Goal: Communication & Community: Answer question/provide support

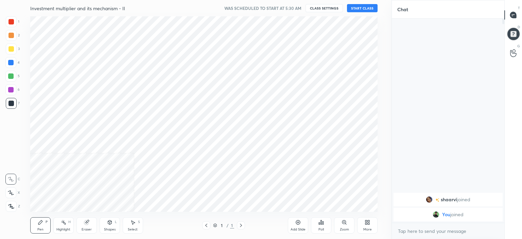
scroll to position [33780, 33611]
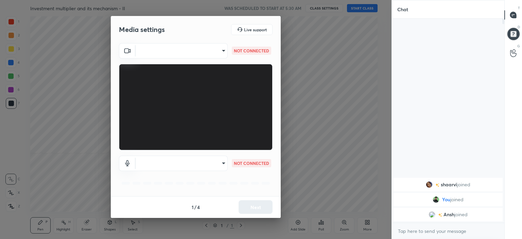
click at [205, 50] on body "1 2 3 4 5 6 7 C X Z C X Z E E Erase all H H Investment multiplier and its mecha…" at bounding box center [261, 119] width 522 height 239
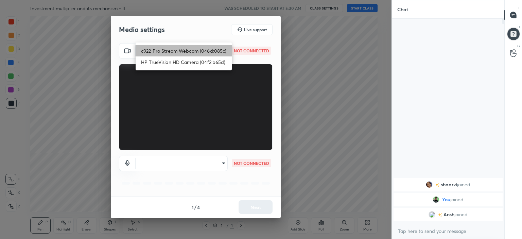
click at [197, 52] on li "c922 Pro Stream Webcam (046d:085c)" at bounding box center [184, 50] width 96 height 11
type input "6a951cd3fa4b35f04c363bfe2c2ebb9cf71c6665b630be7f72ecdf8a817a39d3"
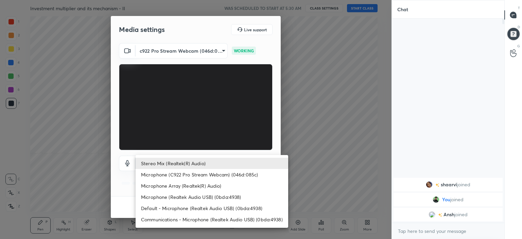
click at [215, 163] on body "1 2 3 4 5 6 7 C X Z C X Z E E Erase all H H Investment multiplier and its mecha…" at bounding box center [261, 119] width 522 height 239
drag, startPoint x: 225, startPoint y: 223, endPoint x: 227, endPoint y: 193, distance: 29.3
click at [227, 193] on ul "Stereo Mix (Realtek(R) Audio) Microphone (C922 Pro Stream Webcam) (046d:085c) M…" at bounding box center [212, 191] width 153 height 73
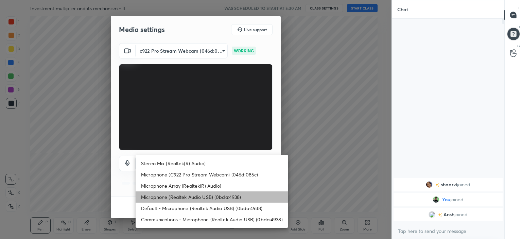
click at [227, 197] on li "Microphone (Realtek Audio USB) (0bda:4938)" at bounding box center [212, 196] width 153 height 11
type input "55dd9ce1b669fd191883a194b22ed585a3d29a32a9c4e39f853afd0be7d58e77"
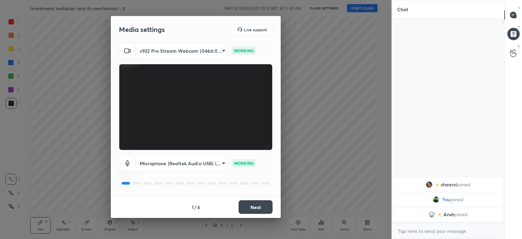
click at [255, 208] on button "Next" at bounding box center [256, 207] width 34 height 14
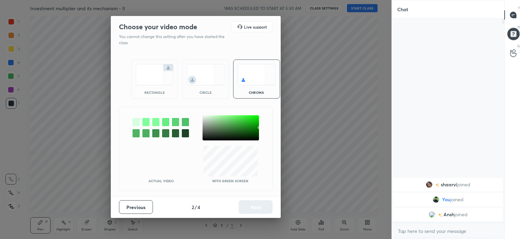
click at [233, 132] on div at bounding box center [230, 127] width 56 height 25
click at [232, 134] on div at bounding box center [230, 127] width 56 height 25
click at [236, 133] on div at bounding box center [230, 127] width 56 height 25
click at [234, 135] on div at bounding box center [230, 127] width 56 height 25
click at [235, 131] on div at bounding box center [230, 127] width 56 height 25
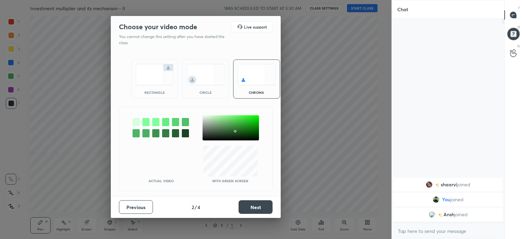
click at [233, 133] on div at bounding box center [230, 127] width 56 height 25
click at [265, 203] on button "Next" at bounding box center [256, 207] width 34 height 14
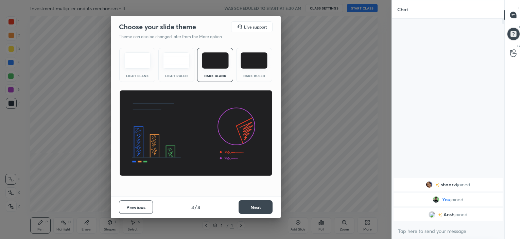
click at [262, 206] on button "Next" at bounding box center [256, 207] width 34 height 14
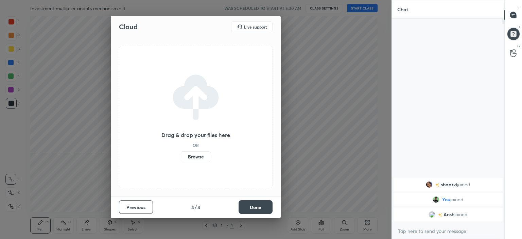
click at [265, 208] on button "Done" at bounding box center [256, 207] width 34 height 14
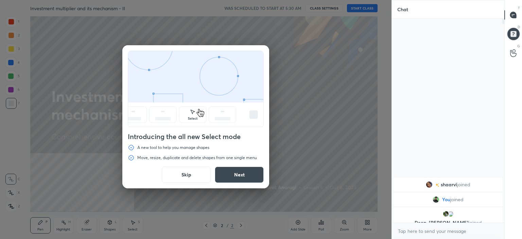
click at [241, 180] on button "Next" at bounding box center [239, 174] width 49 height 16
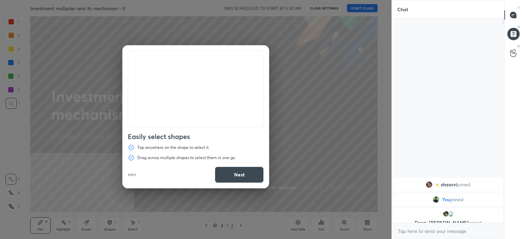
click at [237, 179] on button "Next" at bounding box center [239, 174] width 49 height 16
click at [239, 177] on button "Next" at bounding box center [239, 174] width 49 height 16
click at [237, 180] on button "Done" at bounding box center [239, 174] width 49 height 16
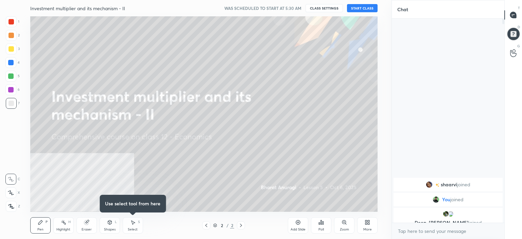
click at [362, 227] on div "More" at bounding box center [367, 225] width 20 height 16
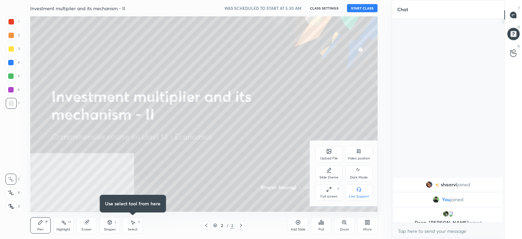
click at [353, 175] on div "Dark Mode" at bounding box center [358, 173] width 27 height 16
type textarea "x"
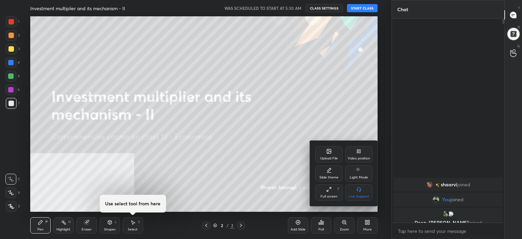
click at [357, 161] on div "Video position" at bounding box center [358, 154] width 27 height 16
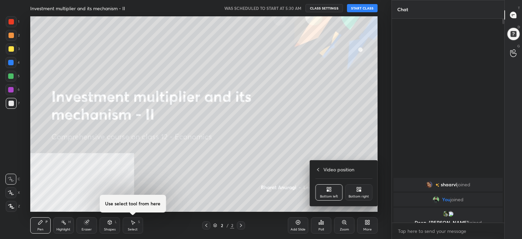
click at [356, 194] on div "Bottom right" at bounding box center [358, 192] width 27 height 16
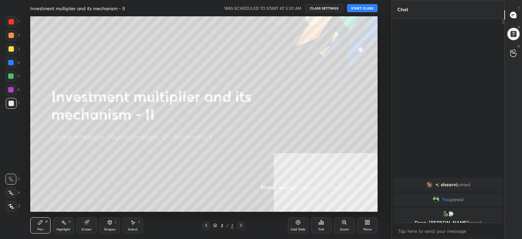
click at [368, 229] on div "More" at bounding box center [367, 229] width 8 height 3
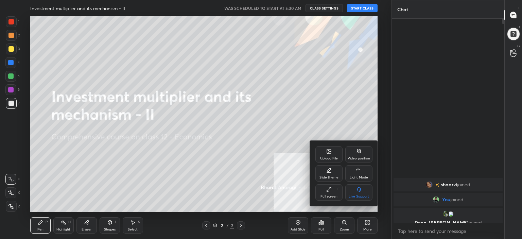
click at [329, 157] on div "Upload File" at bounding box center [329, 158] width 18 height 3
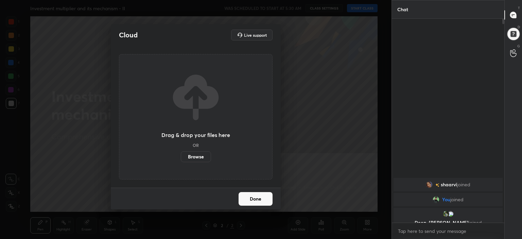
click at [198, 159] on label "Browse" at bounding box center [196, 156] width 30 height 11
click at [181, 159] on input "Browse" at bounding box center [181, 156] width 0 height 11
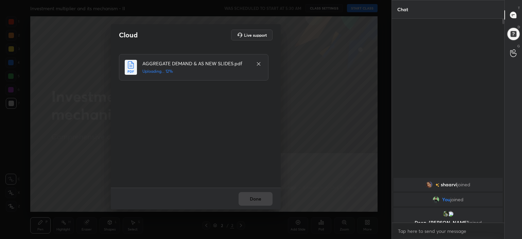
drag, startPoint x: 170, startPoint y: 116, endPoint x: 95, endPoint y: 89, distance: 80.2
click at [95, 89] on div "Cloud Live support AGGREGATE DEMAND & AS NEW SLIDES.pdf Uploading... 12% Done" at bounding box center [195, 119] width 391 height 239
click at [110, 94] on div "Cloud Live support AGGREGATE DEMAND & AS NEW SLIDES.pdf Uploading... 19% Done" at bounding box center [195, 119] width 391 height 239
drag, startPoint x: 128, startPoint y: 107, endPoint x: 131, endPoint y: 112, distance: 5.4
click at [131, 112] on div "AGGREGATE DEMAND & AS NEW SLIDES.pdf Uploading... 24%" at bounding box center [196, 117] width 170 height 142
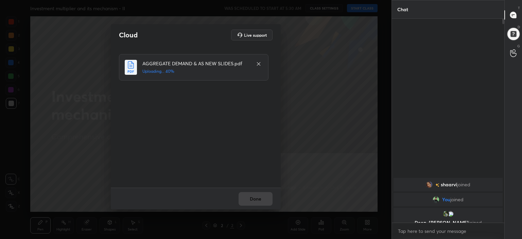
drag, startPoint x: 133, startPoint y: 109, endPoint x: 141, endPoint y: 123, distance: 16.3
click at [141, 123] on div "AGGREGATE DEMAND & AS NEW SLIDES.pdf Uploading... 40%" at bounding box center [196, 116] width 155 height 125
drag, startPoint x: 139, startPoint y: 125, endPoint x: 208, endPoint y: 145, distance: 71.5
click at [208, 145] on div "AGGREGATE DEMAND & AS NEW SLIDES.pdf Uploading... 51%" at bounding box center [196, 116] width 155 height 125
drag, startPoint x: 208, startPoint y: 144, endPoint x: 247, endPoint y: 169, distance: 46.3
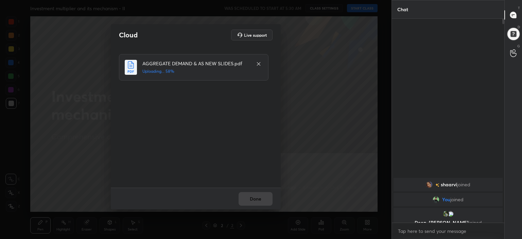
click at [247, 169] on div "AGGREGATE DEMAND & AS NEW SLIDES.pdf Uploading... 58%" at bounding box center [196, 116] width 155 height 125
drag, startPoint x: 251, startPoint y: 166, endPoint x: 260, endPoint y: 179, distance: 15.5
click at [260, 179] on div "AGGREGATE DEMAND & AS NEW SLIDES.pdf Uploading... 67%" at bounding box center [196, 116] width 155 height 125
drag, startPoint x: 260, startPoint y: 179, endPoint x: 228, endPoint y: 180, distance: 31.6
click at [238, 214] on div "Cloud Live support AGGREGATE DEMAND & AS NEW SLIDES.pdf Uploaded Done" at bounding box center [195, 119] width 391 height 239
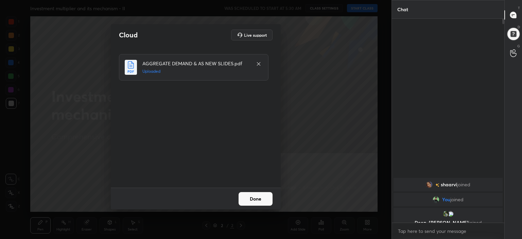
drag, startPoint x: 234, startPoint y: 180, endPoint x: 245, endPoint y: 153, distance: 29.1
click at [245, 153] on div "AGGREGATE DEMAND & AS NEW SLIDES.pdf Uploaded" at bounding box center [196, 117] width 170 height 142
click at [251, 158] on div "AGGREGATE DEMAND & AS NEW SLIDES.pdf Uploaded" at bounding box center [196, 116] width 155 height 125
drag, startPoint x: 239, startPoint y: 157, endPoint x: 230, endPoint y: 130, distance: 27.7
click at [230, 130] on div "AGGREGATE DEMAND & AS NEW SLIDES.pdf Uploaded" at bounding box center [196, 116] width 155 height 125
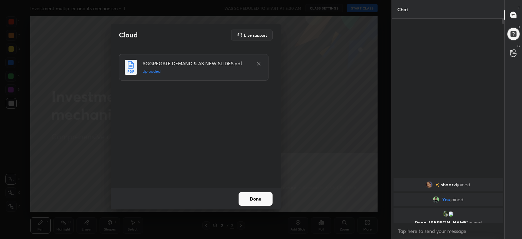
drag, startPoint x: 229, startPoint y: 125, endPoint x: 230, endPoint y: 130, distance: 5.5
click at [227, 126] on div "AGGREGATE DEMAND & AS NEW SLIDES.pdf Uploaded" at bounding box center [196, 116] width 155 height 125
drag, startPoint x: 249, startPoint y: 168, endPoint x: 241, endPoint y: 156, distance: 14.5
click at [243, 187] on div "Cloud Live support AGGREGATE DEMAND & AS NEW SLIDES.pdf Uploaded Done" at bounding box center [196, 116] width 170 height 185
click at [236, 160] on div "AGGREGATE DEMAND & AS NEW SLIDES.pdf Uploaded" at bounding box center [196, 116] width 155 height 125
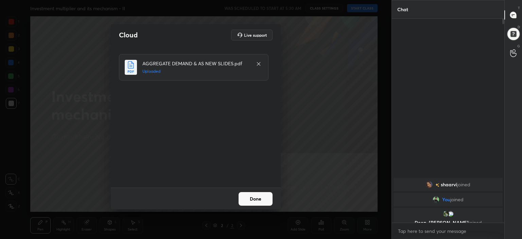
click at [255, 196] on button "Done" at bounding box center [256, 199] width 34 height 14
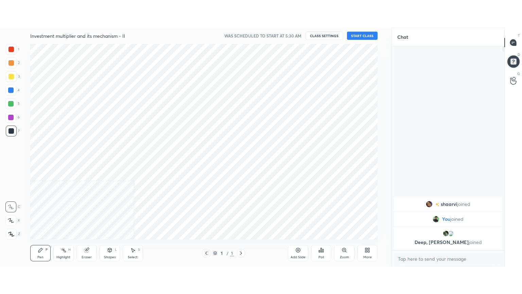
scroll to position [33780, 33611]
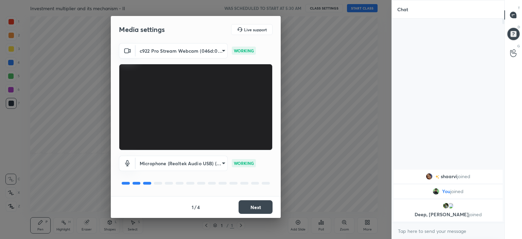
click at [384, 177] on div "Media settings Live support c922 Pro Stream Webcam (046d:085c) 6a951cd3fa4b35f0…" at bounding box center [195, 119] width 391 height 239
click at [256, 204] on button "Next" at bounding box center [256, 207] width 34 height 14
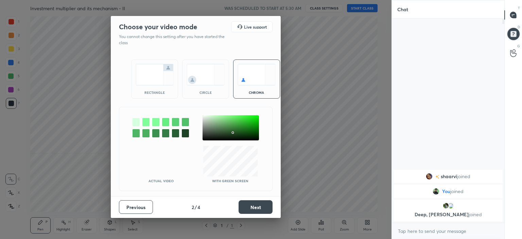
click at [259, 205] on button "Next" at bounding box center [256, 207] width 34 height 14
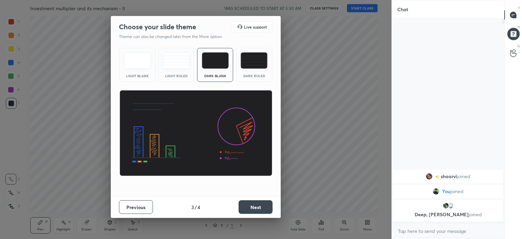
click at [260, 206] on button "Next" at bounding box center [256, 207] width 34 height 14
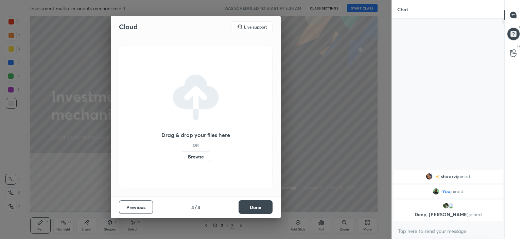
click at [265, 210] on button "Done" at bounding box center [256, 207] width 34 height 14
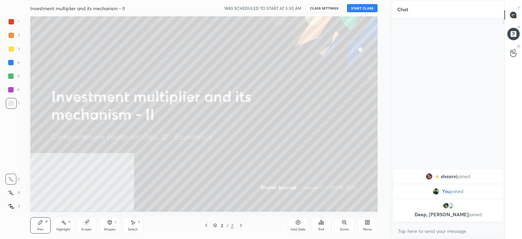
click at [365, 222] on icon at bounding box center [367, 221] width 5 height 5
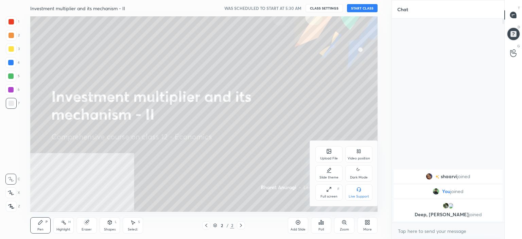
click at [364, 154] on div "Video position" at bounding box center [358, 154] width 27 height 16
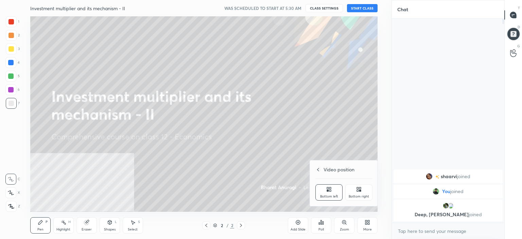
drag, startPoint x: 359, startPoint y: 191, endPoint x: 363, endPoint y: 200, distance: 10.3
click at [359, 191] on icon at bounding box center [360, 191] width 2 height 2
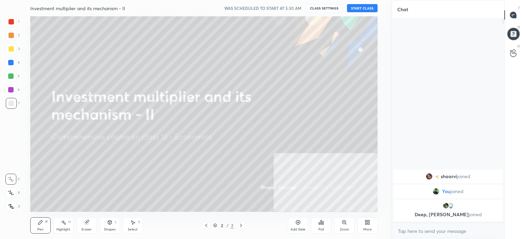
click at [366, 219] on icon at bounding box center [367, 221] width 5 height 5
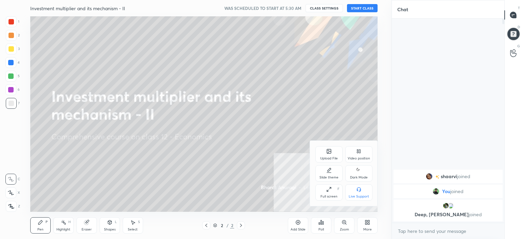
click at [361, 178] on div "Dark Mode" at bounding box center [359, 177] width 18 height 3
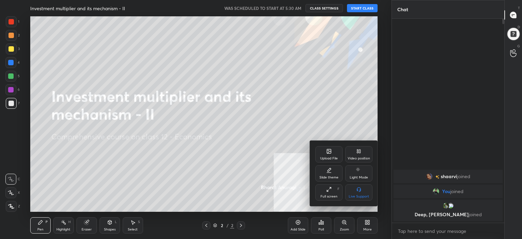
drag, startPoint x: 238, startPoint y: 176, endPoint x: 233, endPoint y: 175, distance: 4.9
click at [238, 176] on div at bounding box center [261, 119] width 522 height 239
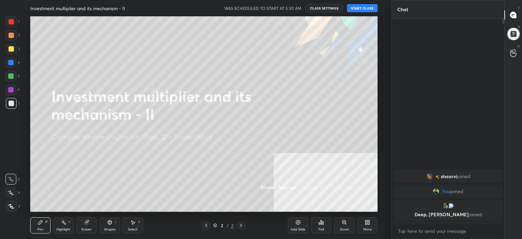
click at [368, 226] on div "More" at bounding box center [367, 225] width 20 height 16
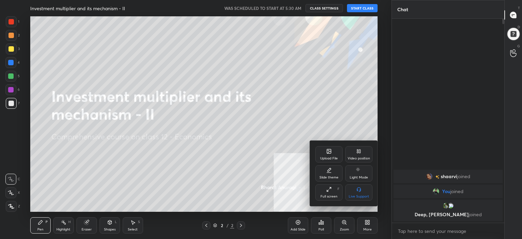
click at [330, 157] on div "Upload File" at bounding box center [329, 158] width 18 height 3
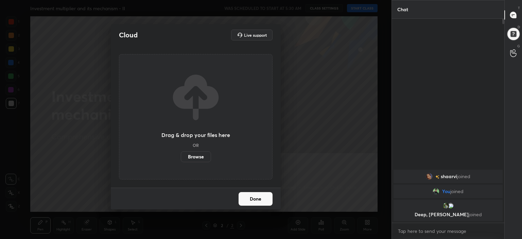
click at [204, 159] on label "Browse" at bounding box center [196, 156] width 30 height 11
click at [181, 159] on input "Browse" at bounding box center [181, 156] width 0 height 11
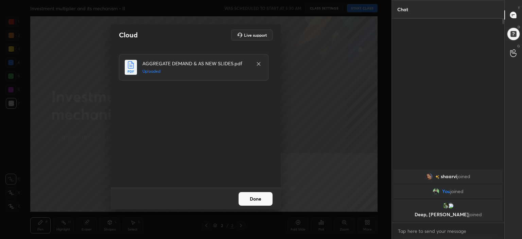
click at [257, 194] on button "Done" at bounding box center [256, 199] width 34 height 14
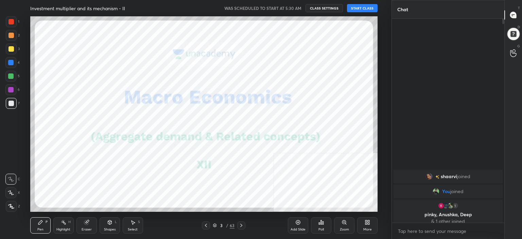
click at [11, 24] on div at bounding box center [10, 21] width 5 height 5
click at [369, 9] on button "START CLASS" at bounding box center [362, 8] width 31 height 8
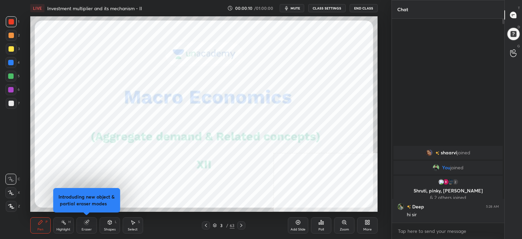
click at [368, 225] on div "More" at bounding box center [367, 225] width 20 height 16
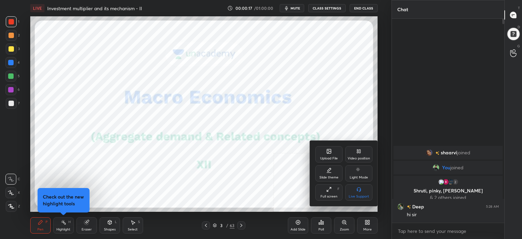
click at [333, 191] on div "Full screen F" at bounding box center [328, 192] width 27 height 16
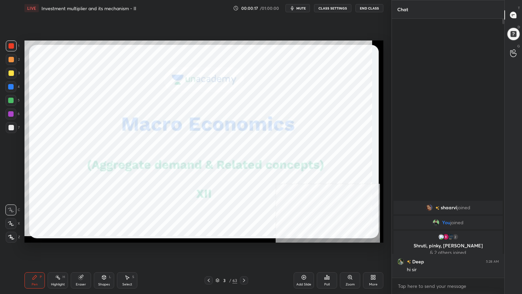
scroll to position [200, 110]
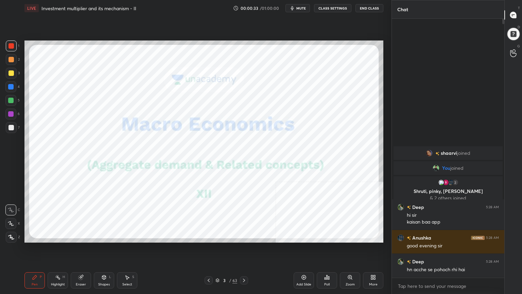
click at [12, 239] on div at bounding box center [11, 236] width 11 height 11
click at [9, 48] on div at bounding box center [11, 45] width 11 height 11
click at [232, 239] on div "3 / 63" at bounding box center [226, 280] width 22 height 6
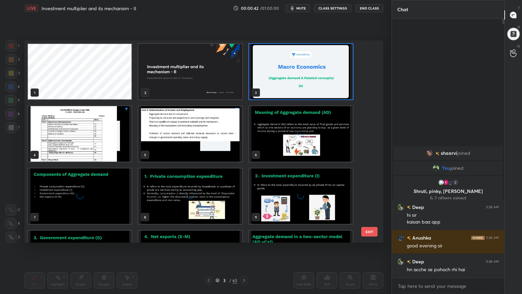
scroll to position [200, 355]
click at [97, 136] on img "grid" at bounding box center [80, 133] width 104 height 55
click at [98, 136] on img "grid" at bounding box center [80, 133] width 104 height 55
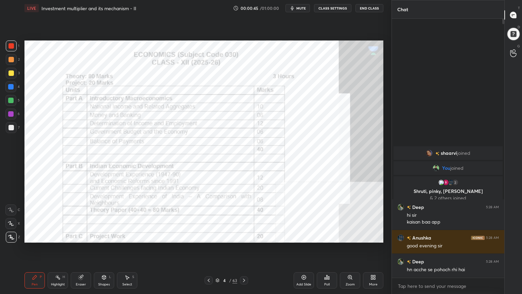
click at [98, 136] on img "grid" at bounding box center [80, 133] width 104 height 55
click at [8, 50] on div at bounding box center [11, 45] width 11 height 11
click at [10, 47] on div at bounding box center [10, 45] width 5 height 5
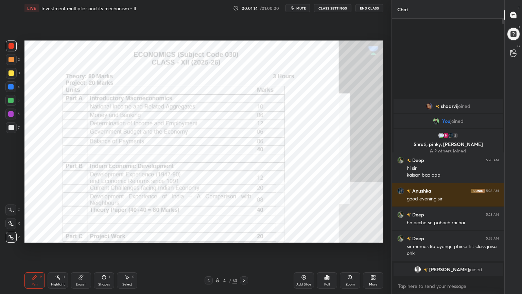
click at [243, 239] on icon at bounding box center [243, 279] width 5 height 5
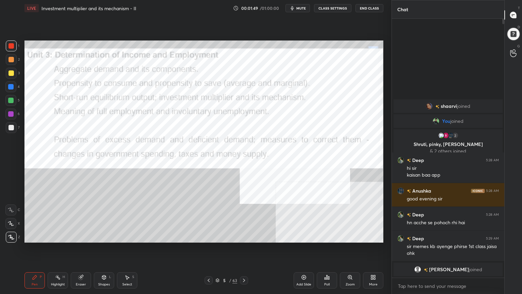
click at [232, 239] on div "63" at bounding box center [234, 280] width 5 height 6
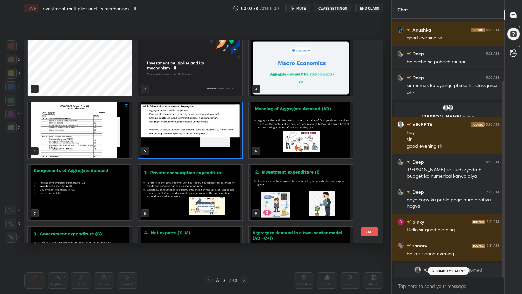
scroll to position [0, 0]
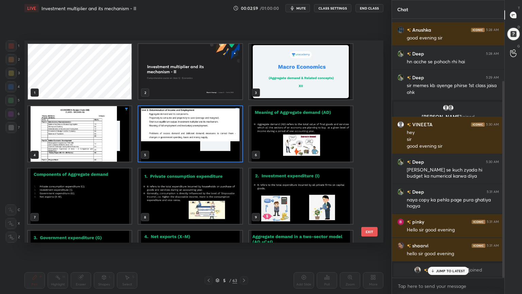
click at [218, 151] on img "grid" at bounding box center [190, 133] width 104 height 55
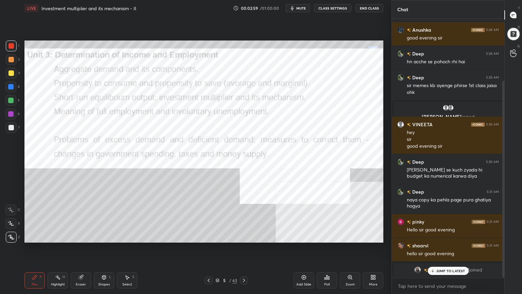
click at [218, 151] on img "grid" at bounding box center [190, 133] width 104 height 55
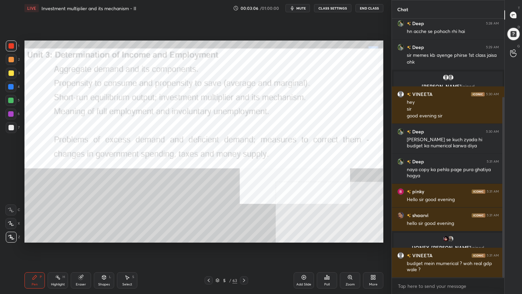
scroll to position [141, 0]
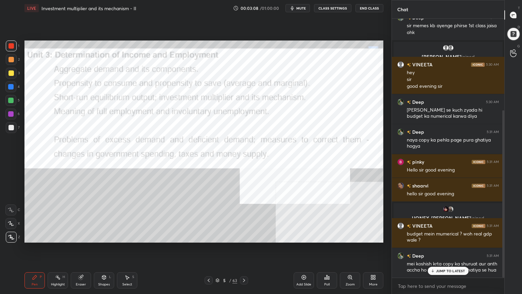
click at [440, 239] on p "JUMP TO LATEST" at bounding box center [450, 270] width 29 height 4
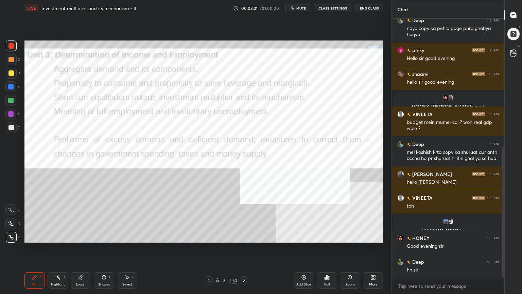
scroll to position [253, 0]
drag, startPoint x: 503, startPoint y: 241, endPoint x: 502, endPoint y: 255, distance: 14.3
click at [502, 239] on div at bounding box center [503, 212] width 2 height 131
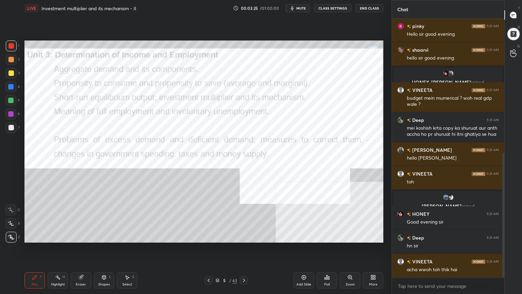
scroll to position [300, 0]
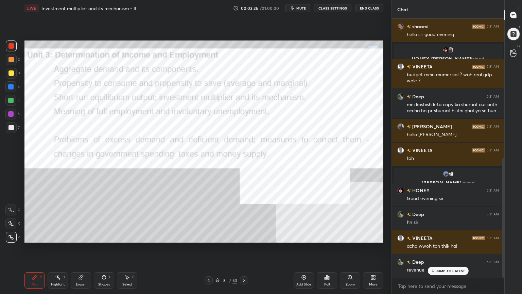
click at [450, 239] on p "JUMP TO LATEST" at bounding box center [450, 270] width 29 height 4
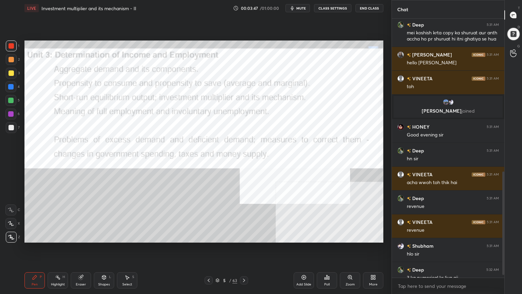
scroll to position [396, 0]
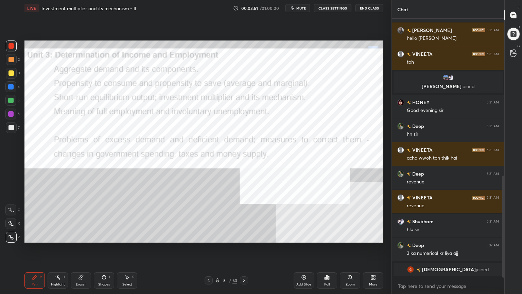
click at [247, 239] on div at bounding box center [244, 280] width 8 height 8
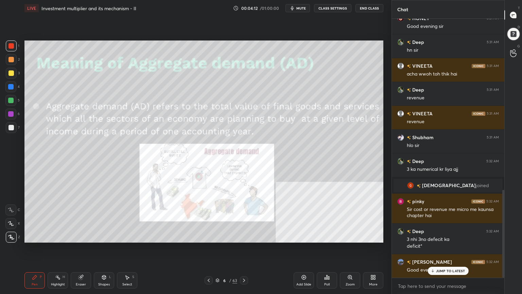
scroll to position [527, 0]
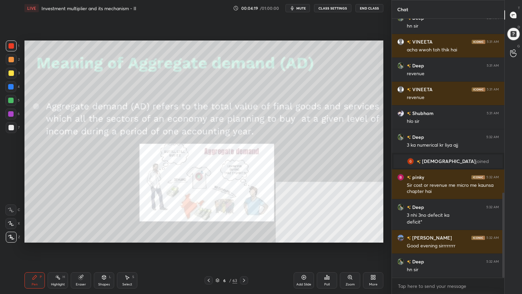
click at [243, 239] on icon at bounding box center [243, 279] width 5 height 5
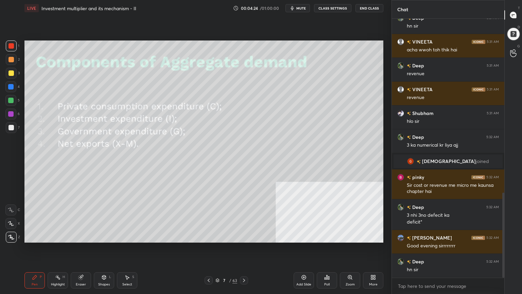
scroll to position [550, 0]
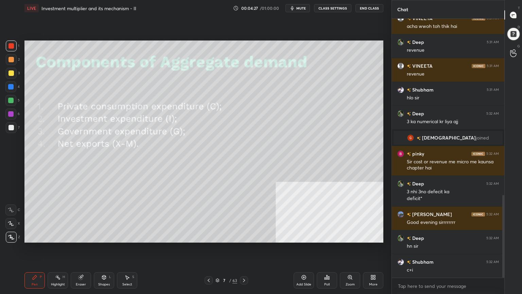
click at [244, 239] on icon at bounding box center [243, 279] width 5 height 5
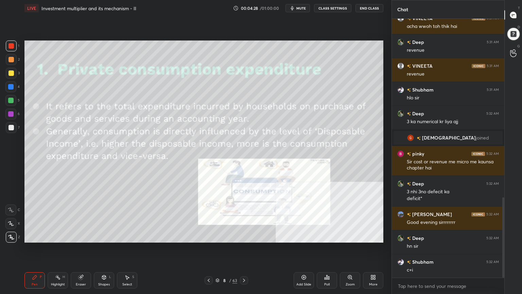
scroll to position [575, 0]
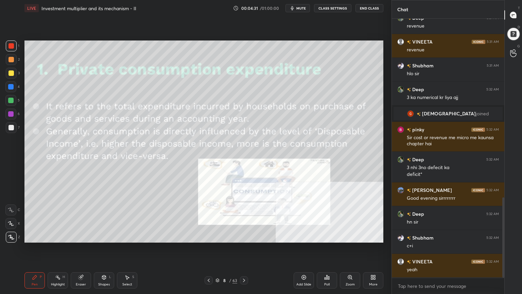
drag, startPoint x: 247, startPoint y: 280, endPoint x: 246, endPoint y: 284, distance: 3.8
click at [246, 239] on div at bounding box center [244, 280] width 8 height 8
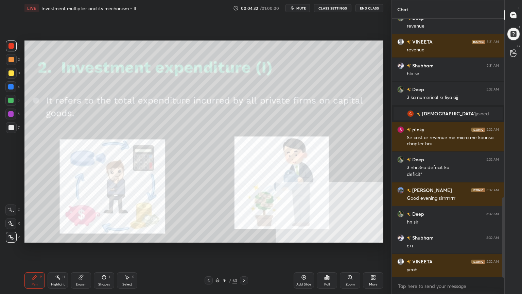
click at [244, 239] on icon at bounding box center [243, 279] width 5 height 5
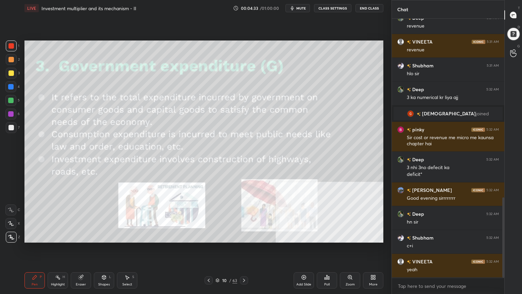
click at [246, 239] on icon at bounding box center [243, 279] width 5 height 5
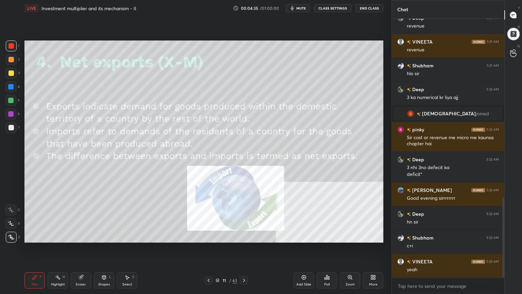
click at [245, 239] on icon at bounding box center [243, 279] width 5 height 5
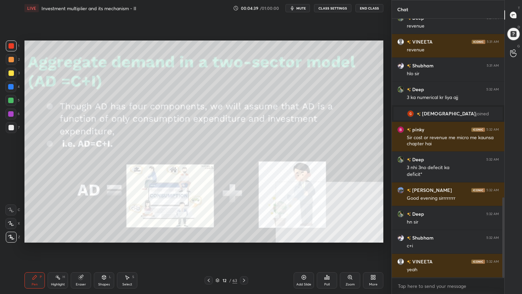
click at [221, 239] on div "Setting up your live class Poll for secs No correct answer Start poll" at bounding box center [204, 141] width 364 height 250
click at [242, 239] on icon at bounding box center [243, 279] width 5 height 5
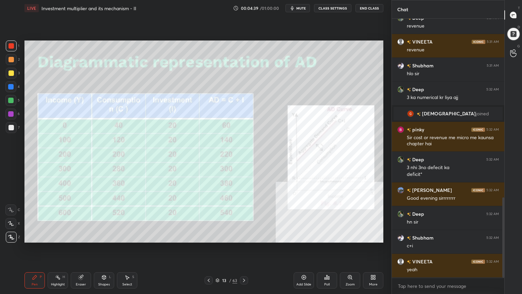
click at [243, 239] on icon at bounding box center [244, 279] width 2 height 3
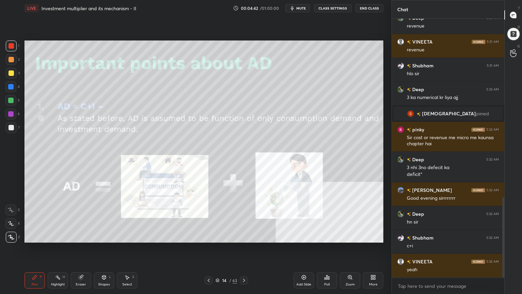
click at [244, 239] on icon at bounding box center [243, 279] width 5 height 5
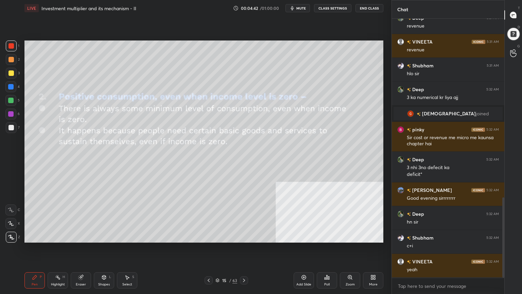
scroll to position [598, 0]
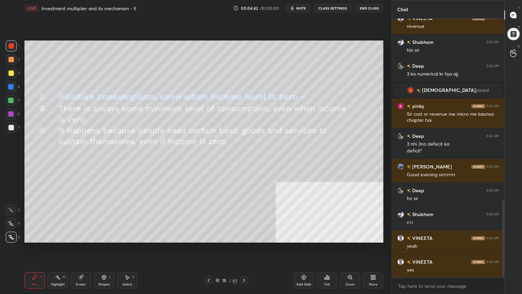
click at [244, 239] on icon at bounding box center [243, 279] width 5 height 5
click at [245, 239] on icon at bounding box center [243, 279] width 5 height 5
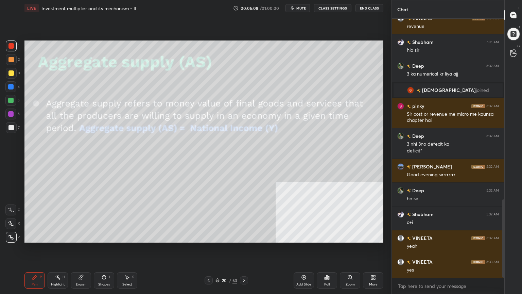
click at [245, 239] on icon at bounding box center [243, 279] width 5 height 5
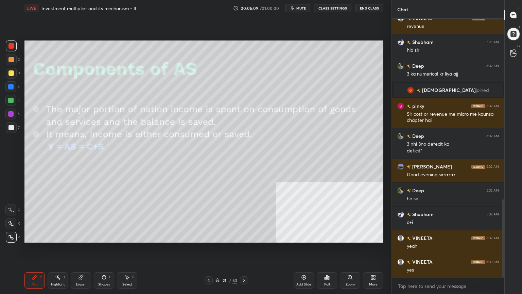
click at [246, 239] on icon at bounding box center [243, 279] width 5 height 5
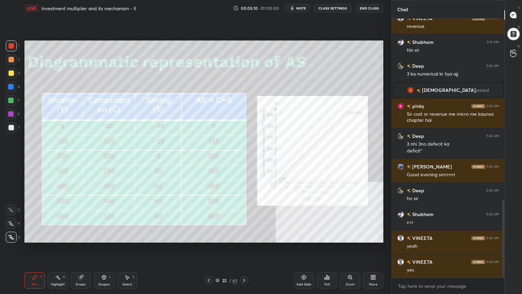
click at [245, 239] on icon at bounding box center [243, 279] width 5 height 5
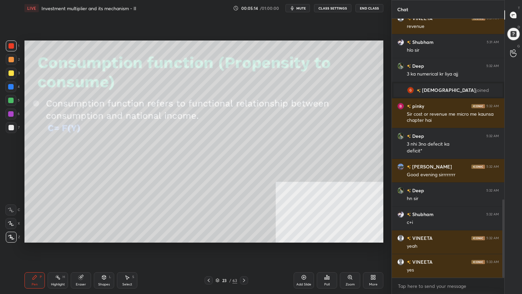
click at [245, 239] on icon at bounding box center [243, 279] width 5 height 5
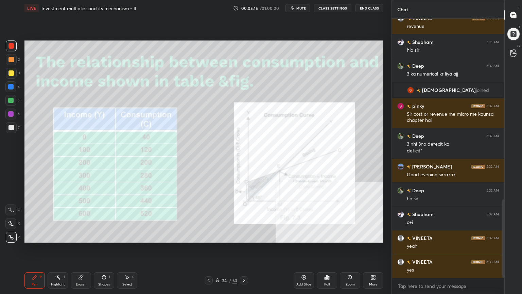
click at [244, 239] on div at bounding box center [244, 280] width 8 height 8
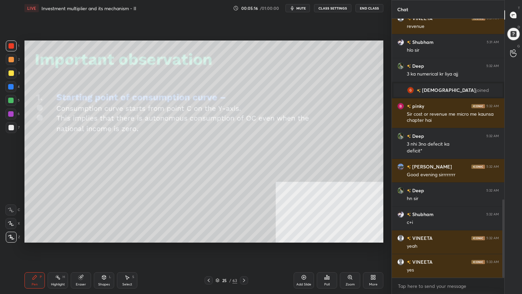
click at [242, 239] on icon at bounding box center [243, 279] width 5 height 5
click at [244, 239] on div "Pen P Highlight H Eraser Shapes L Select S 26 / 63 Add Slide Poll Zoom More" at bounding box center [203, 279] width 359 height 27
click at [248, 239] on div "26 / 63" at bounding box center [226, 280] width 135 height 8
click at [245, 239] on icon at bounding box center [243, 279] width 5 height 5
click at [246, 239] on icon at bounding box center [243, 279] width 5 height 5
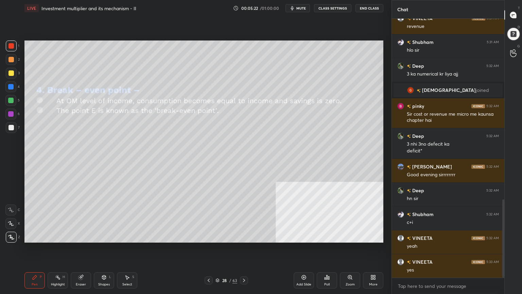
scroll to position [622, 0]
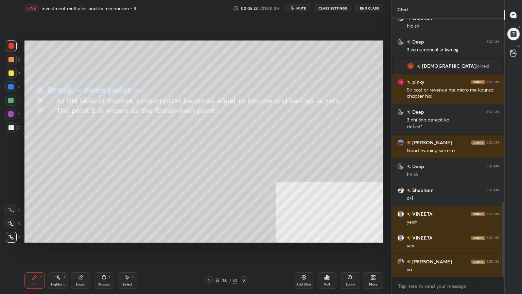
click at [244, 239] on icon at bounding box center [243, 279] width 5 height 5
click at [245, 239] on icon at bounding box center [243, 279] width 5 height 5
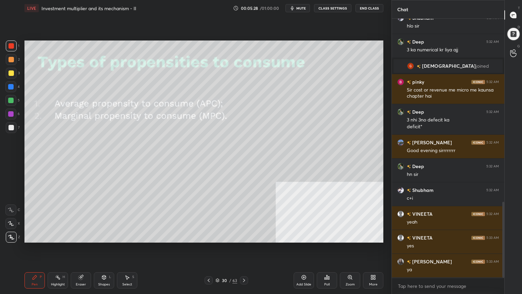
click at [242, 239] on icon at bounding box center [243, 279] width 5 height 5
click at [246, 239] on icon at bounding box center [243, 279] width 5 height 5
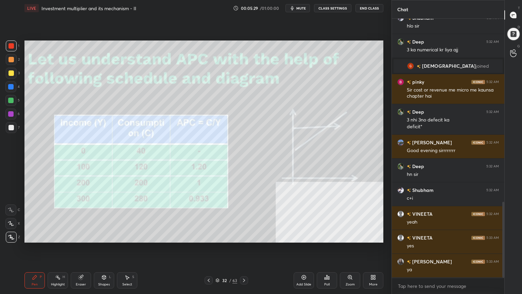
click at [247, 239] on div at bounding box center [244, 280] width 8 height 8
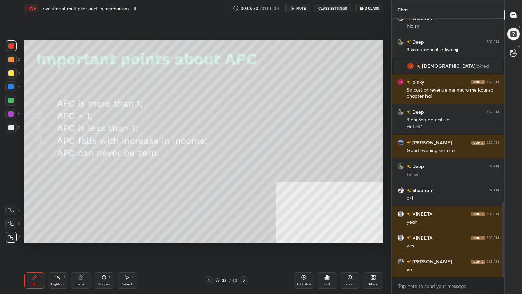
click at [244, 239] on icon at bounding box center [243, 279] width 5 height 5
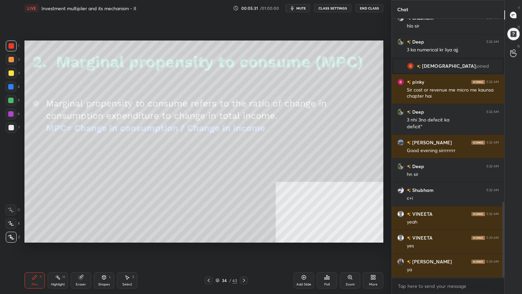
click at [244, 239] on icon at bounding box center [243, 279] width 5 height 5
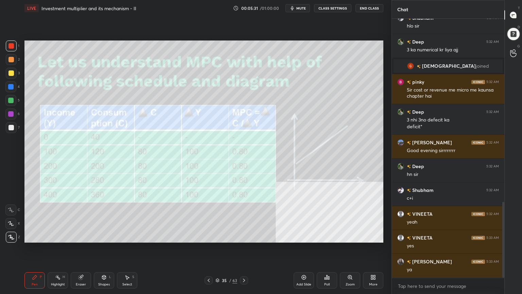
click at [245, 239] on icon at bounding box center [243, 279] width 5 height 5
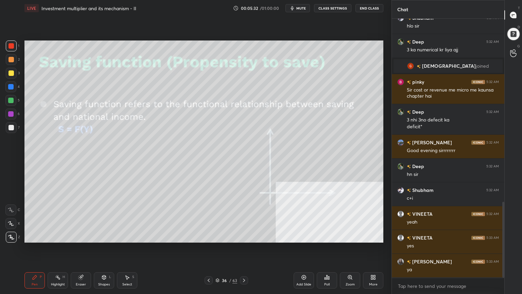
click at [244, 239] on icon at bounding box center [244, 279] width 2 height 3
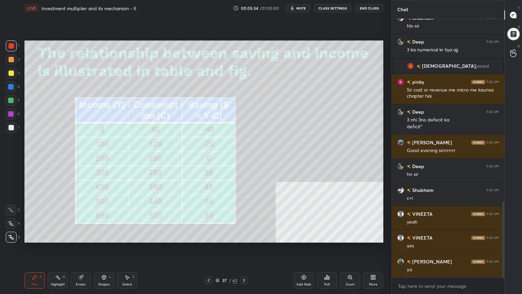
click at [207, 239] on icon at bounding box center [208, 279] width 5 height 5
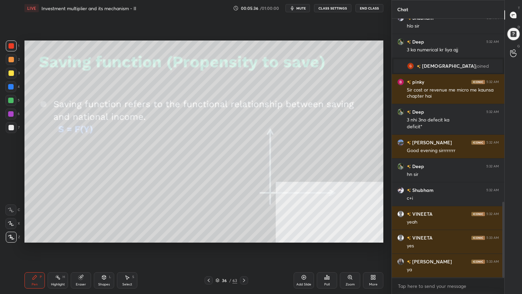
scroll to position [638, 0]
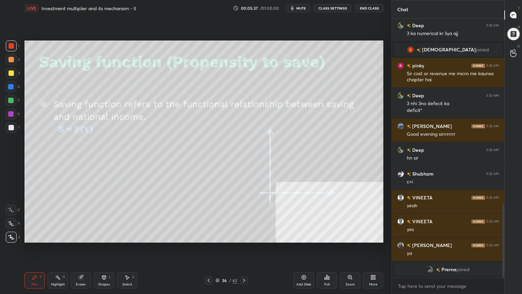
click at [246, 239] on icon at bounding box center [243, 279] width 5 height 5
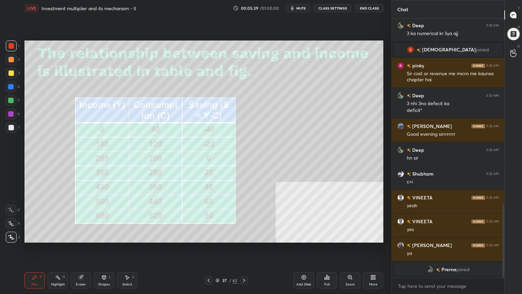
click at [243, 239] on icon at bounding box center [243, 279] width 5 height 5
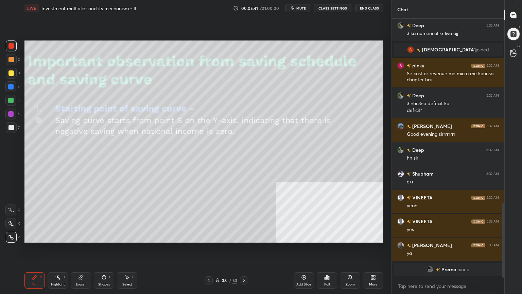
click at [247, 239] on div at bounding box center [244, 280] width 8 height 8
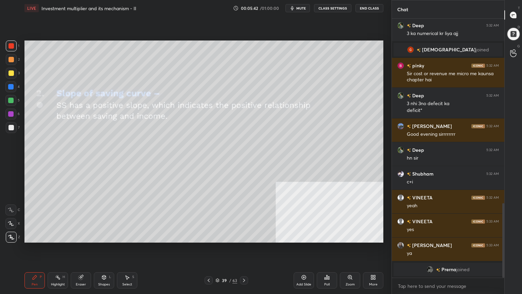
click at [245, 239] on icon at bounding box center [243, 279] width 5 height 5
click at [242, 239] on icon at bounding box center [243, 279] width 5 height 5
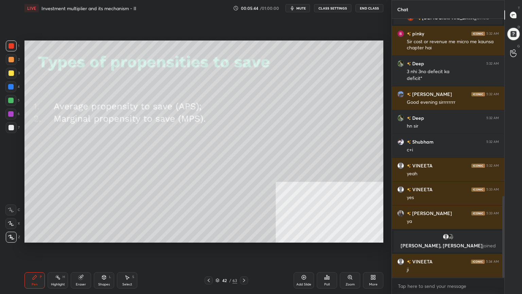
scroll to position [560, 0]
click at [242, 239] on div at bounding box center [244, 280] width 8 height 8
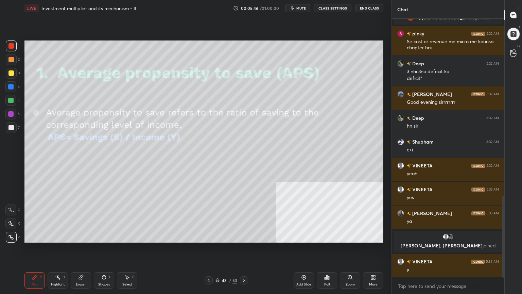
click at [244, 239] on icon at bounding box center [243, 279] width 5 height 5
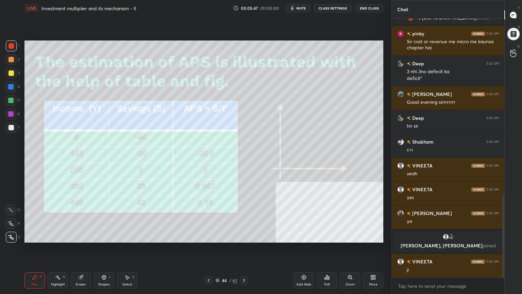
click at [243, 239] on icon at bounding box center [243, 279] width 5 height 5
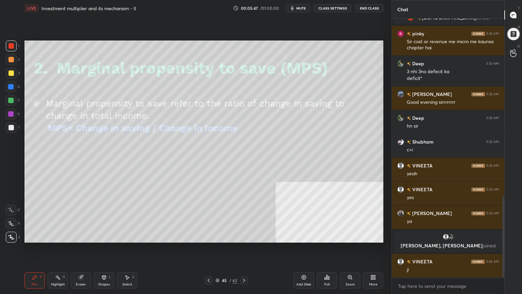
scroll to position [583, 0]
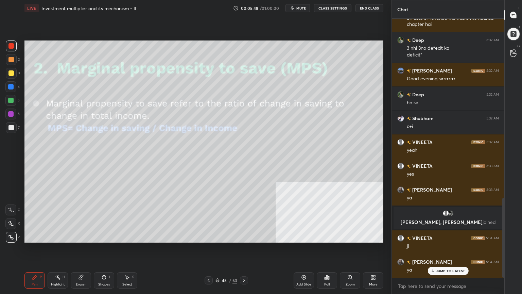
click at [242, 239] on icon at bounding box center [243, 279] width 5 height 5
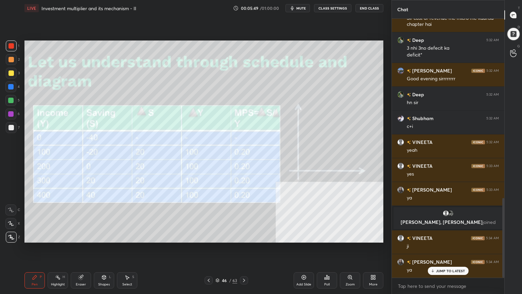
click at [242, 239] on icon at bounding box center [243, 279] width 5 height 5
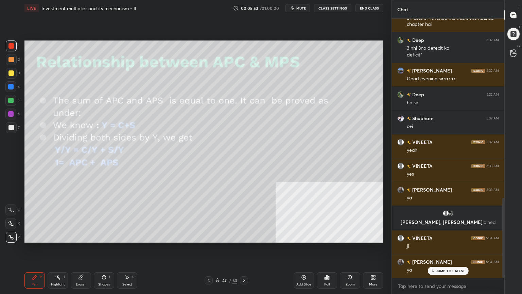
click at [244, 239] on icon at bounding box center [243, 279] width 5 height 5
click at [245, 239] on icon at bounding box center [243, 279] width 5 height 5
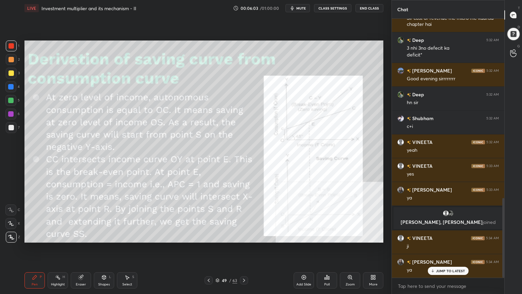
click at [245, 239] on icon at bounding box center [243, 279] width 5 height 5
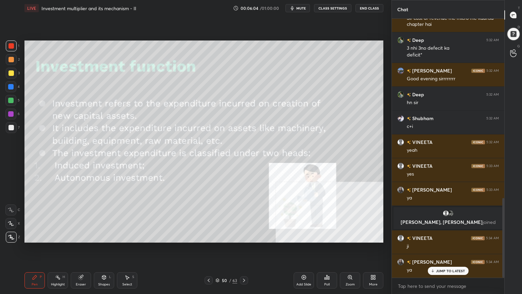
click at [207, 239] on icon at bounding box center [208, 279] width 5 height 5
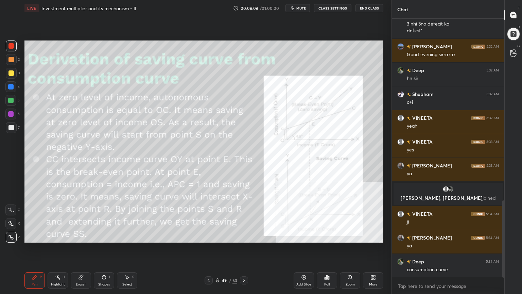
click at [300, 239] on div "Add Slide" at bounding box center [304, 280] width 20 height 16
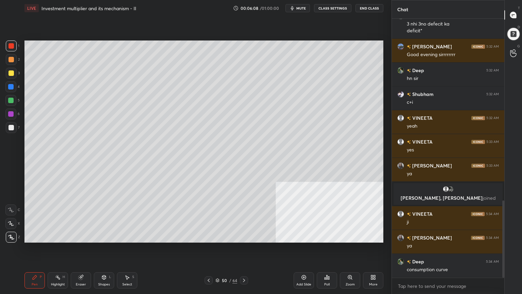
click at [10, 73] on div at bounding box center [10, 72] width 5 height 5
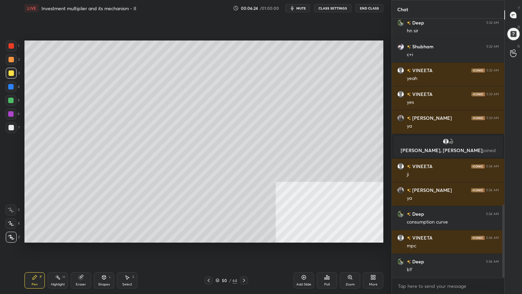
scroll to position [678, 0]
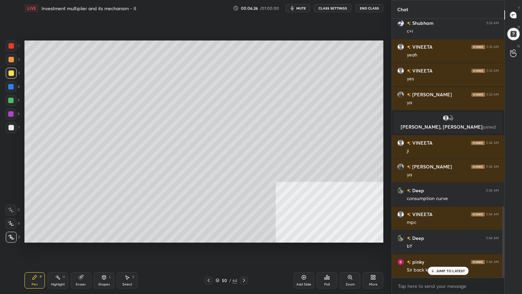
click at [439, 239] on p "JUMP TO LATEST" at bounding box center [450, 270] width 29 height 4
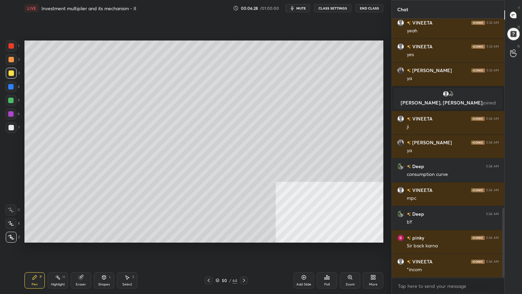
click at [208, 239] on icon at bounding box center [208, 279] width 5 height 5
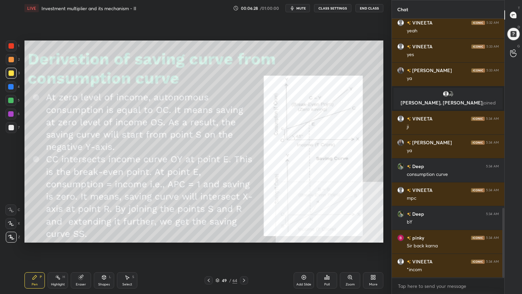
click at [201, 239] on div "Pen P Highlight H Eraser Shapes L Select S 49 / 64 Add Slide Poll Zoom More" at bounding box center [203, 279] width 359 height 27
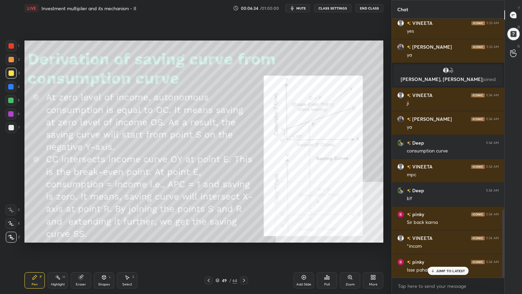
click at [210, 239] on div at bounding box center [209, 280] width 8 height 8
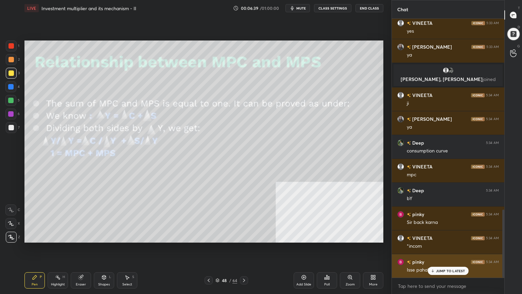
drag, startPoint x: 441, startPoint y: 268, endPoint x: 411, endPoint y: 273, distance: 30.1
click at [441, 239] on div "JUMP TO LATEST" at bounding box center [447, 270] width 41 height 8
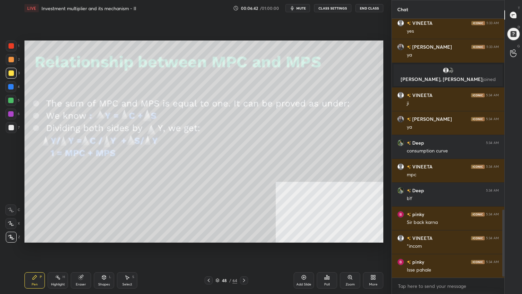
scroll to position [742, 0]
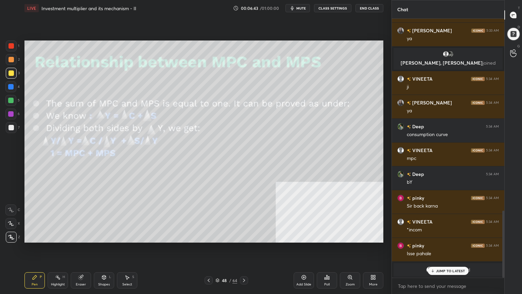
click at [445, 239] on div "JUMP TO LATEST" at bounding box center [447, 270] width 41 height 8
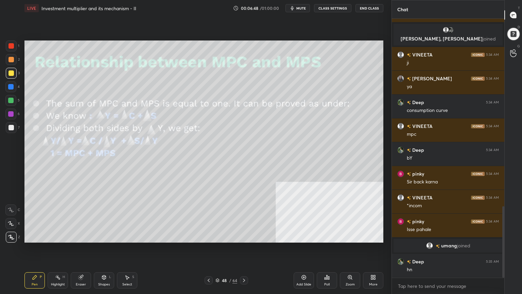
scroll to position [701, 0]
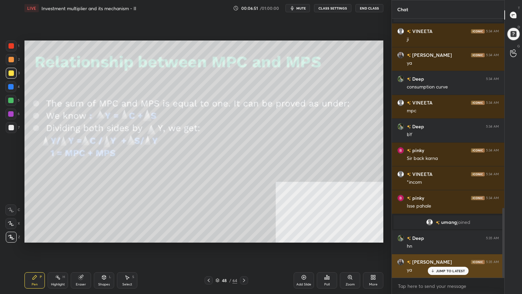
click at [453, 239] on div "JUMP TO LATEST" at bounding box center [447, 270] width 41 height 8
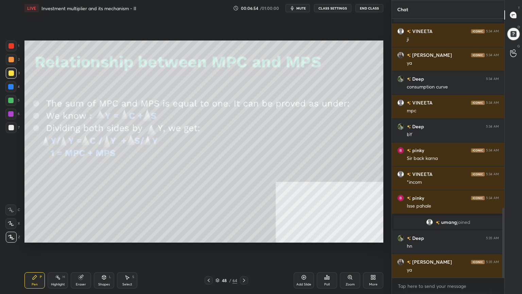
click at [241, 239] on icon at bounding box center [243, 279] width 5 height 5
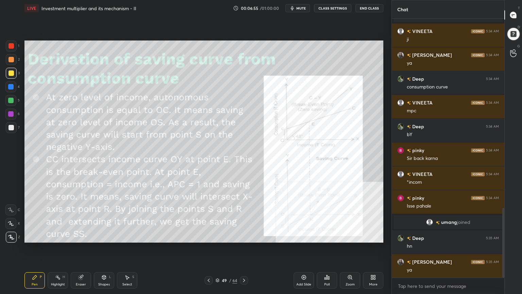
click at [241, 239] on div at bounding box center [244, 280] width 8 height 8
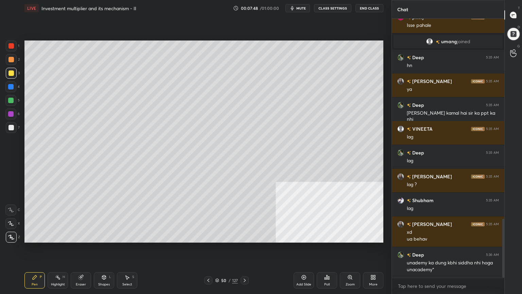
scroll to position [905, 0]
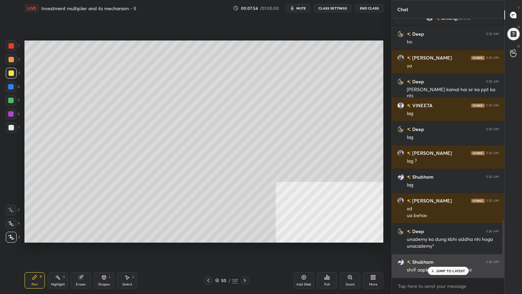
drag, startPoint x: 439, startPoint y: 269, endPoint x: 422, endPoint y: 273, distance: 17.7
click at [439, 239] on p "JUMP TO LATEST" at bounding box center [450, 270] width 29 height 4
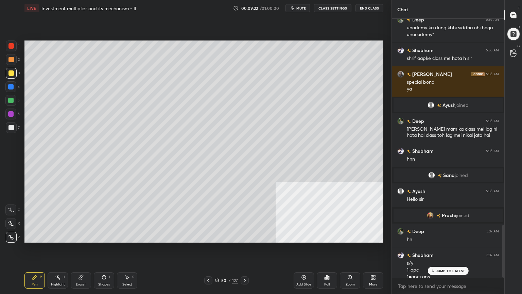
scroll to position [1008, 0]
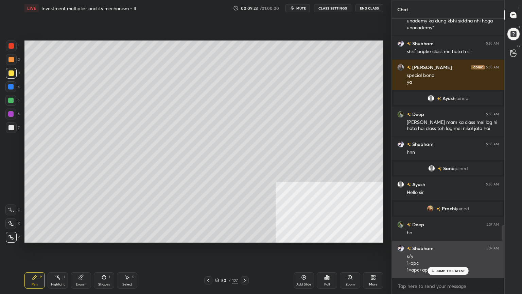
drag, startPoint x: 441, startPoint y: 272, endPoint x: 436, endPoint y: 272, distance: 4.8
click at [441, 239] on p "JUMP TO LATEST" at bounding box center [450, 270] width 29 height 4
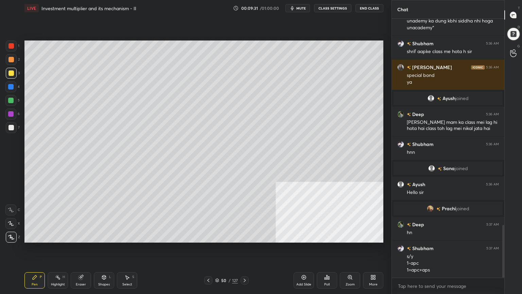
scroll to position [1015, 0]
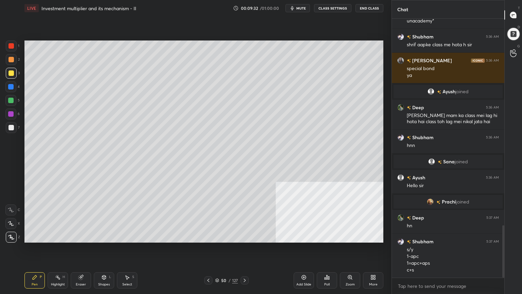
click at [137, 239] on div "Setting up your live class Poll for secs No correct answer Start poll" at bounding box center [204, 141] width 364 height 250
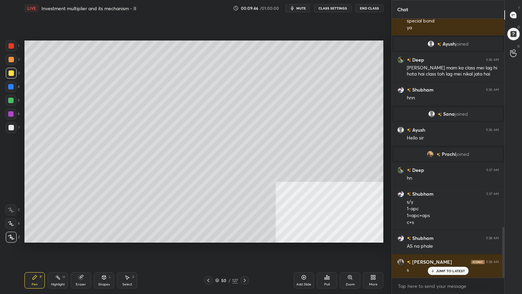
scroll to position [1070, 0]
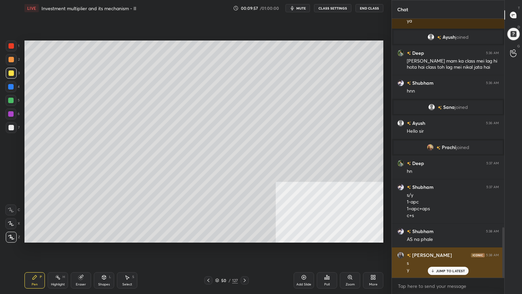
click at [446, 239] on p "JUMP TO LATEST" at bounding box center [450, 270] width 29 height 4
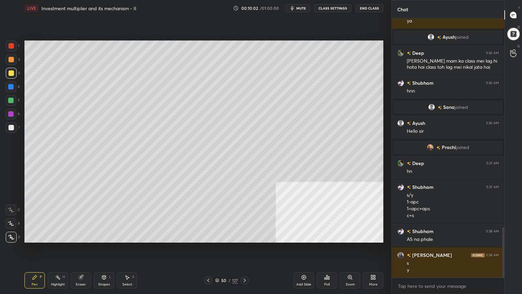
click at [244, 239] on icon at bounding box center [244, 279] width 5 height 5
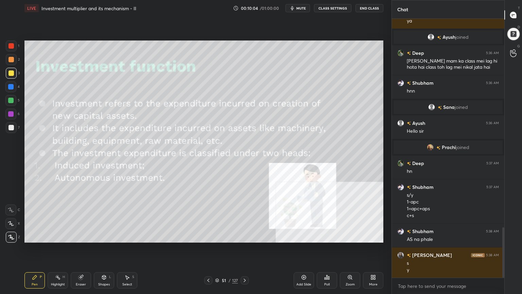
click at [104, 239] on icon at bounding box center [104, 277] width 4 height 4
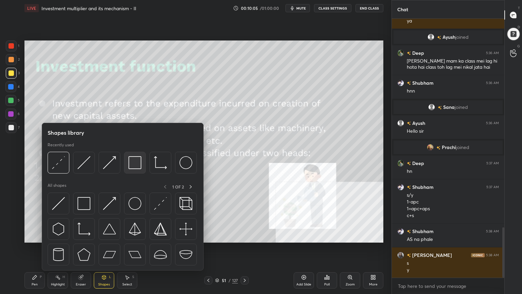
click at [134, 166] on img at bounding box center [134, 162] width 13 height 13
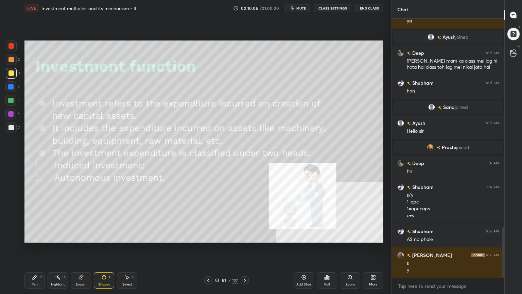
click at [11, 73] on div at bounding box center [10, 72] width 5 height 5
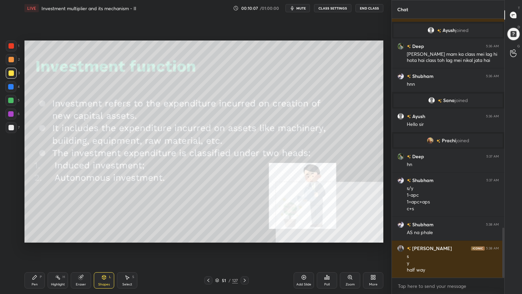
click at [116, 239] on div "Pen P Highlight H Eraser Shapes L Select S" at bounding box center [91, 280] width 135 height 16
click at [107, 239] on div "Shapes L" at bounding box center [104, 280] width 20 height 16
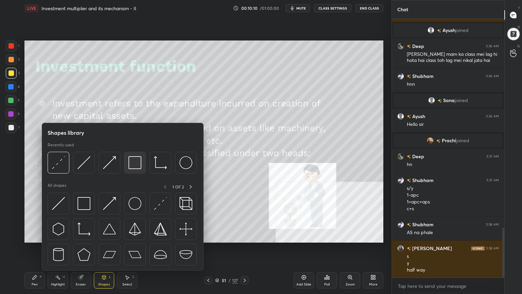
scroll to position [1100, 0]
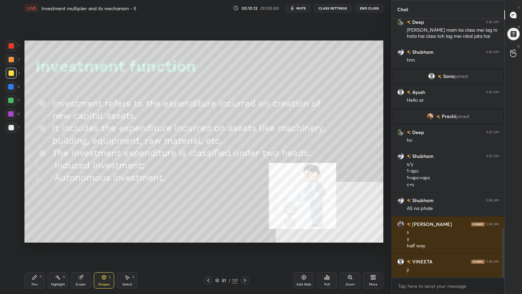
click at [37, 239] on div "Pen P" at bounding box center [34, 280] width 20 height 16
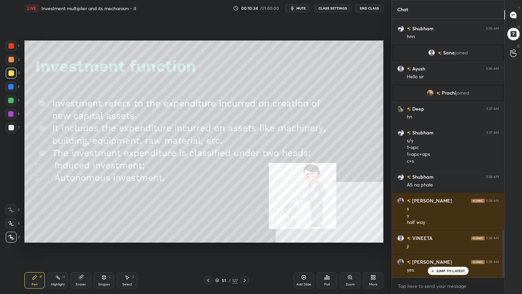
click at [304, 239] on icon at bounding box center [303, 276] width 5 height 5
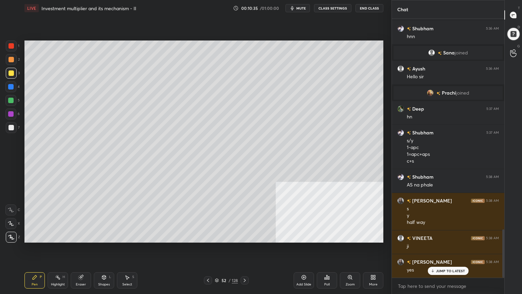
click at [10, 89] on div at bounding box center [10, 86] width 5 height 5
click at [10, 103] on div at bounding box center [10, 100] width 5 height 5
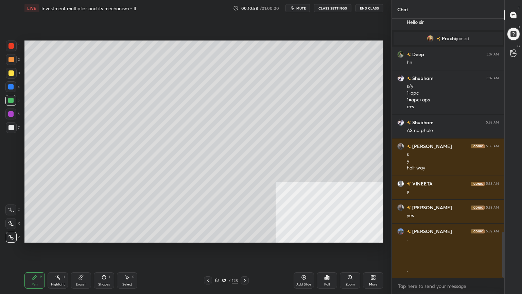
scroll to position [1202, 0]
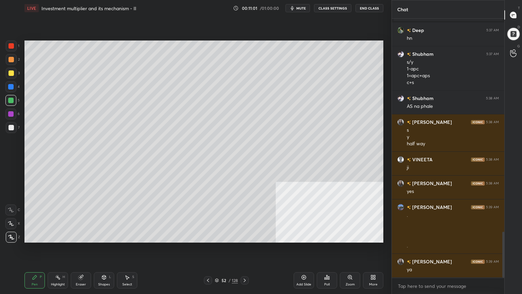
click at [209, 239] on icon at bounding box center [207, 279] width 5 height 5
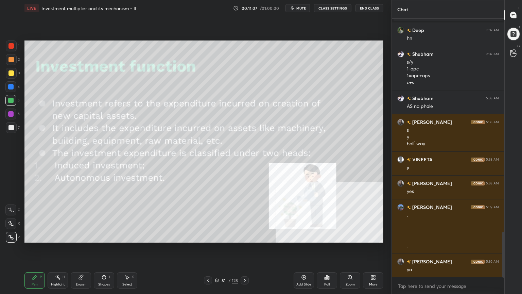
scroll to position [1226, 0]
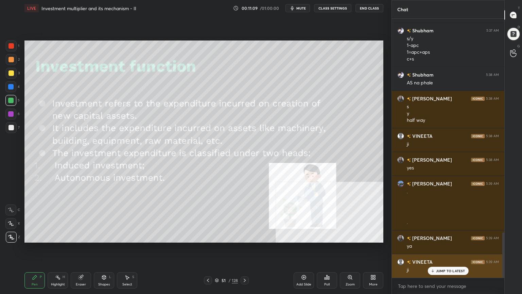
drag, startPoint x: 455, startPoint y: 269, endPoint x: 447, endPoint y: 272, distance: 8.8
click at [455, 239] on p "JUMP TO LATEST" at bounding box center [450, 270] width 29 height 4
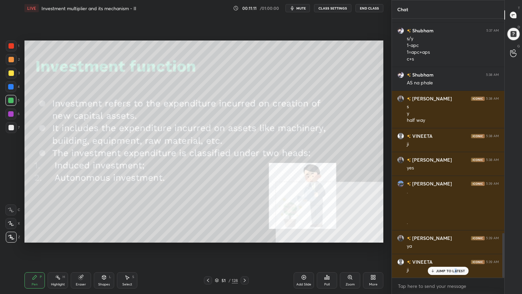
scroll to position [1242, 0]
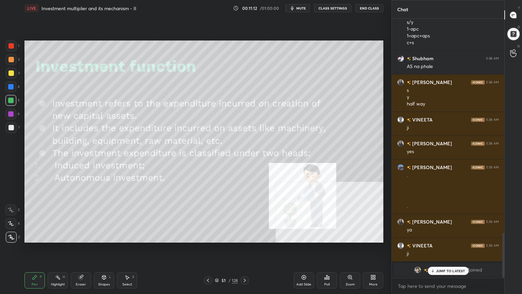
drag, startPoint x: 437, startPoint y: 270, endPoint x: 433, endPoint y: 273, distance: 5.0
click at [437, 239] on p "JUMP TO LATEST" at bounding box center [450, 270] width 29 height 4
click at [11, 73] on div at bounding box center [10, 72] width 5 height 5
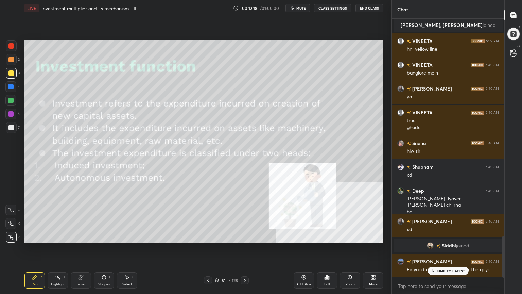
scroll to position [1354, 0]
click at [441, 239] on p "JUMP TO LATEST" at bounding box center [450, 270] width 29 height 4
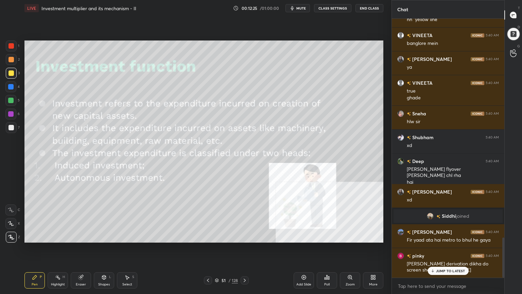
scroll to position [1413, 0]
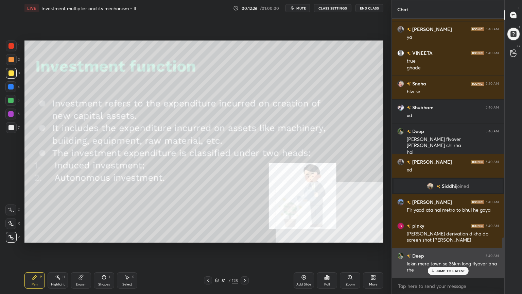
drag, startPoint x: 441, startPoint y: 273, endPoint x: 422, endPoint y: 276, distance: 19.2
click at [441, 239] on div "JUMP TO LATEST" at bounding box center [447, 270] width 41 height 8
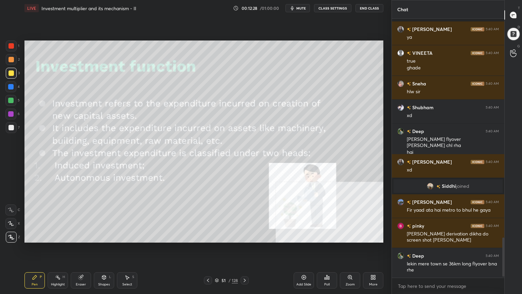
scroll to position [1450, 0]
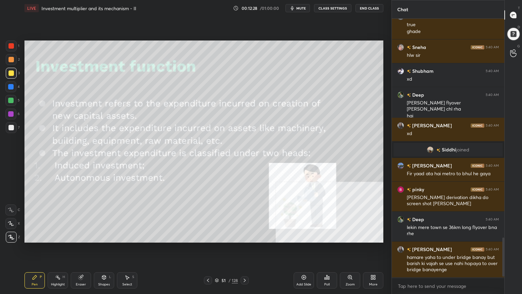
click at [236, 239] on div "128" at bounding box center [235, 280] width 6 height 6
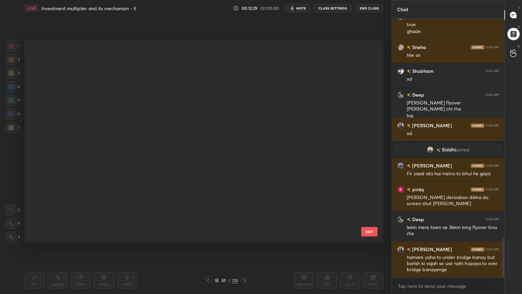
scroll to position [200, 355]
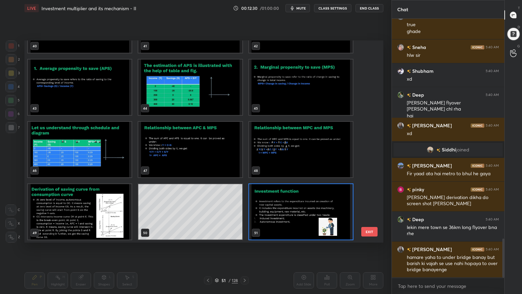
click at [111, 196] on img "grid" at bounding box center [80, 211] width 104 height 55
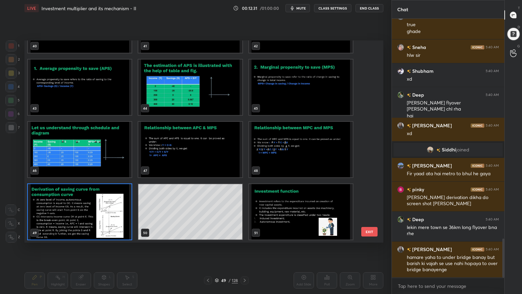
click at [111, 199] on img "grid" at bounding box center [80, 211] width 104 height 55
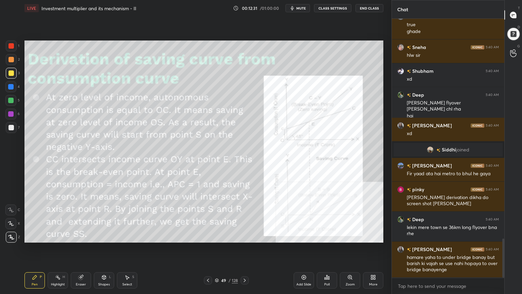
click at [111, 198] on img "grid" at bounding box center [80, 211] width 104 height 55
click at [111, 199] on img "grid" at bounding box center [80, 211] width 104 height 55
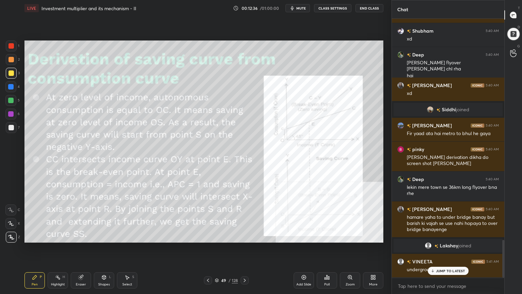
scroll to position [1507, 0]
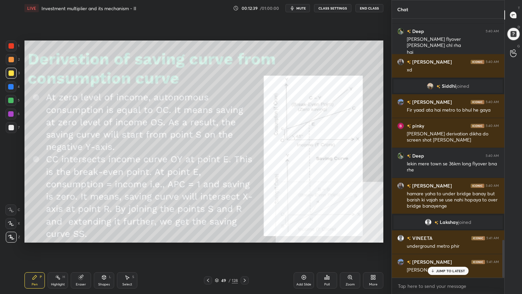
click at [445, 239] on p "JUMP TO LATEST" at bounding box center [450, 270] width 29 height 4
click at [236, 239] on div "128" at bounding box center [235, 280] width 6 height 6
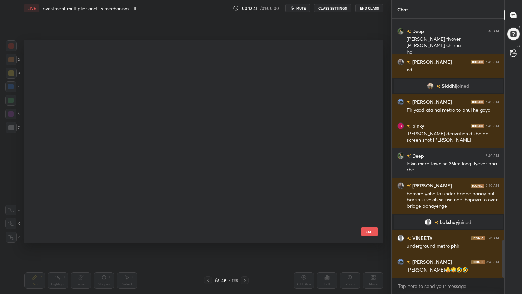
scroll to position [200, 355]
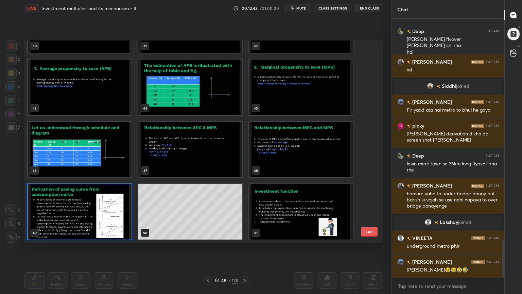
drag, startPoint x: 372, startPoint y: 107, endPoint x: 373, endPoint y: 110, distance: 3.5
click at [373, 110] on div "37 38 39 40 41 42 43 44 45 46 47 48 49 50 51 EXIT" at bounding box center [203, 141] width 359 height 202
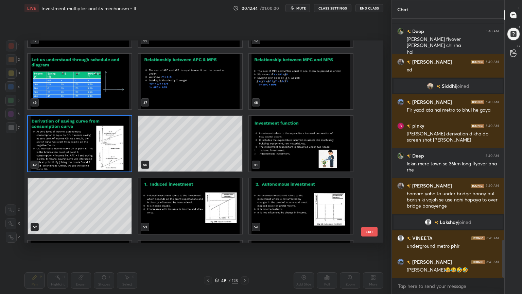
scroll to position [927, 0]
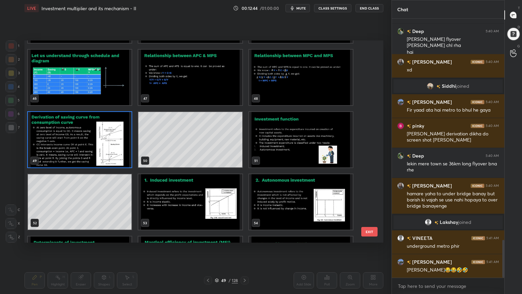
click at [287, 144] on img "grid" at bounding box center [301, 139] width 104 height 55
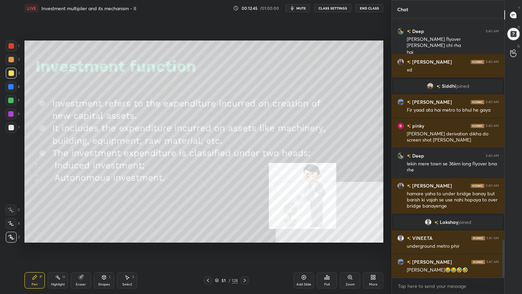
click at [289, 143] on img "grid" at bounding box center [301, 139] width 104 height 55
click at [290, 143] on img "grid" at bounding box center [301, 139] width 104 height 55
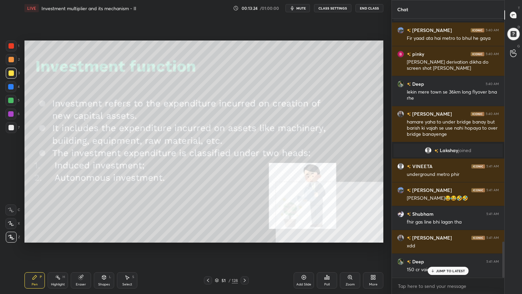
scroll to position [1602, 0]
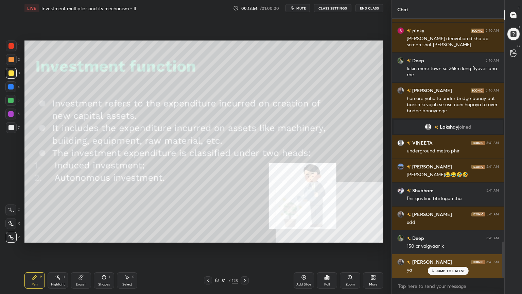
click at [438, 239] on p "JUMP TO LATEST" at bounding box center [450, 270] width 29 height 4
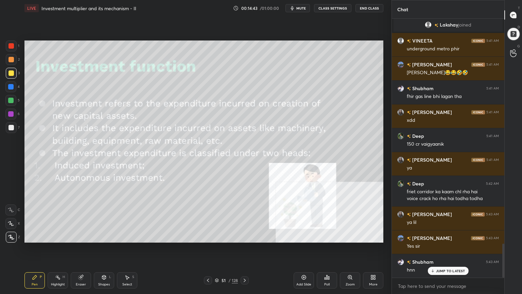
scroll to position [1728, 0]
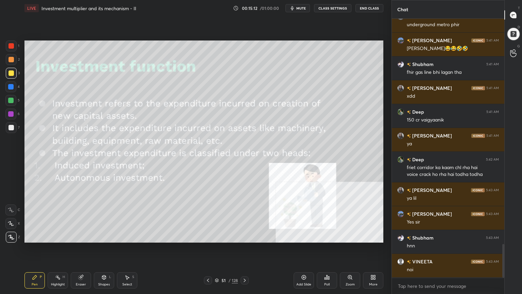
click at [245, 239] on icon at bounding box center [244, 279] width 5 height 5
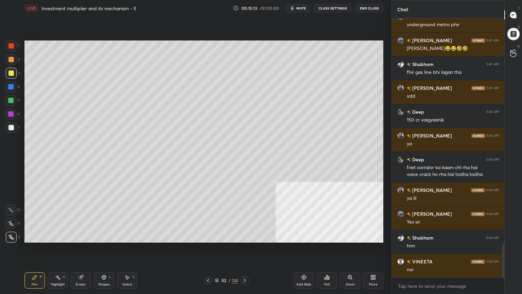
click at [241, 239] on div at bounding box center [245, 280] width 8 height 8
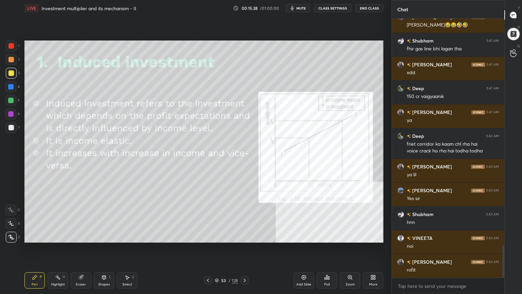
scroll to position [1776, 0]
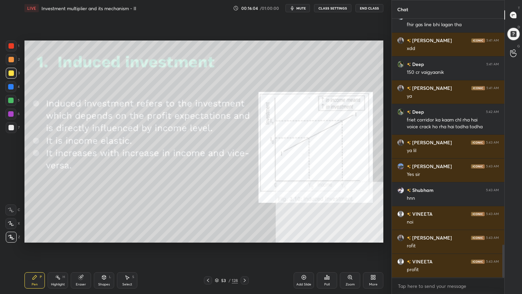
click at [301, 239] on div "Add Slide" at bounding box center [304, 280] width 20 height 16
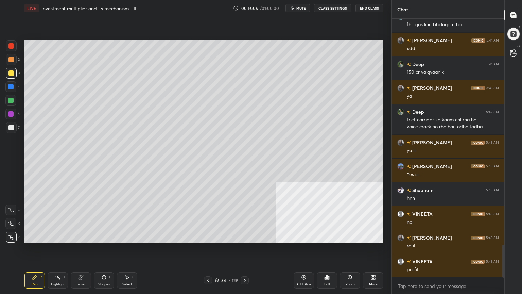
drag, startPoint x: 105, startPoint y: 280, endPoint x: 105, endPoint y: 286, distance: 6.5
click at [105, 239] on div "Shapes L" at bounding box center [104, 280] width 20 height 16
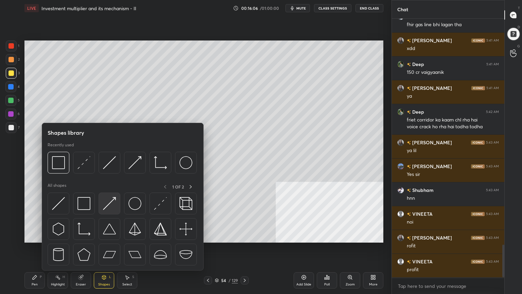
scroll to position [1799, 0]
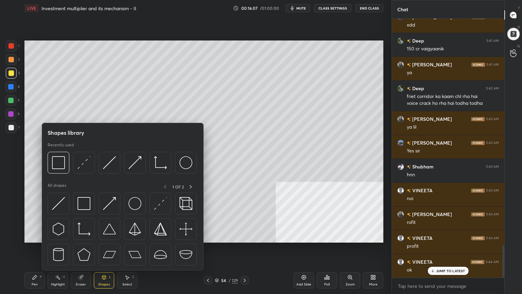
click at [84, 239] on div at bounding box center [123, 230] width 150 height 76
click at [85, 233] on img at bounding box center [83, 228] width 13 height 13
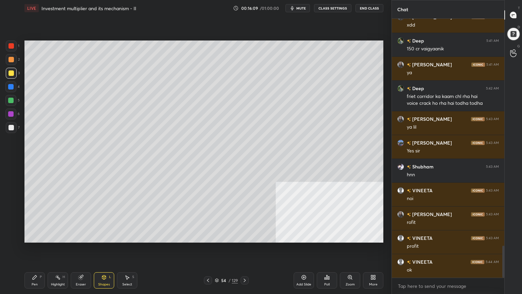
scroll to position [1823, 0]
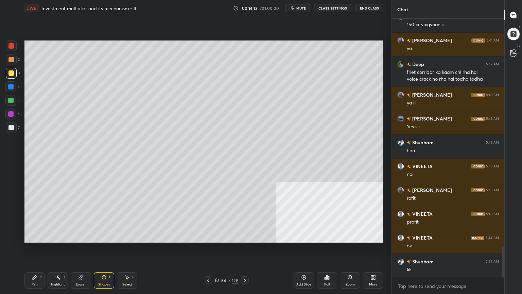
click at [205, 239] on div "54 / 129" at bounding box center [226, 280] width 135 height 8
click at [208, 239] on icon at bounding box center [207, 279] width 5 height 5
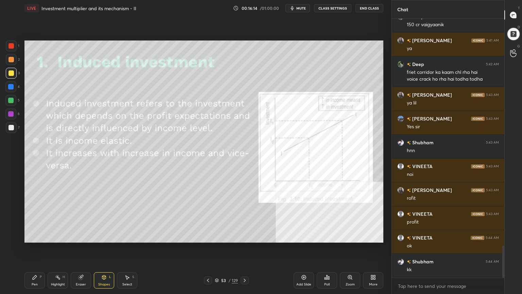
click at [245, 239] on icon at bounding box center [244, 279] width 5 height 5
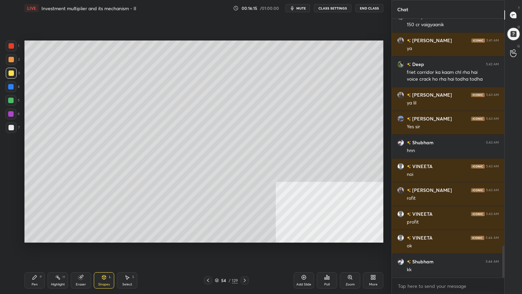
click at [105, 239] on icon at bounding box center [103, 276] width 5 height 5
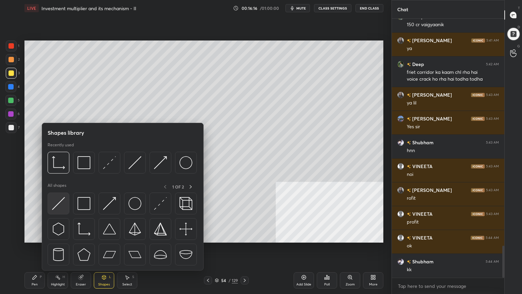
click at [55, 202] on img at bounding box center [58, 203] width 13 height 13
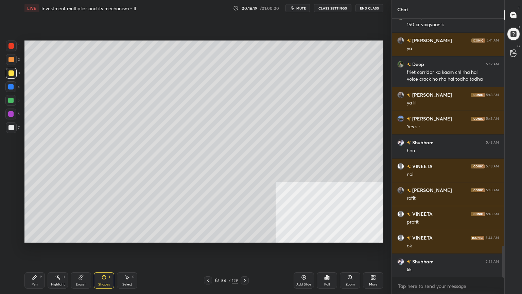
click at [36, 239] on div "Pen" at bounding box center [35, 283] width 6 height 3
click at [85, 239] on div "Eraser" at bounding box center [81, 280] width 20 height 16
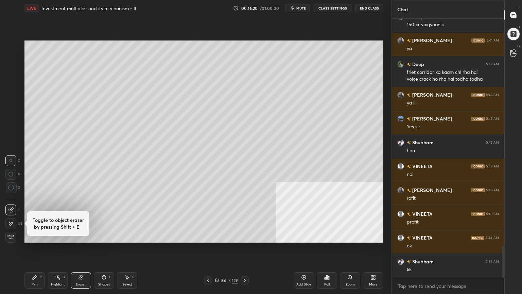
click at [96, 239] on div "Shapes L" at bounding box center [104, 280] width 20 height 16
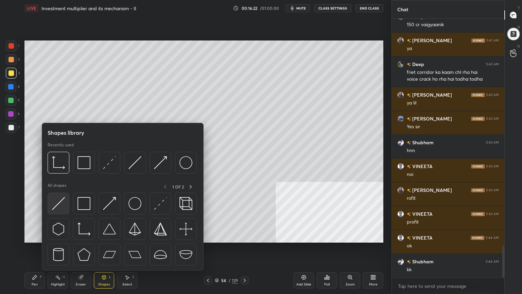
click at [56, 202] on img at bounding box center [58, 203] width 13 height 13
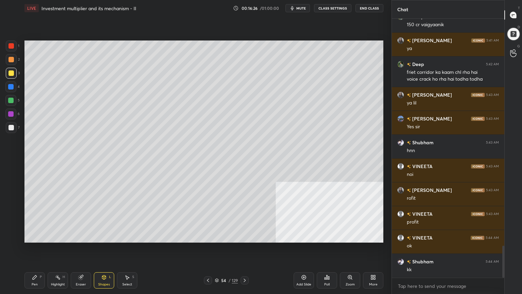
click at [34, 239] on icon at bounding box center [34, 276] width 5 height 5
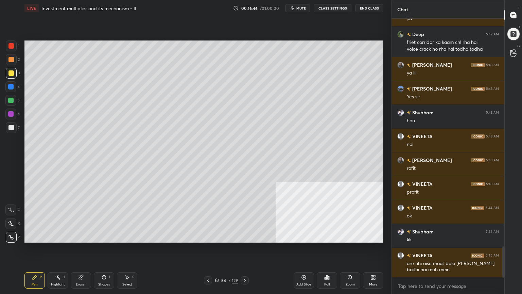
scroll to position [1883, 0]
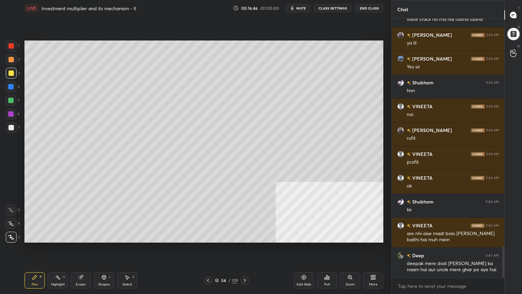
click at [103, 239] on div "Shapes L" at bounding box center [104, 280] width 20 height 16
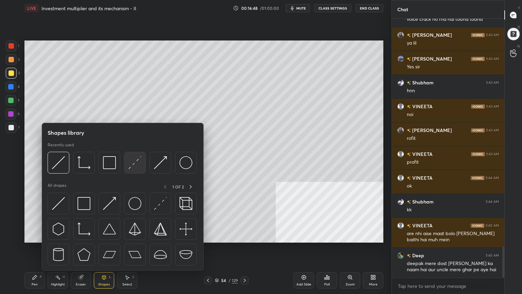
click at [136, 167] on img at bounding box center [134, 162] width 13 height 13
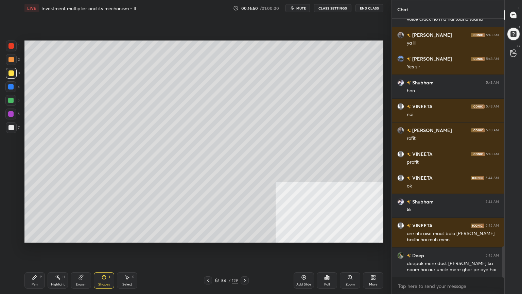
click at [10, 63] on div at bounding box center [11, 59] width 11 height 11
click at [106, 239] on icon at bounding box center [103, 276] width 5 height 5
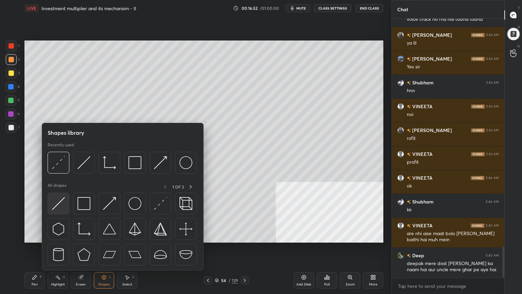
click at [60, 203] on img at bounding box center [58, 203] width 13 height 13
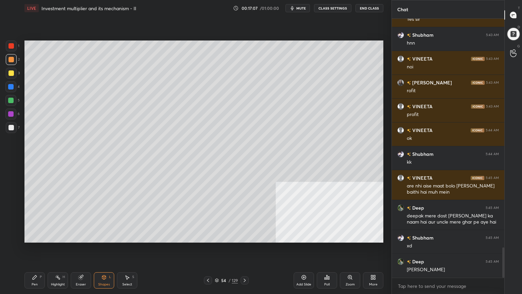
scroll to position [1960, 0]
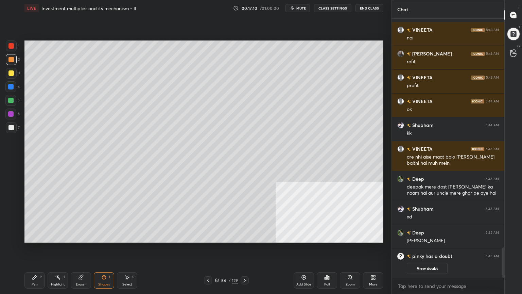
click at [12, 102] on div at bounding box center [10, 100] width 5 height 5
click at [30, 239] on div "Pen P" at bounding box center [34, 280] width 20 height 16
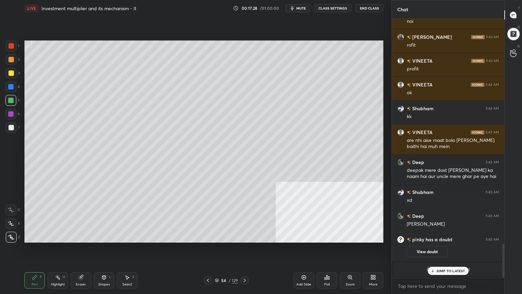
scroll to position [1718, 0]
click at [439, 239] on p "JUMP TO LATEST" at bounding box center [450, 270] width 29 height 4
drag, startPoint x: 10, startPoint y: 59, endPoint x: 5, endPoint y: 61, distance: 4.6
click at [7, 61] on div at bounding box center [11, 59] width 11 height 11
drag, startPoint x: 11, startPoint y: 87, endPoint x: 4, endPoint y: 89, distance: 7.2
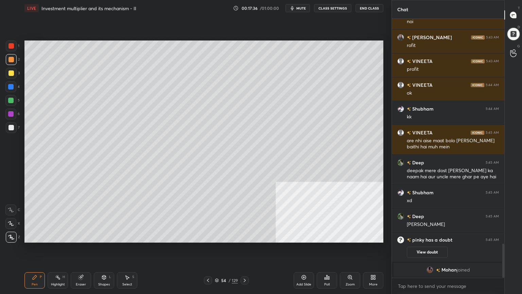
click at [10, 88] on div at bounding box center [10, 86] width 5 height 5
click at [105, 239] on div "Shapes L" at bounding box center [104, 280] width 20 height 16
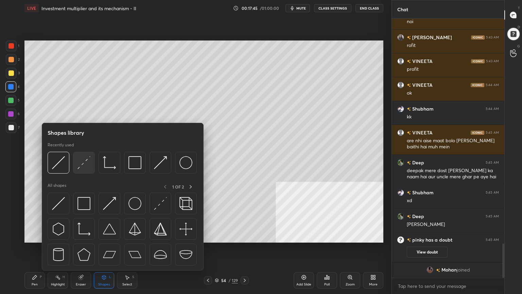
click at [83, 169] on img at bounding box center [83, 162] width 13 height 13
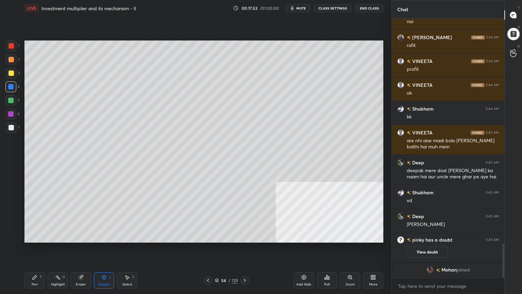
click at [36, 239] on div "Pen P" at bounding box center [34, 280] width 20 height 16
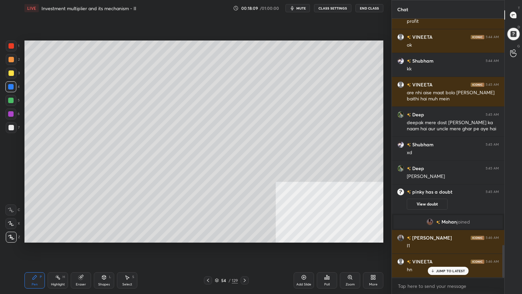
scroll to position [1790, 0]
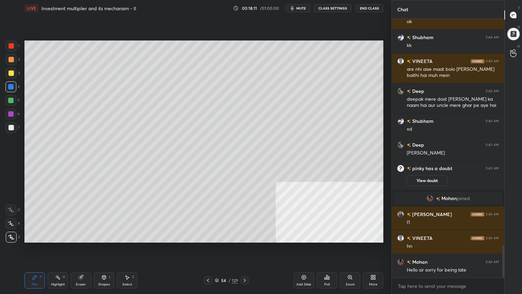
click at [208, 239] on icon at bounding box center [207, 279] width 5 height 5
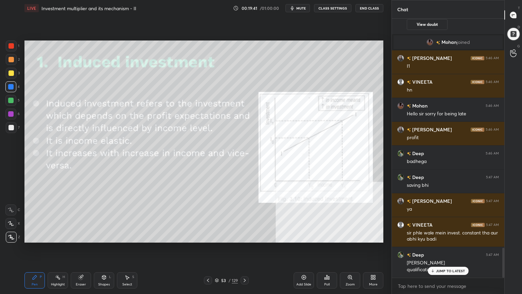
scroll to position [1969, 0]
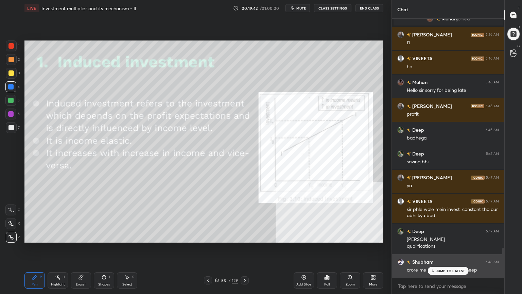
click at [453, 239] on div "JUMP TO LATEST" at bounding box center [447, 270] width 41 height 8
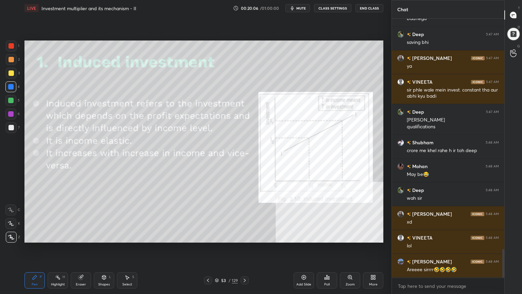
scroll to position [2112, 0]
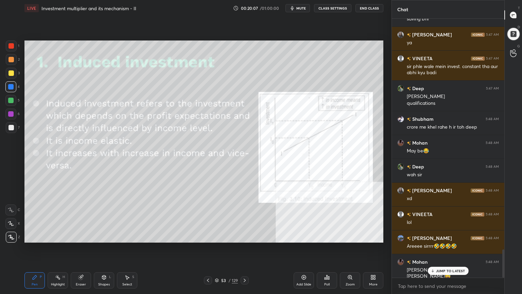
click at [446, 239] on div "JUMP TO LATEST" at bounding box center [447, 270] width 41 height 8
click at [248, 239] on div at bounding box center [245, 280] width 8 height 8
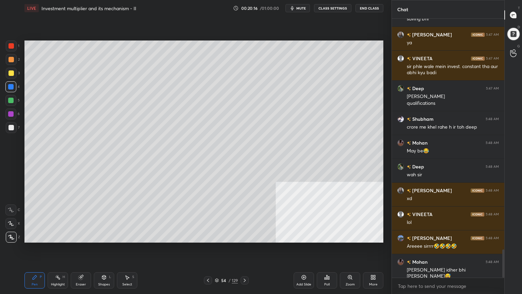
click at [234, 239] on div "129" at bounding box center [235, 280] width 6 height 6
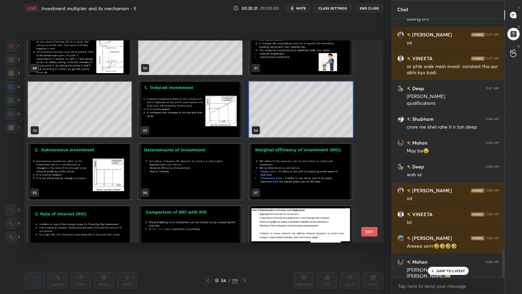
scroll to position [2119, 0]
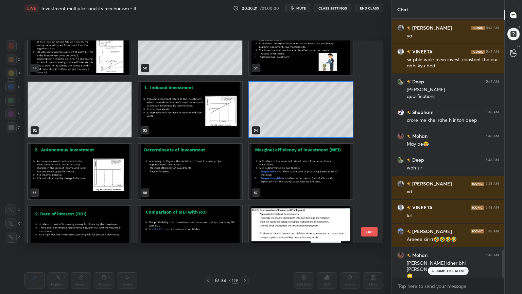
click at [76, 173] on img "grid" at bounding box center [80, 171] width 104 height 55
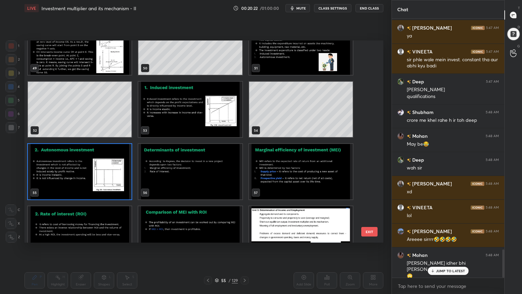
click at [76, 173] on img "grid" at bounding box center [80, 171] width 104 height 55
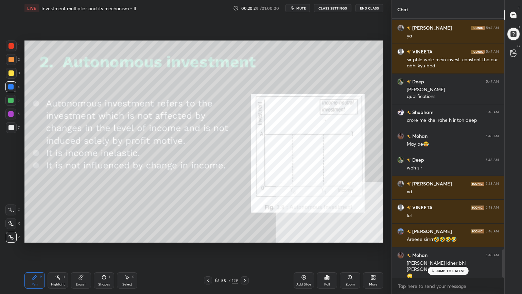
click at [449, 239] on div "JUMP TO LATEST" at bounding box center [447, 270] width 41 height 8
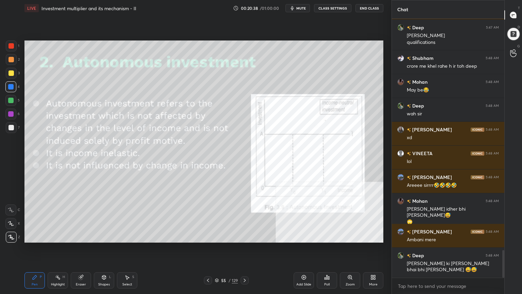
scroll to position [2196, 0]
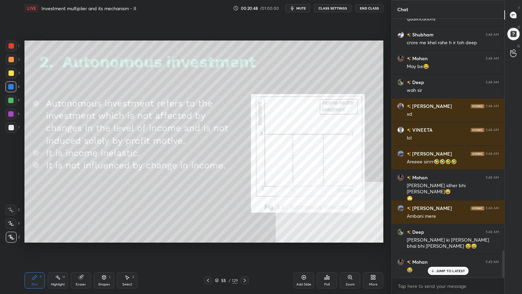
click at [206, 239] on div at bounding box center [208, 280] width 8 height 8
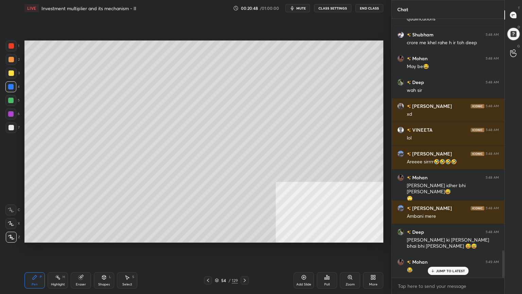
click at [209, 239] on icon at bounding box center [207, 279] width 5 height 5
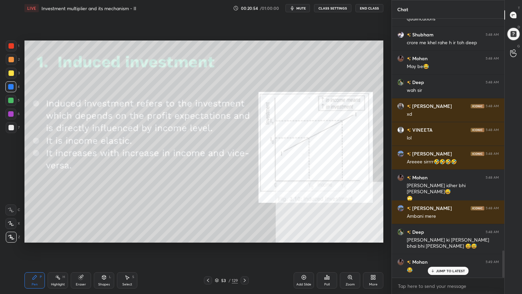
click at [247, 239] on icon at bounding box center [244, 279] width 5 height 5
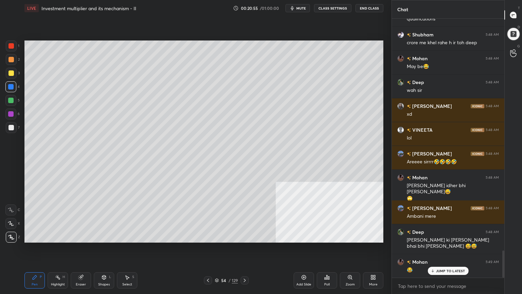
click at [243, 239] on icon at bounding box center [244, 279] width 5 height 5
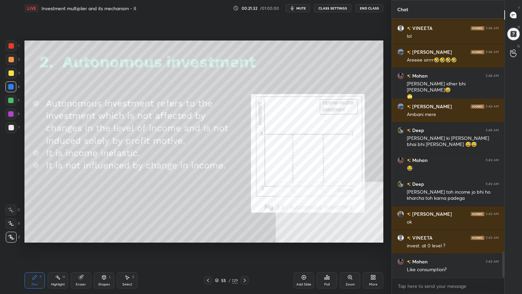
scroll to position [2321, 0]
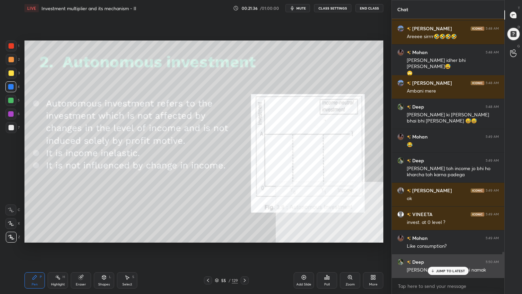
drag, startPoint x: 441, startPoint y: 268, endPoint x: 438, endPoint y: 271, distance: 4.1
click at [441, 239] on p "JUMP TO LATEST" at bounding box center [450, 270] width 29 height 4
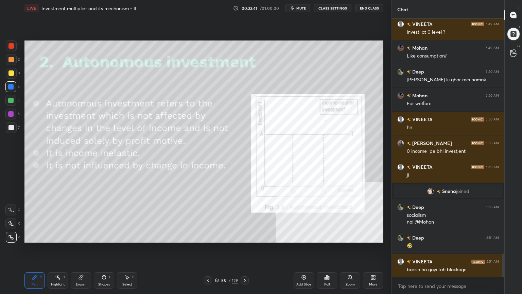
scroll to position [2535, 0]
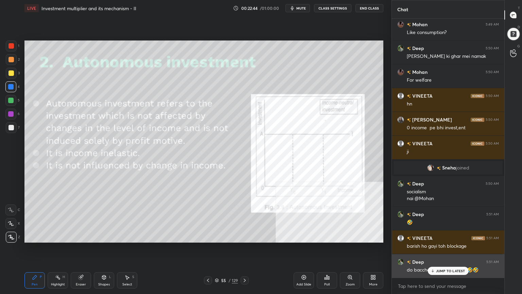
drag, startPoint x: 443, startPoint y: 272, endPoint x: 438, endPoint y: 274, distance: 5.3
click at [444, 239] on div "JUMP TO LATEST" at bounding box center [447, 270] width 41 height 8
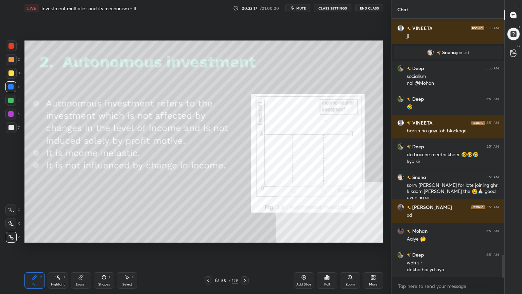
scroll to position [2673, 0]
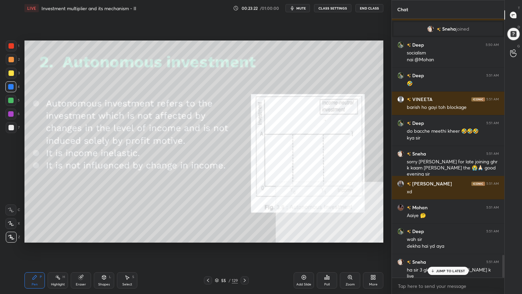
click at [460, 239] on div "JUMP TO LATEST" at bounding box center [447, 270] width 41 height 8
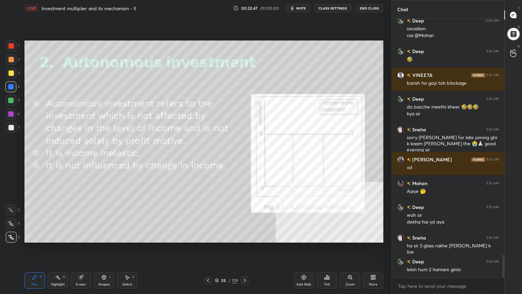
scroll to position [2704, 0]
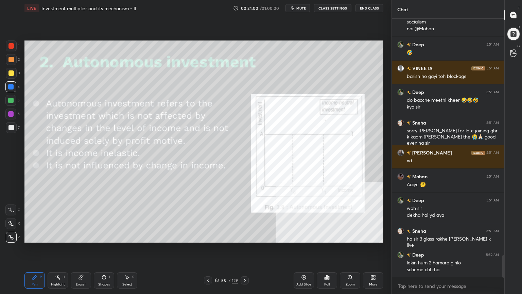
click at [310, 239] on div "Add Slide" at bounding box center [304, 280] width 20 height 16
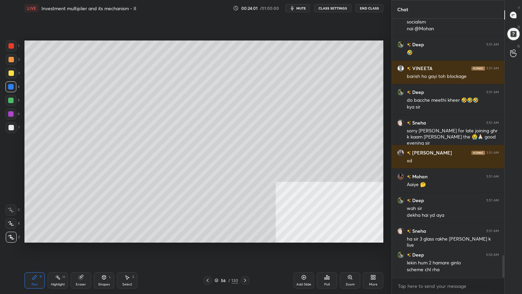
drag, startPoint x: 105, startPoint y: 276, endPoint x: 100, endPoint y: 275, distance: 4.6
click at [104, 239] on icon at bounding box center [103, 276] width 5 height 5
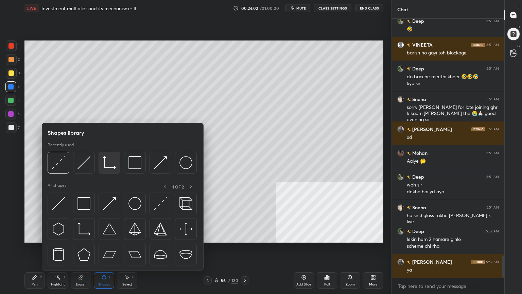
scroll to position [2752, 0]
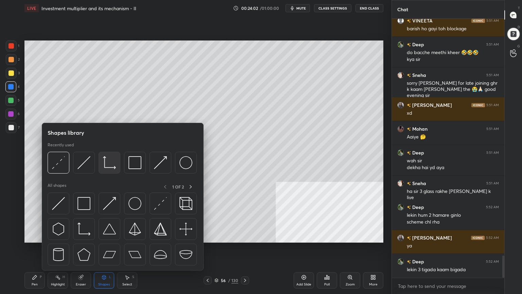
click at [109, 169] on img at bounding box center [109, 162] width 13 height 13
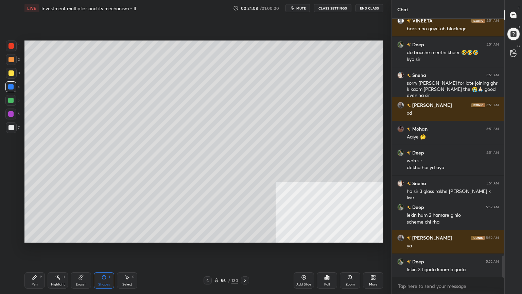
click at [102, 239] on icon at bounding box center [103, 276] width 5 height 5
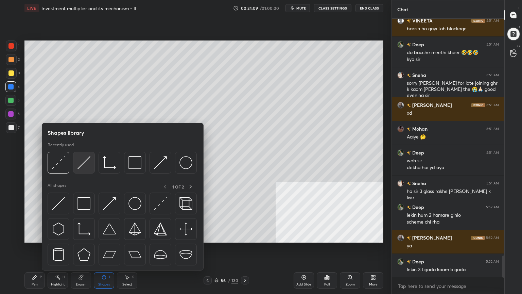
click at [81, 162] on img at bounding box center [83, 162] width 13 height 13
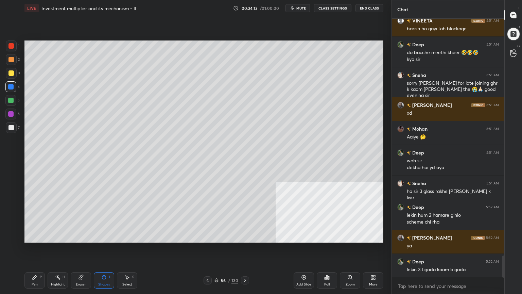
click at [33, 239] on icon at bounding box center [34, 276] width 5 height 5
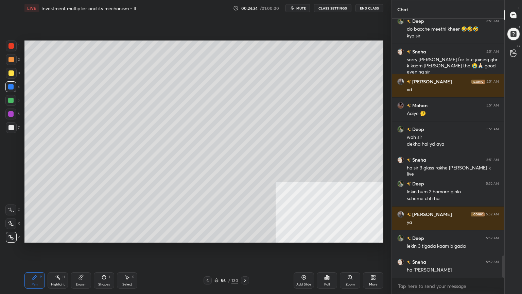
click at [103, 239] on div "Shapes" at bounding box center [104, 283] width 12 height 3
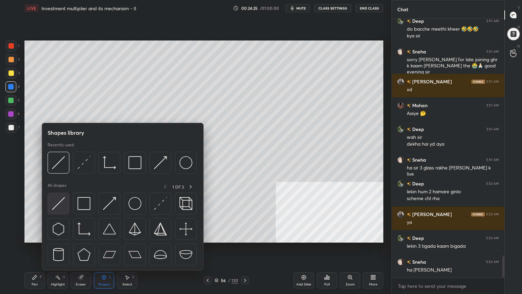
click at [64, 202] on img at bounding box center [58, 203] width 13 height 13
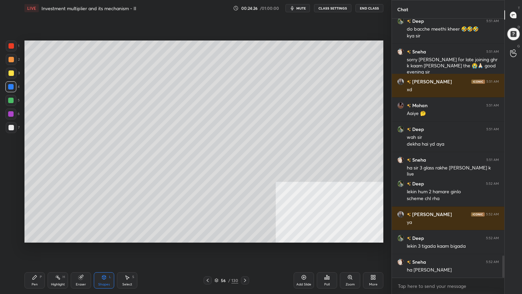
click at [8, 126] on div at bounding box center [10, 127] width 5 height 5
click at [38, 239] on div "Pen P" at bounding box center [34, 280] width 20 height 16
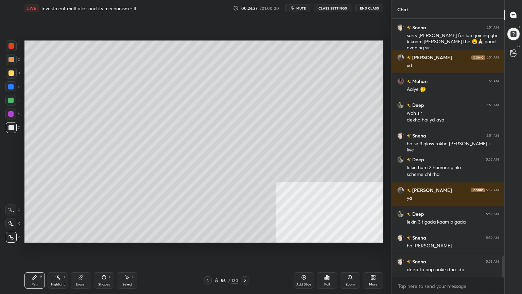
click at [106, 239] on div "Shapes" at bounding box center [104, 283] width 12 height 3
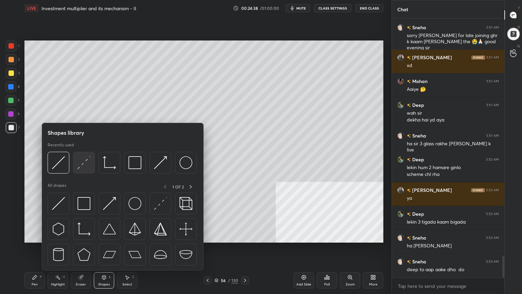
click at [81, 169] on div at bounding box center [84, 163] width 22 height 22
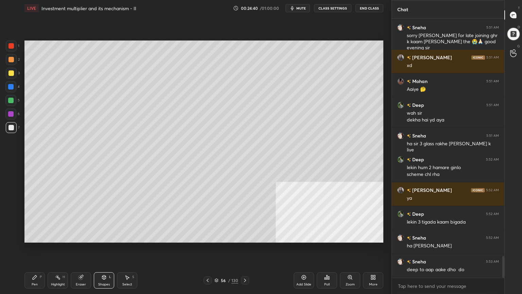
scroll to position [2816, 0]
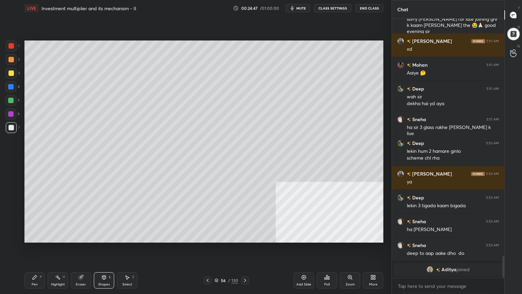
click at [106, 239] on icon at bounding box center [103, 276] width 5 height 5
click at [29, 239] on div "Setting up your live class Poll for secs No correct answer Start poll" at bounding box center [204, 141] width 364 height 250
click at [38, 239] on div "Pen P" at bounding box center [34, 280] width 20 height 16
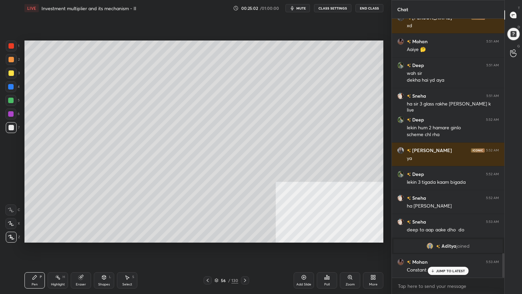
click at [103, 239] on div "Shapes" at bounding box center [104, 283] width 12 height 3
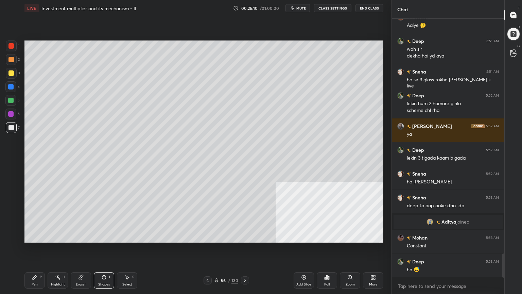
click at [28, 239] on div "Pen P" at bounding box center [34, 280] width 20 height 16
click at [105, 239] on div "Shapes" at bounding box center [104, 283] width 12 height 3
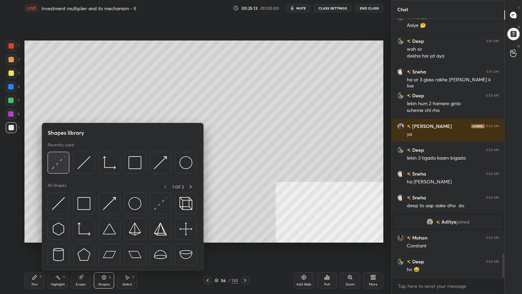
click at [67, 165] on div at bounding box center [59, 163] width 22 height 22
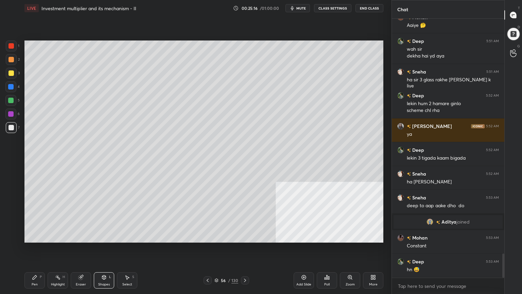
click at [40, 239] on div "Pen P" at bounding box center [34, 280] width 20 height 16
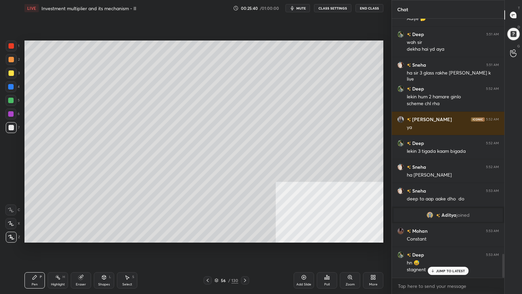
scroll to position [2545, 0]
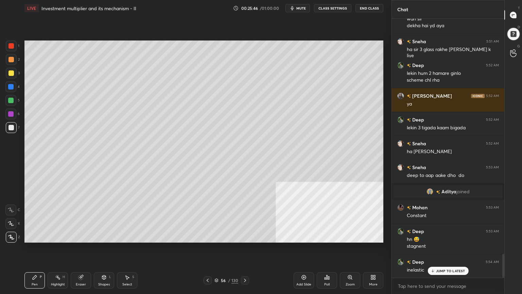
click at [207, 239] on icon at bounding box center [207, 279] width 5 height 5
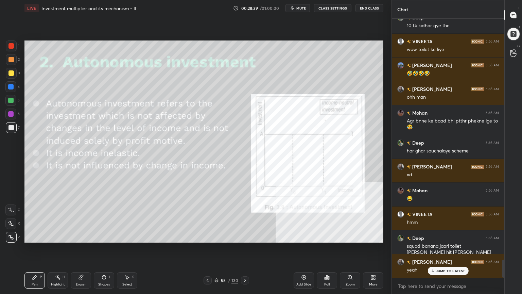
scroll to position [3426, 0]
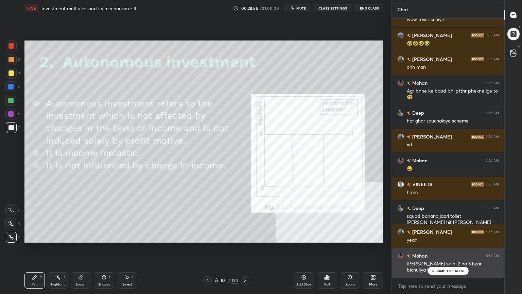
click at [435, 239] on icon at bounding box center [432, 270] width 4 height 4
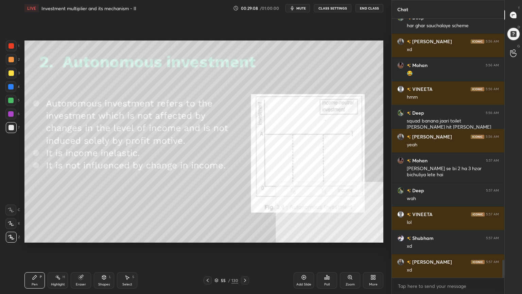
scroll to position [3545, 0]
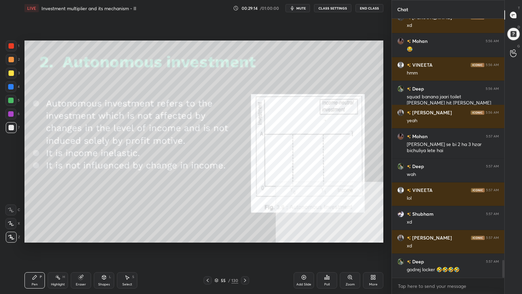
click at [243, 239] on icon at bounding box center [244, 279] width 5 height 5
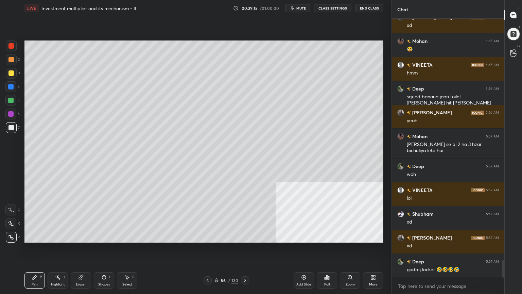
click at [230, 239] on div "/" at bounding box center [229, 280] width 2 height 4
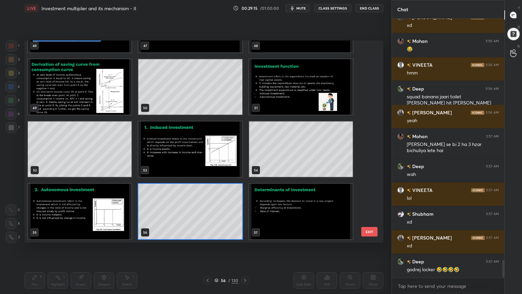
scroll to position [200, 355]
click at [371, 114] on div "46 47 48 49 50 51 52 53 54 55 56 57 58 59 60 61 62 63 EXIT" at bounding box center [203, 141] width 359 height 202
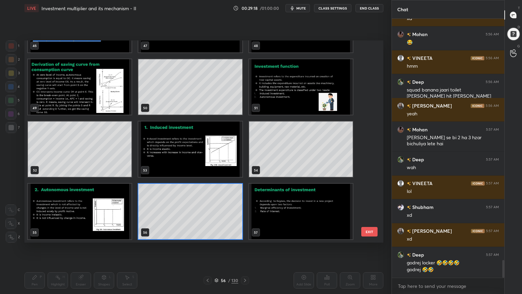
click at [371, 116] on div "46 47 48 49 50 51 52 53 54 55 56 57 58 59 60 61 62 63" at bounding box center [197, 141] width 347 height 202
click at [320, 209] on img "grid" at bounding box center [301, 210] width 104 height 55
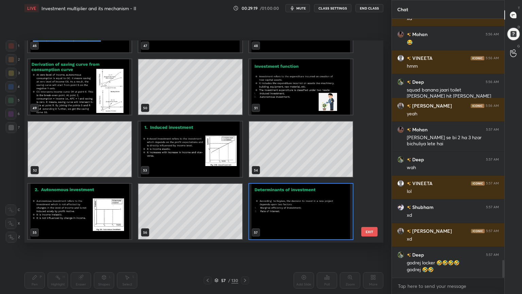
click at [321, 211] on img "grid" at bounding box center [301, 210] width 104 height 55
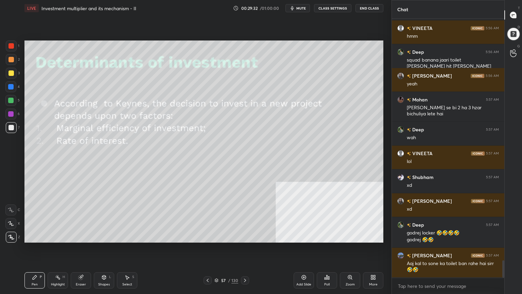
scroll to position [3605, 0]
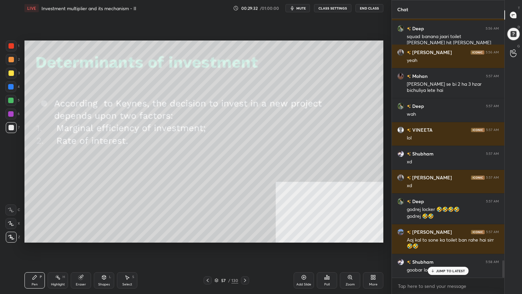
click at [38, 239] on div "Pen P" at bounding box center [34, 280] width 20 height 16
click at [11, 84] on div at bounding box center [10, 86] width 5 height 5
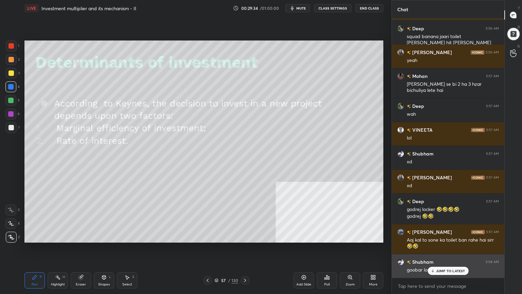
drag, startPoint x: 446, startPoint y: 270, endPoint x: 443, endPoint y: 273, distance: 4.6
click at [446, 239] on p "JUMP TO LATEST" at bounding box center [450, 270] width 29 height 4
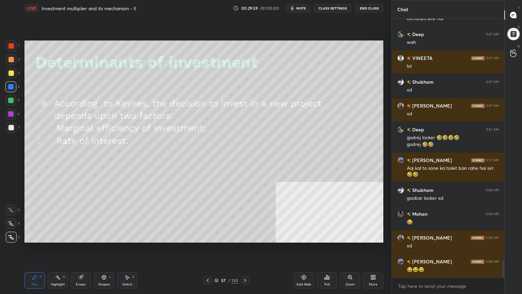
scroll to position [3701, 0]
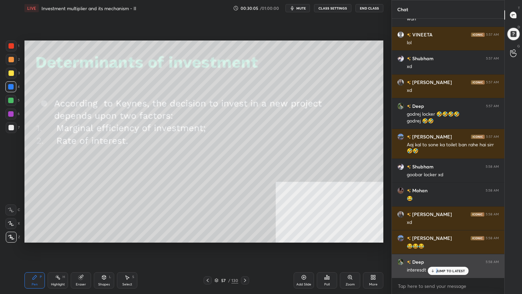
drag, startPoint x: 437, startPoint y: 271, endPoint x: 419, endPoint y: 273, distance: 18.5
click at [437, 239] on p "JUMP TO LATEST" at bounding box center [450, 270] width 29 height 4
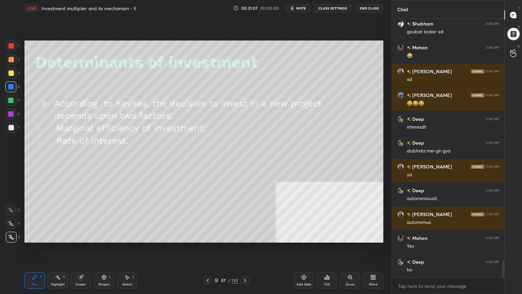
scroll to position [3867, 0]
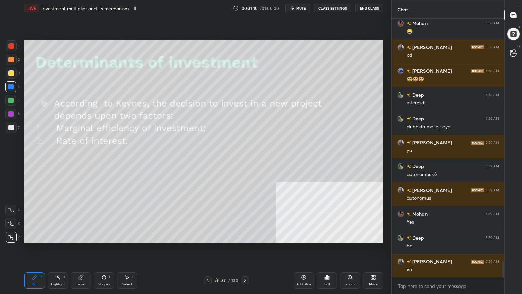
click at [247, 239] on icon at bounding box center [244, 279] width 5 height 5
click at [243, 239] on icon at bounding box center [244, 279] width 5 height 5
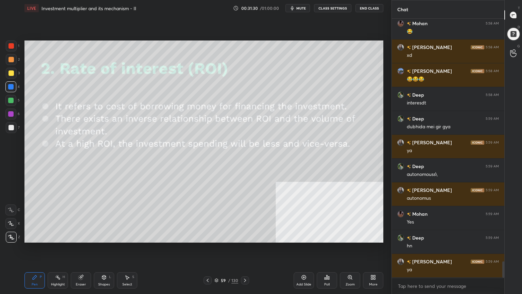
click at [209, 239] on icon at bounding box center [207, 279] width 5 height 5
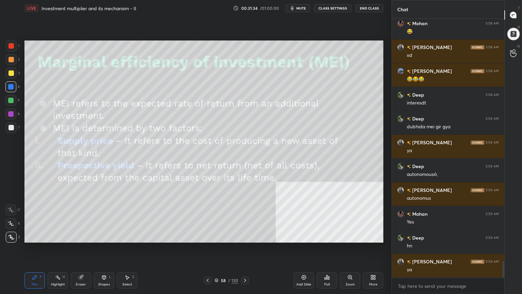
click at [246, 239] on icon at bounding box center [244, 279] width 5 height 5
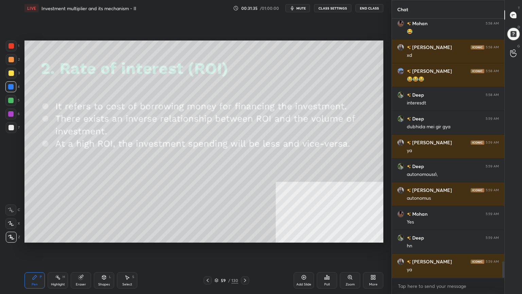
click at [205, 239] on div at bounding box center [208, 280] width 8 height 8
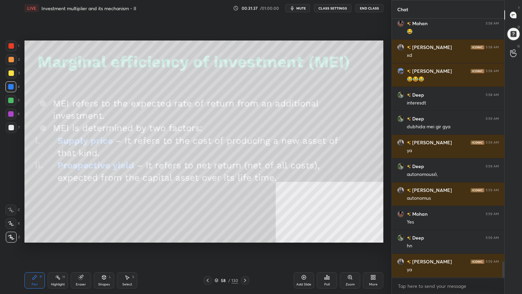
click at [305, 239] on icon at bounding box center [303, 276] width 5 height 5
click at [12, 73] on div at bounding box center [10, 72] width 5 height 5
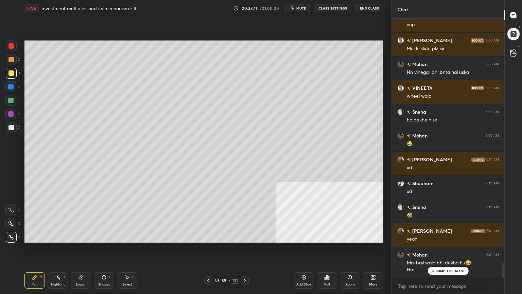
scroll to position [4278, 0]
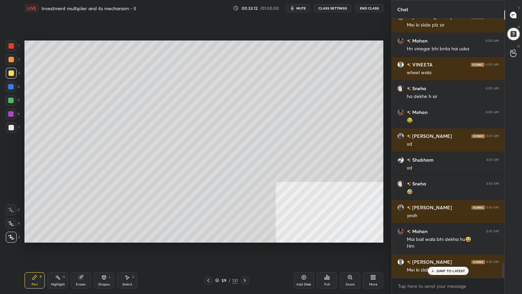
click at [460, 239] on div "JUMP TO LATEST" at bounding box center [447, 270] width 41 height 8
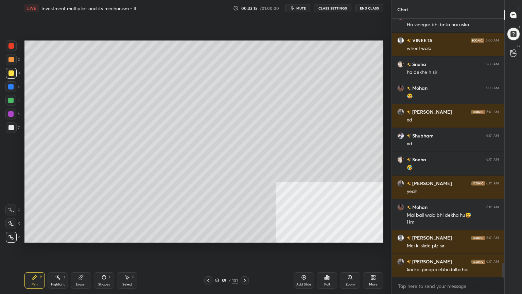
click at [209, 239] on icon at bounding box center [208, 279] width 5 height 5
click at [208, 239] on icon at bounding box center [208, 279] width 5 height 5
click at [246, 239] on icon at bounding box center [244, 279] width 5 height 5
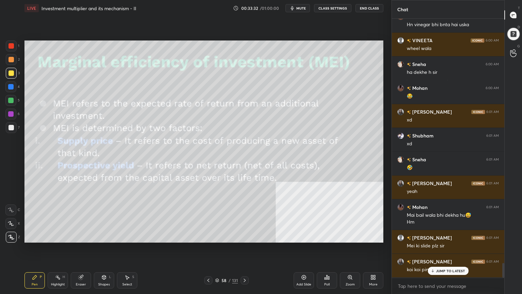
scroll to position [4326, 0]
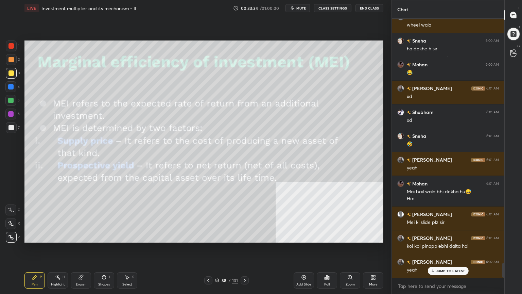
click at [244, 239] on icon at bounding box center [244, 279] width 5 height 5
click at [245, 239] on icon at bounding box center [244, 279] width 5 height 5
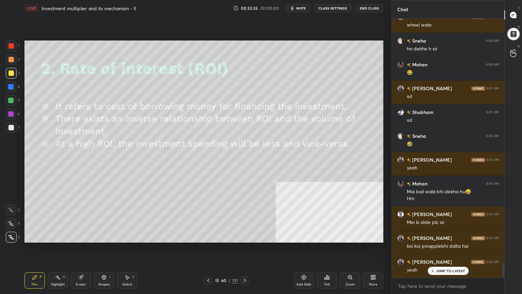
scroll to position [4350, 0]
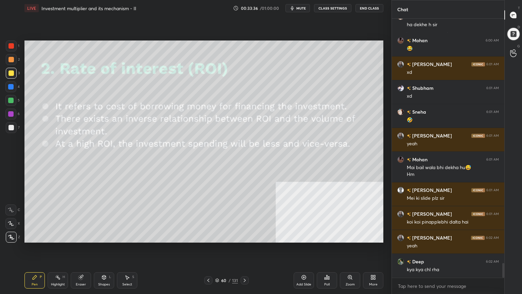
click at [207, 239] on icon at bounding box center [208, 279] width 5 height 5
click at [208, 239] on icon at bounding box center [208, 279] width 2 height 3
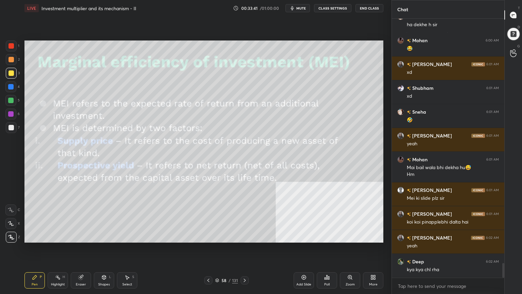
click at [244, 239] on icon at bounding box center [245, 279] width 2 height 3
click at [207, 239] on icon at bounding box center [208, 279] width 5 height 5
click at [245, 239] on icon at bounding box center [244, 279] width 5 height 5
click at [12, 126] on div at bounding box center [10, 127] width 5 height 5
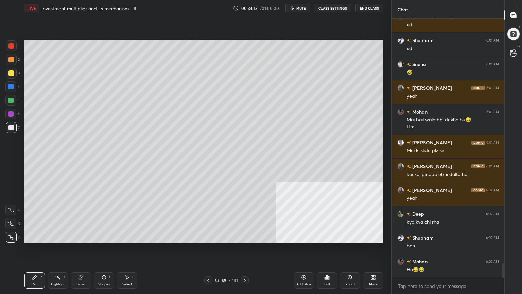
scroll to position [4421, 0]
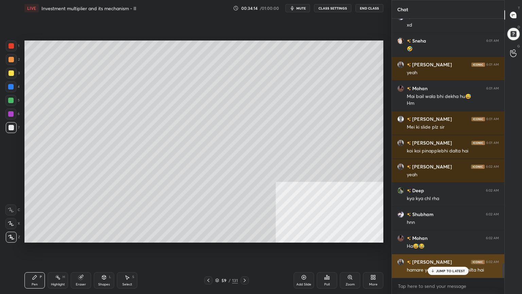
click at [436, 239] on div "JUMP TO LATEST" at bounding box center [447, 270] width 41 height 8
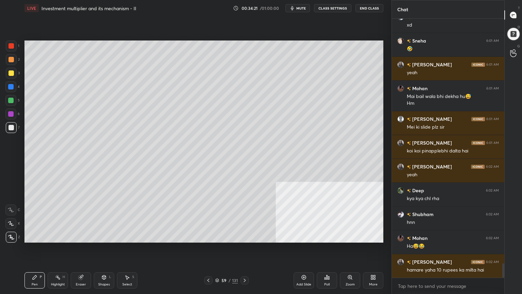
scroll to position [4428, 0]
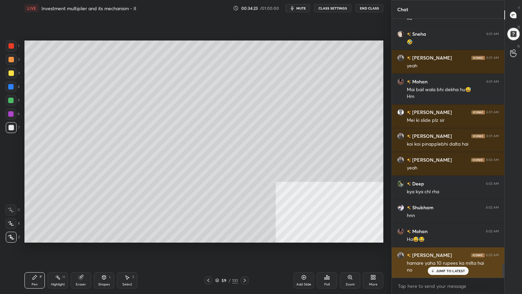
drag, startPoint x: 443, startPoint y: 274, endPoint x: 439, endPoint y: 276, distance: 4.4
click at [443, 239] on div "JUMP TO LATEST" at bounding box center [447, 270] width 41 height 8
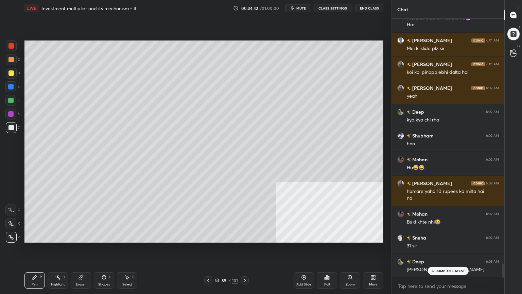
scroll to position [4523, 0]
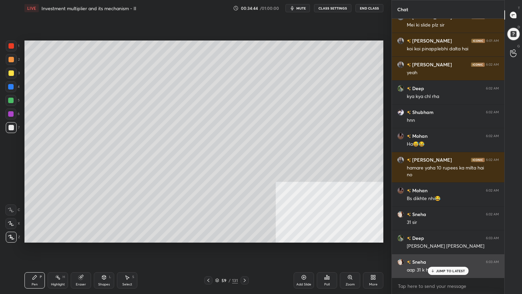
click at [465, 239] on div "JUMP TO LATEST" at bounding box center [447, 270] width 41 height 8
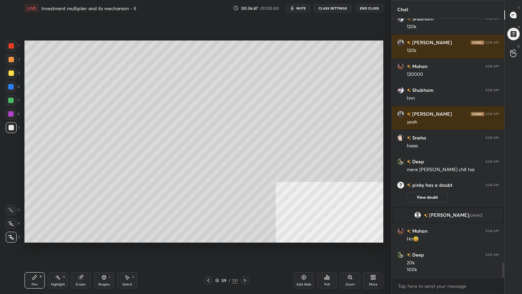
scroll to position [4237, 0]
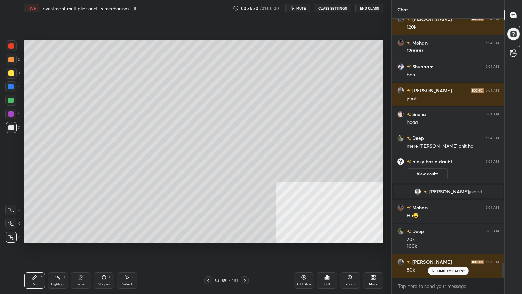
click at [210, 239] on icon at bounding box center [208, 279] width 5 height 5
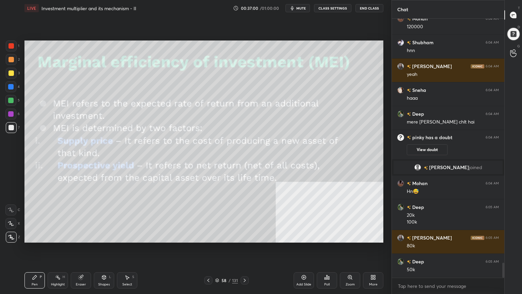
scroll to position [4268, 0]
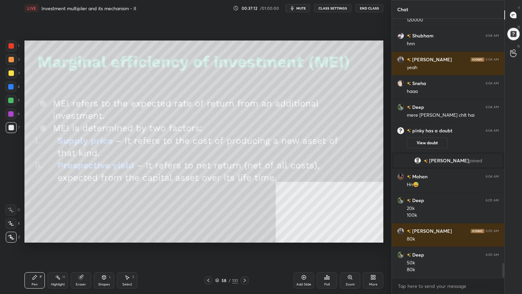
click at [245, 239] on icon at bounding box center [244, 279] width 5 height 5
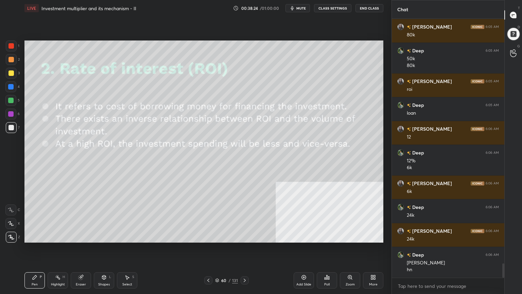
scroll to position [4496, 0]
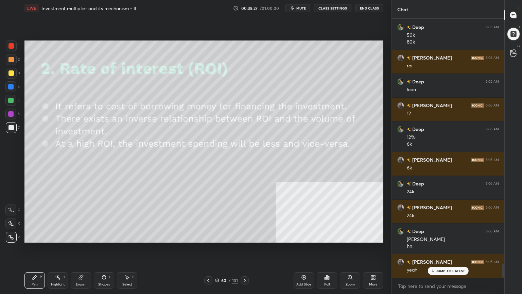
click at [209, 239] on div at bounding box center [208, 280] width 8 height 8
click at [209, 239] on icon at bounding box center [208, 279] width 5 height 5
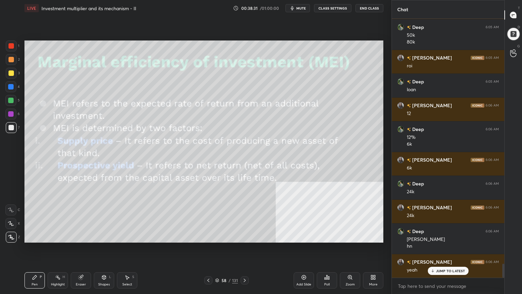
click at [243, 239] on icon at bounding box center [244, 279] width 5 height 5
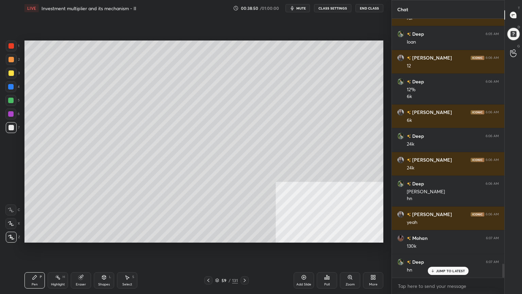
scroll to position [4567, 0]
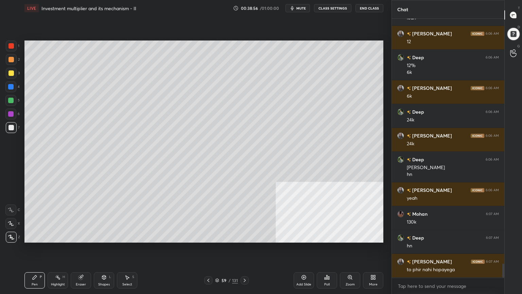
drag, startPoint x: 209, startPoint y: 281, endPoint x: 206, endPoint y: 283, distance: 4.0
click at [209, 239] on icon at bounding box center [208, 279] width 5 height 5
drag, startPoint x: 6, startPoint y: 213, endPoint x: 13, endPoint y: 200, distance: 14.8
click at [18, 201] on div "1 2 3 4 5 6 7 C X Z C X Z E E Erase all H H" at bounding box center [11, 141] width 22 height 202
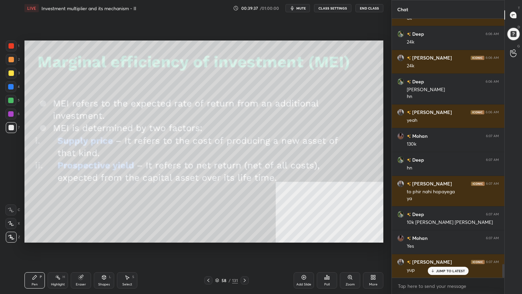
scroll to position [4669, 0]
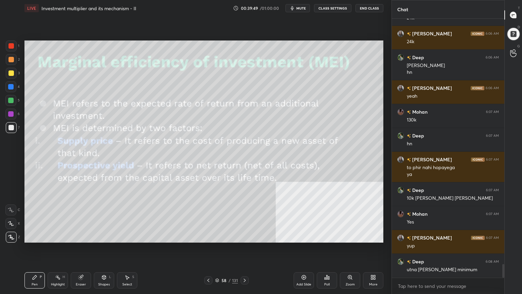
click at [297, 239] on div "Add Slide" at bounding box center [304, 280] width 20 height 16
click at [16, 72] on div at bounding box center [11, 73] width 11 height 11
click at [15, 77] on div at bounding box center [11, 73] width 11 height 11
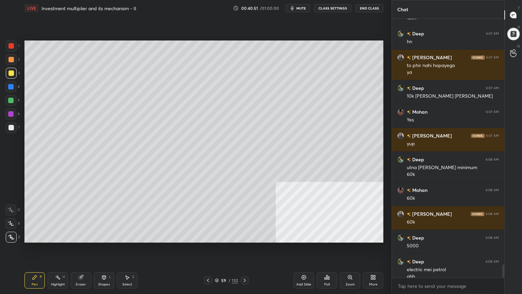
scroll to position [4778, 0]
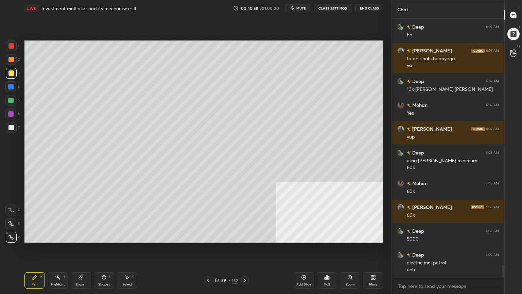
click at [9, 129] on div at bounding box center [10, 127] width 5 height 5
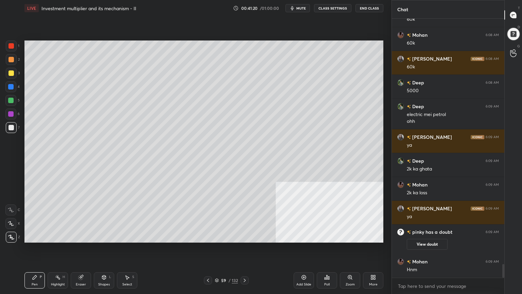
scroll to position [4697, 0]
click at [207, 239] on icon at bounding box center [207, 279] width 5 height 5
click at [246, 239] on icon at bounding box center [244, 279] width 5 height 5
click at [208, 239] on icon at bounding box center [207, 279] width 5 height 5
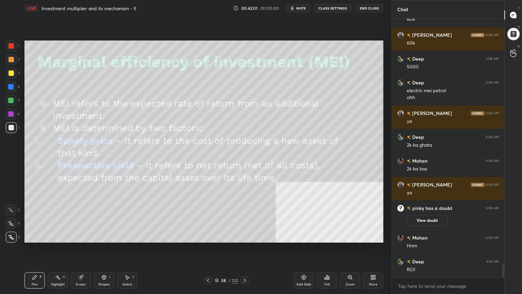
click at [245, 239] on icon at bounding box center [244, 279] width 5 height 5
click at [244, 239] on icon at bounding box center [244, 279] width 5 height 5
click at [246, 239] on icon at bounding box center [244, 279] width 5 height 5
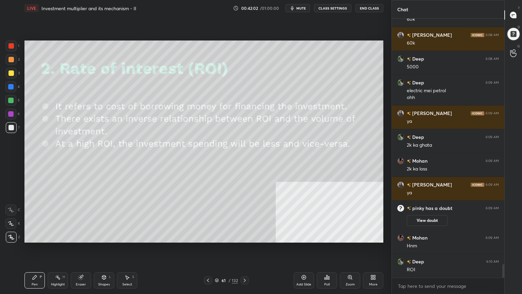
click at [243, 239] on icon at bounding box center [244, 279] width 5 height 5
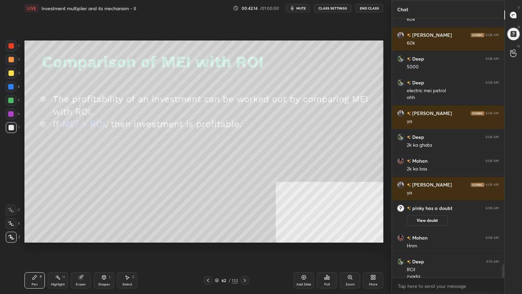
scroll to position [4728, 0]
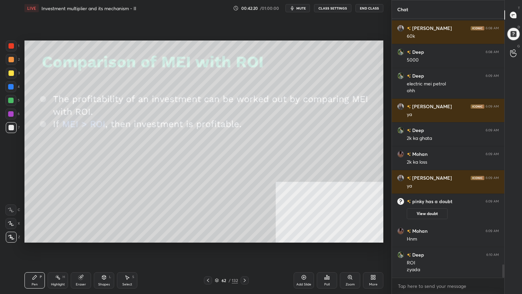
click at [244, 239] on icon at bounding box center [244, 279] width 5 height 5
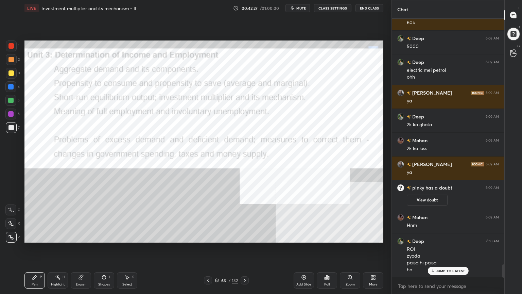
scroll to position [4765, 0]
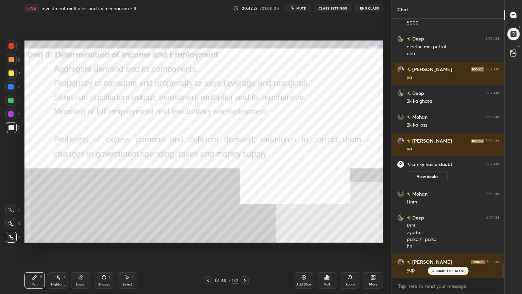
click at [232, 239] on div "132" at bounding box center [235, 280] width 6 height 6
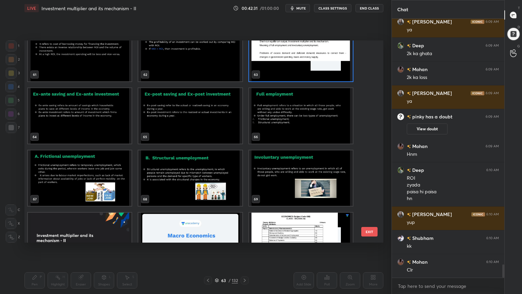
scroll to position [1273, 0]
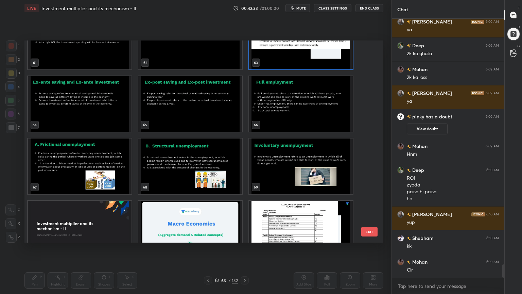
click at [61, 101] on img "grid" at bounding box center [80, 103] width 104 height 55
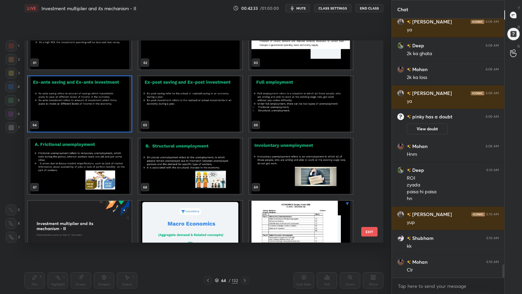
click at [61, 101] on img "grid" at bounding box center [80, 103] width 104 height 55
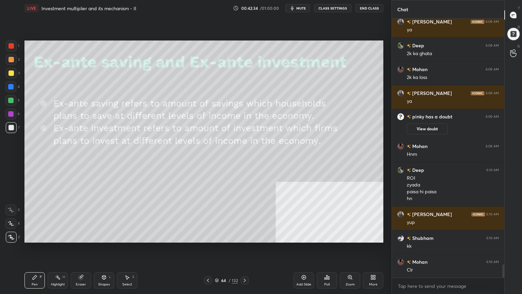
click at [61, 101] on img "grid" at bounding box center [80, 103] width 104 height 55
click at [243, 239] on icon at bounding box center [244, 279] width 5 height 5
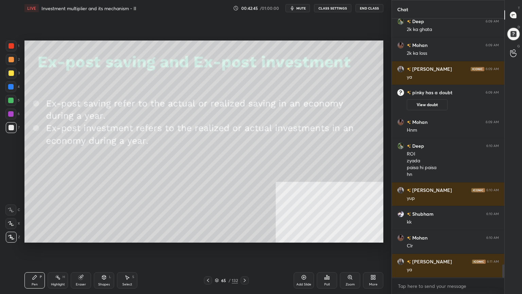
click at [244, 239] on icon at bounding box center [244, 279] width 5 height 5
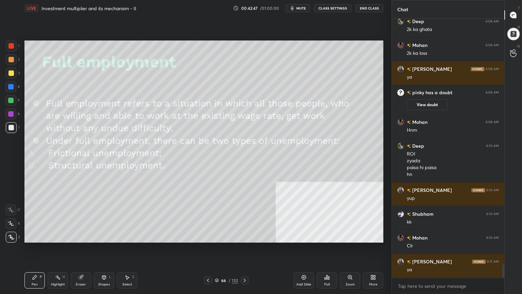
scroll to position [4843, 0]
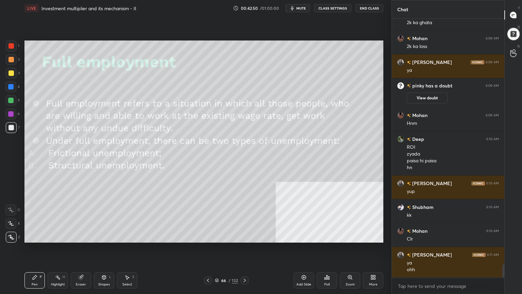
click at [112, 239] on div "Shapes L" at bounding box center [104, 280] width 20 height 16
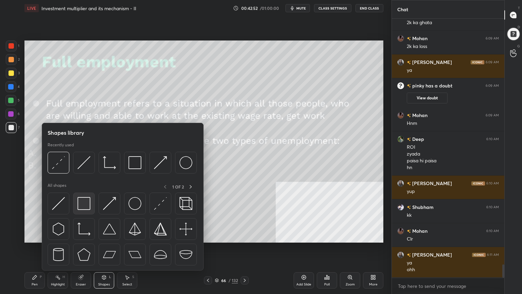
click at [91, 209] on div at bounding box center [84, 203] width 22 height 22
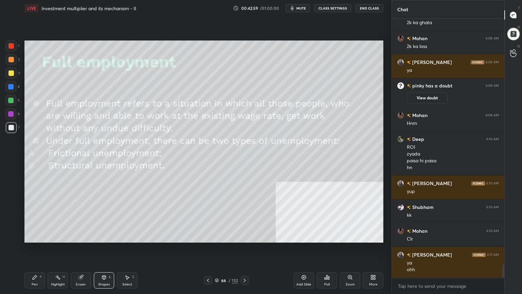
click at [36, 239] on div "Pen" at bounding box center [35, 283] width 6 height 3
drag, startPoint x: 33, startPoint y: 287, endPoint x: 32, endPoint y: 282, distance: 5.5
click at [33, 239] on div "Pen P Highlight H Eraser Shapes L Select S 66 / 132 Add Slide Poll Zoom More" at bounding box center [203, 279] width 359 height 27
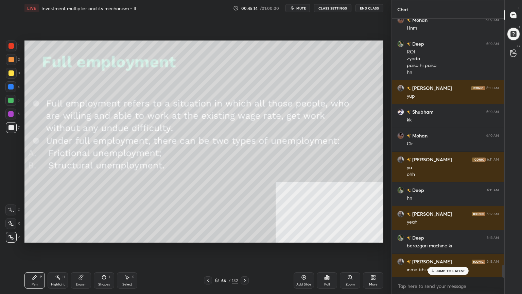
scroll to position [4962, 0]
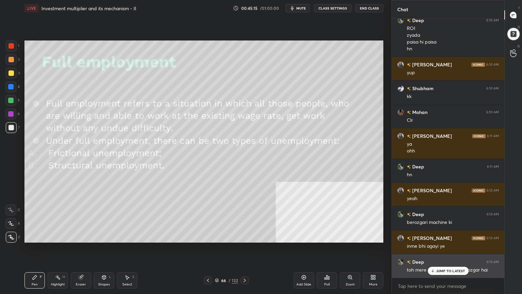
click at [436, 239] on p "JUMP TO LATEST" at bounding box center [450, 270] width 29 height 4
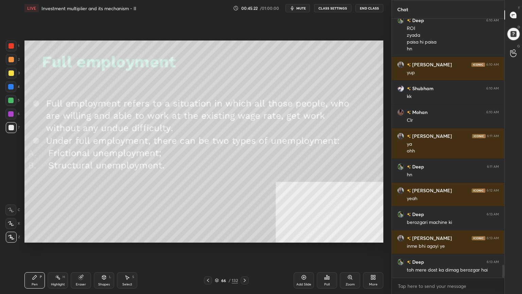
click at [108, 239] on div "Shapes" at bounding box center [104, 283] width 12 height 3
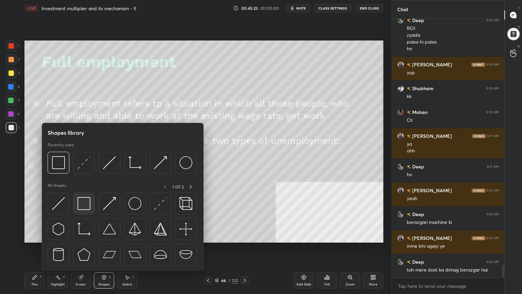
click at [82, 207] on img at bounding box center [83, 203] width 13 height 13
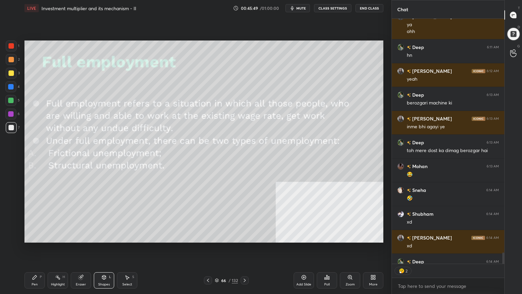
scroll to position [5095, 0]
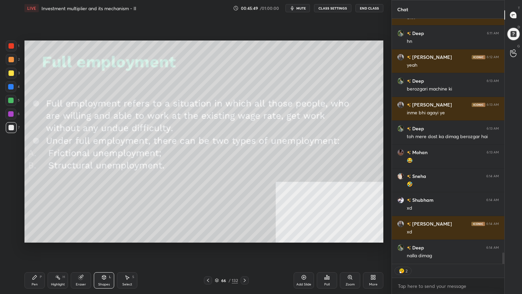
drag, startPoint x: 504, startPoint y: 255, endPoint x: 501, endPoint y: 269, distance: 13.8
click at [501, 239] on div "Mohan 6:10 AM Clr Dhwani 6:11 AM ya ohh Deep 6:11 AM hn Dhwani 6:12 AM yeah Dee…" at bounding box center [448, 156] width 112 height 275
type textarea "x"
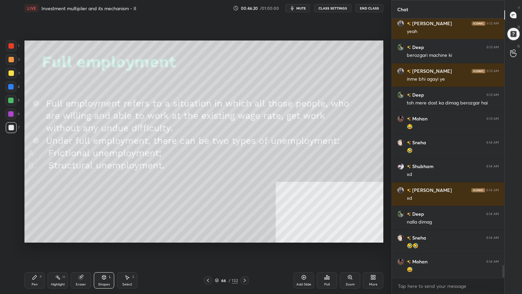
scroll to position [5152, 0]
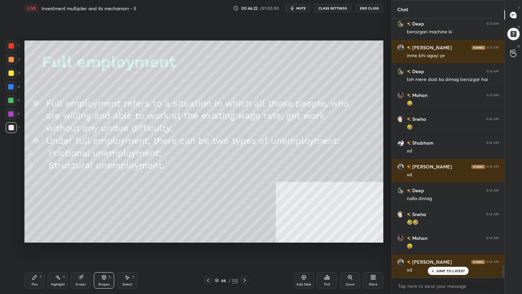
click at [442, 239] on p "JUMP TO LATEST" at bounding box center [450, 270] width 29 height 4
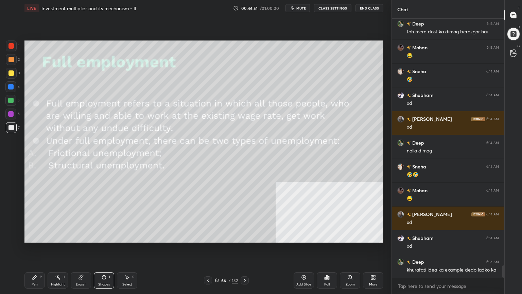
scroll to position [5229, 0]
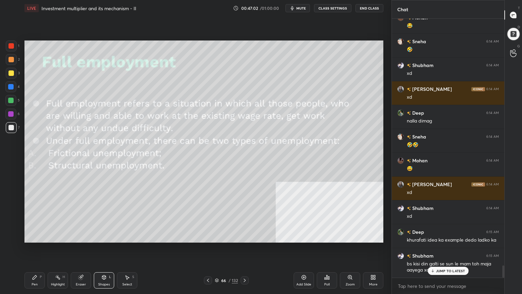
click at [443, 239] on p "JUMP TO LATEST" at bounding box center [450, 270] width 29 height 4
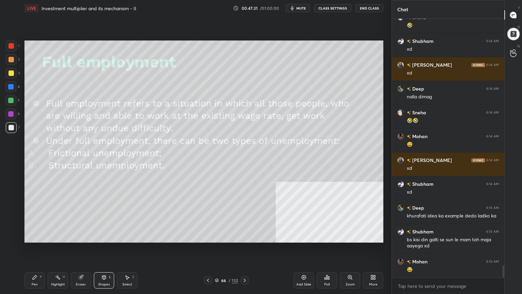
scroll to position [5277, 0]
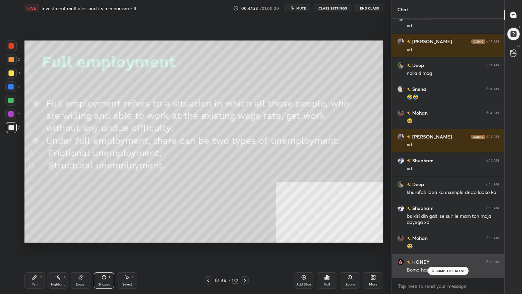
drag, startPoint x: 437, startPoint y: 270, endPoint x: 426, endPoint y: 274, distance: 11.2
click at [437, 239] on p "JUMP TO LATEST" at bounding box center [450, 270] width 29 height 4
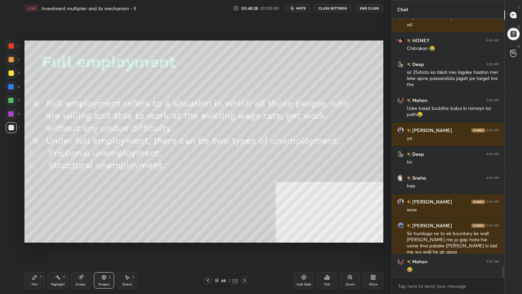
scroll to position [5569, 0]
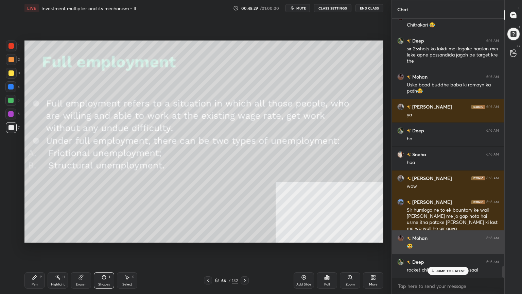
click at [430, 230] on div "1 2 3 4 5 6 7 C X Z C X Z E E Erase all H H LIVE Investment multiplier and its …" at bounding box center [261, 147] width 522 height 294
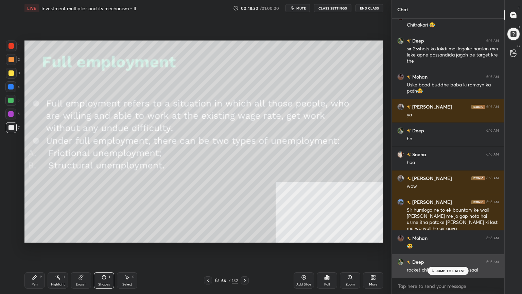
click at [438, 239] on p "JUMP TO LATEST" at bounding box center [450, 270] width 29 height 4
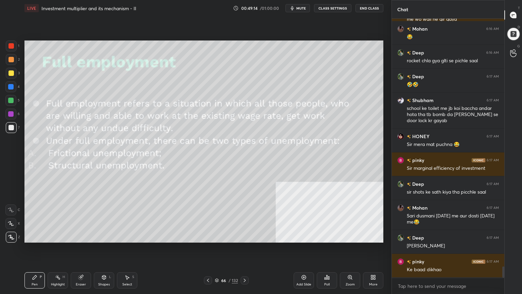
scroll to position [5802, 0]
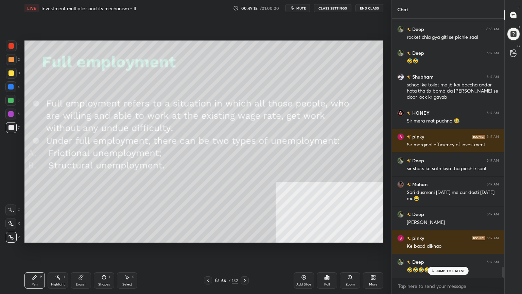
click at [207, 239] on icon at bounding box center [207, 279] width 5 height 5
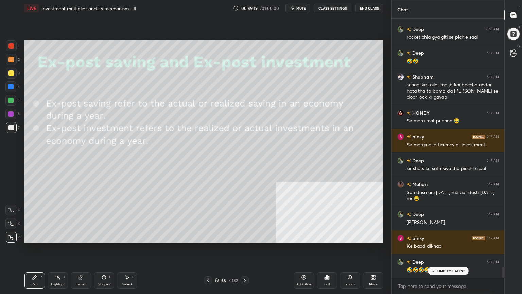
click at [204, 239] on div at bounding box center [208, 280] width 8 height 8
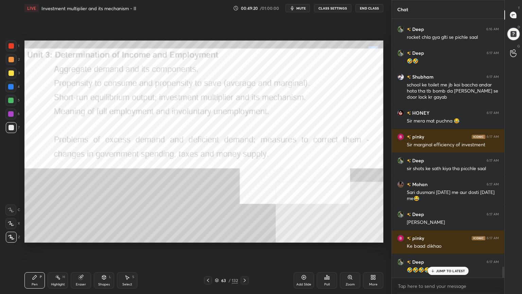
click at [204, 239] on div at bounding box center [208, 280] width 8 height 8
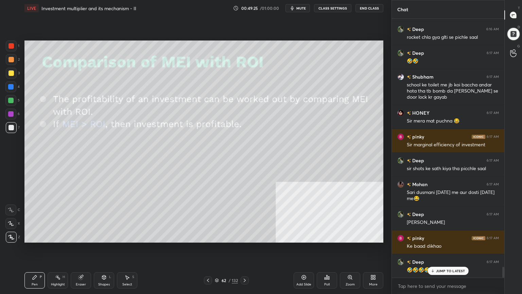
click at [295, 11] on button "mute" at bounding box center [297, 8] width 24 height 8
click at [292, 6] on icon "button" at bounding box center [290, 8] width 4 height 4
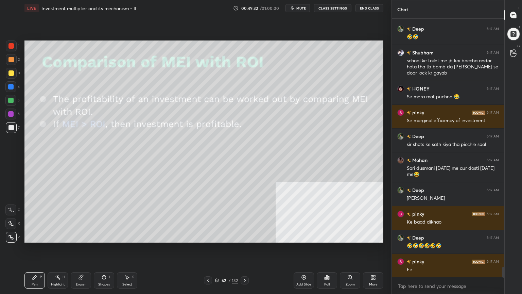
click at [245, 239] on icon at bounding box center [244, 279] width 5 height 5
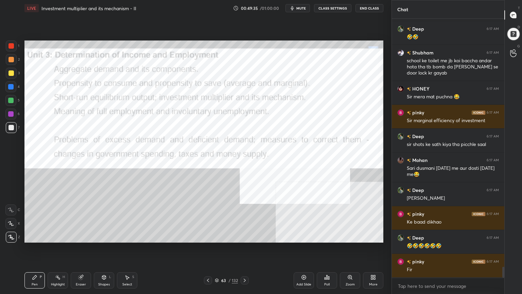
scroll to position [5856, 0]
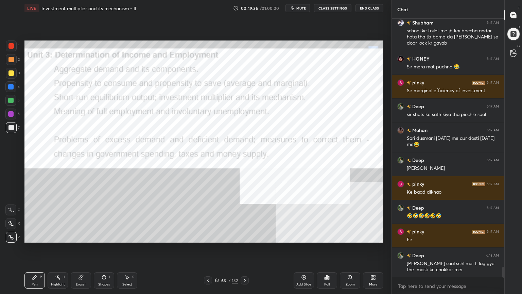
click at [42, 239] on div "Pen P" at bounding box center [34, 280] width 20 height 16
click at [8, 43] on div at bounding box center [11, 45] width 11 height 11
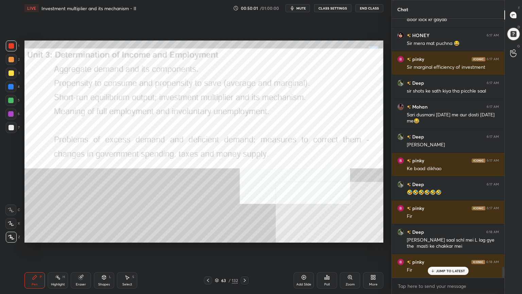
click at [440, 239] on div "JUMP TO LATEST" at bounding box center [447, 270] width 41 height 8
click at [209, 239] on icon at bounding box center [207, 279] width 5 height 5
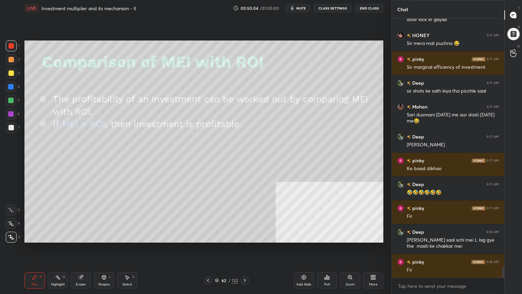
click at [240, 239] on div "62 / 132" at bounding box center [226, 280] width 45 height 8
click at [234, 239] on div "Pen P Highlight H Eraser Shapes L Select S 62 / 132 Add Slide Poll Zoom More" at bounding box center [203, 279] width 359 height 27
click at [229, 239] on div "/" at bounding box center [229, 280] width 2 height 4
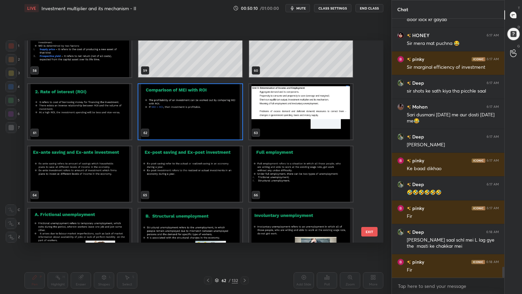
scroll to position [1224, 0]
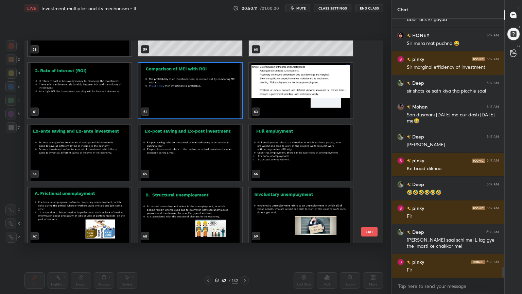
click at [273, 161] on img "grid" at bounding box center [301, 152] width 104 height 55
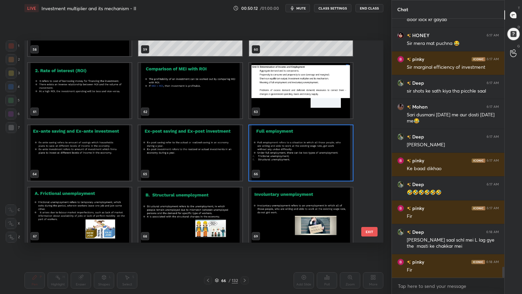
click at [273, 161] on img "grid" at bounding box center [301, 152] width 104 height 55
click at [272, 161] on img "grid" at bounding box center [301, 152] width 104 height 55
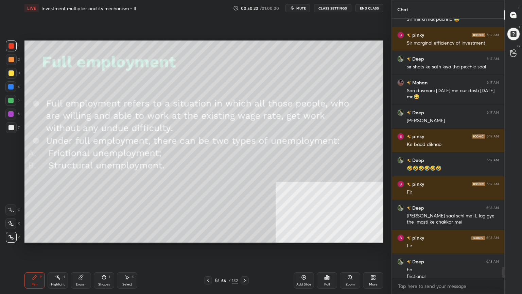
scroll to position [5910, 0]
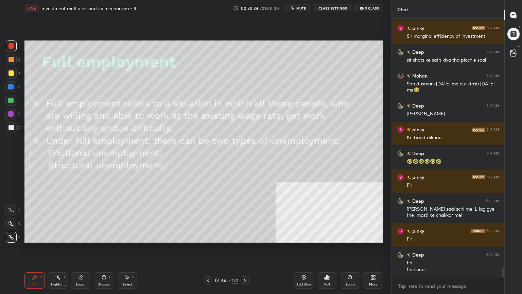
click at [246, 239] on icon at bounding box center [244, 279] width 5 height 5
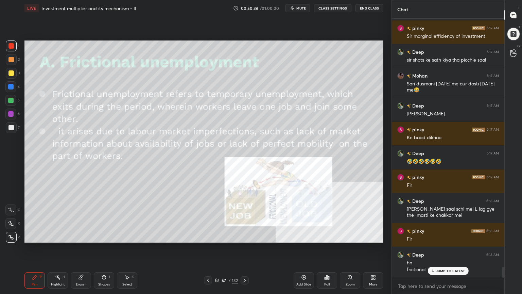
scroll to position [5933, 0]
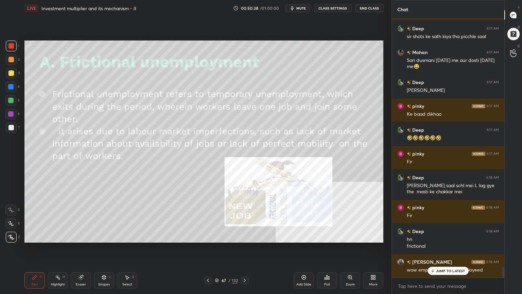
click at [12, 74] on div at bounding box center [10, 72] width 5 height 5
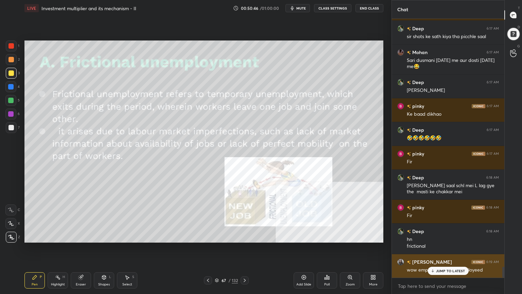
drag, startPoint x: 452, startPoint y: 269, endPoint x: 439, endPoint y: 272, distance: 13.3
click at [451, 239] on p "JUMP TO LATEST" at bounding box center [450, 270] width 29 height 4
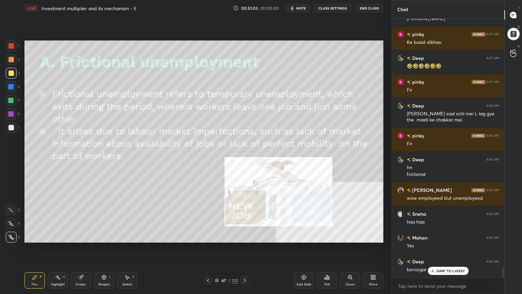
scroll to position [6041, 0]
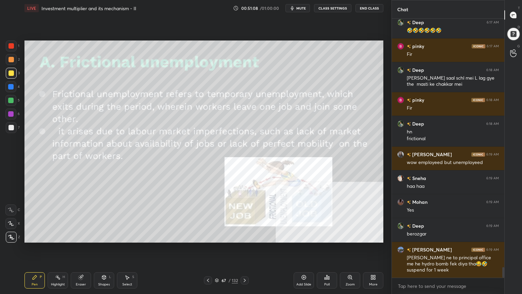
click at [246, 239] on icon at bounding box center [244, 279] width 5 height 5
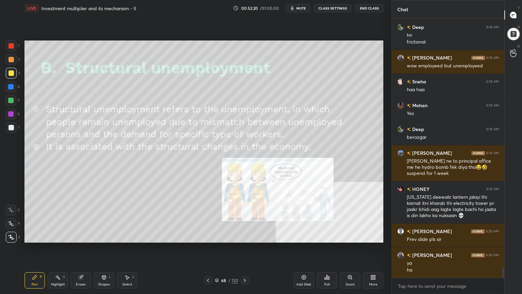
scroll to position [6161, 0]
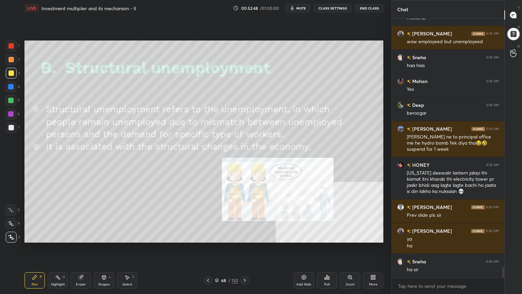
drag, startPoint x: 219, startPoint y: 282, endPoint x: 223, endPoint y: 281, distance: 3.8
click at [220, 239] on div "68 / 132" at bounding box center [226, 280] width 45 height 8
click at [203, 239] on div "Pen P Highlight H Eraser Shapes L Select S 68 / 132 Add Slide Poll Zoom More" at bounding box center [203, 279] width 359 height 27
click at [209, 239] on icon at bounding box center [207, 279] width 5 height 5
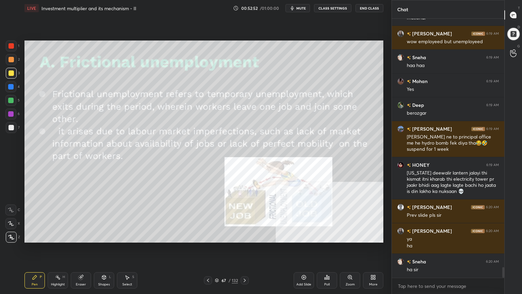
click at [242, 239] on div at bounding box center [245, 280] width 8 height 8
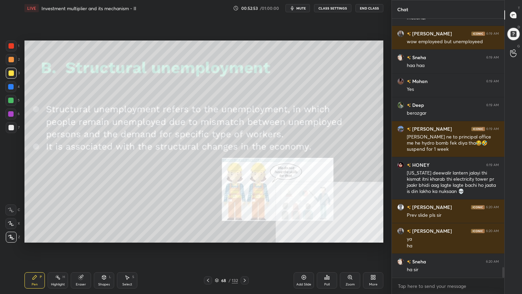
scroll to position [6209, 0]
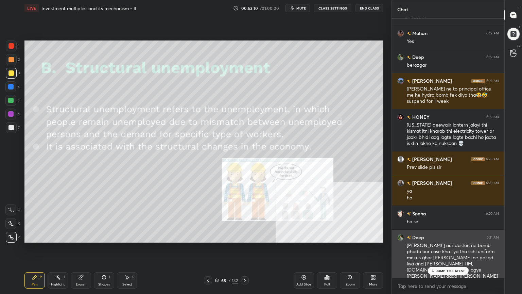
click at [442, 239] on p "JUMP TO LATEST" at bounding box center [450, 270] width 29 height 4
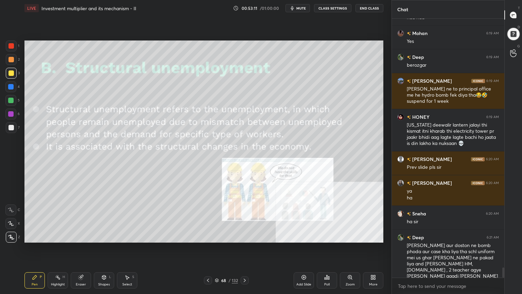
scroll to position [6233, 0]
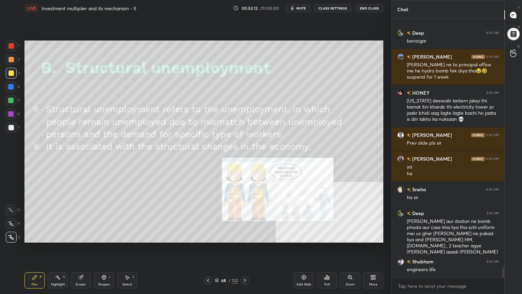
click at [206, 239] on icon at bounding box center [207, 279] width 5 height 5
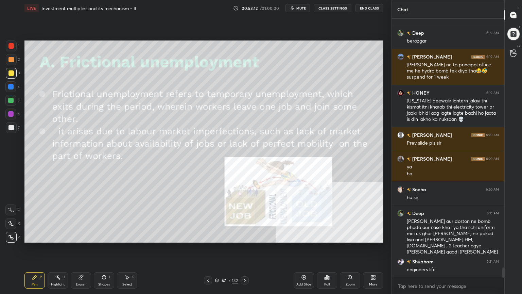
scroll to position [6263, 0]
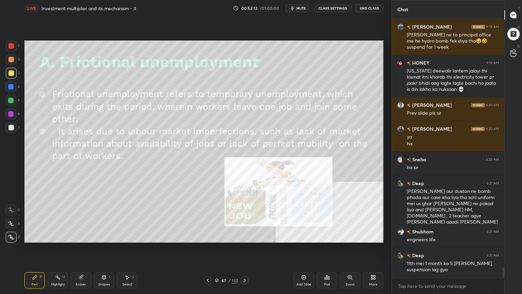
click at [209, 239] on icon at bounding box center [207, 279] width 5 height 5
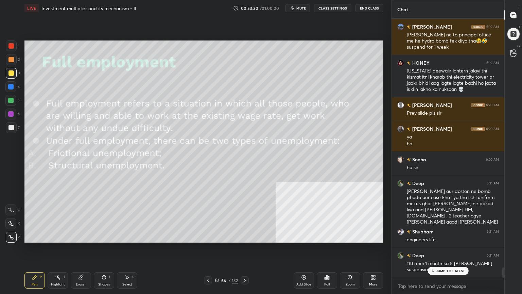
scroll to position [6287, 0]
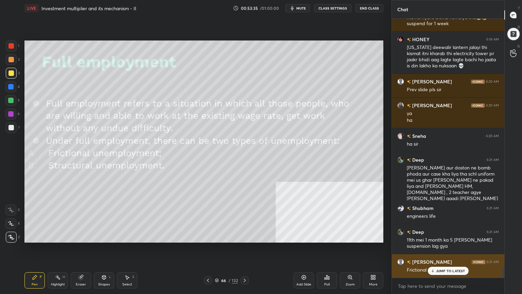
click at [436, 239] on div "JUMP TO LATEST" at bounding box center [447, 270] width 41 height 8
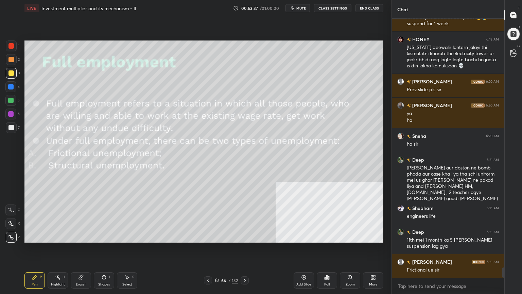
click at [244, 239] on icon at bounding box center [244, 279] width 5 height 5
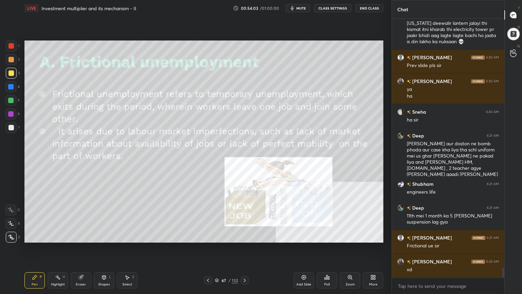
scroll to position [6341, 0]
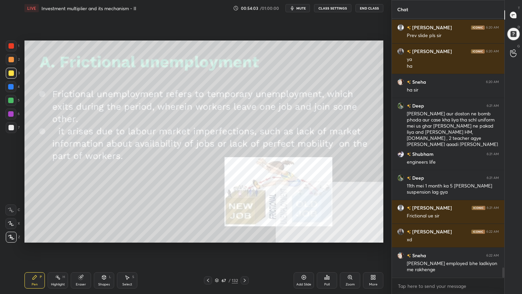
click at [246, 239] on icon at bounding box center [244, 279] width 5 height 5
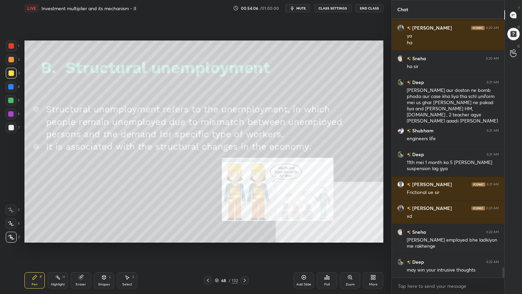
scroll to position [6388, 0]
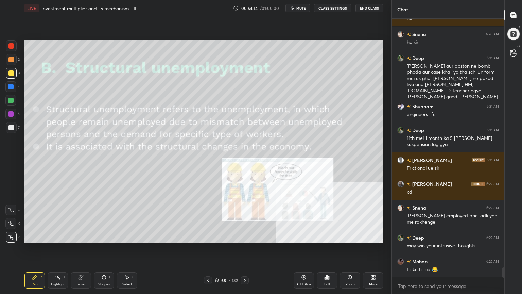
click at [245, 239] on div at bounding box center [245, 280] width 8 height 8
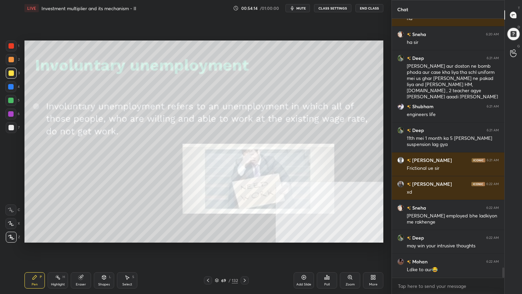
scroll to position [6412, 0]
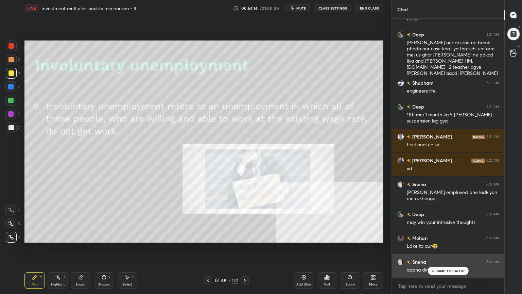
click at [446, 239] on p "JUMP TO LATEST" at bounding box center [450, 270] width 29 height 4
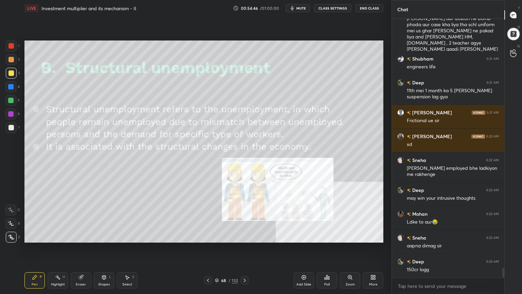
scroll to position [6459, 0]
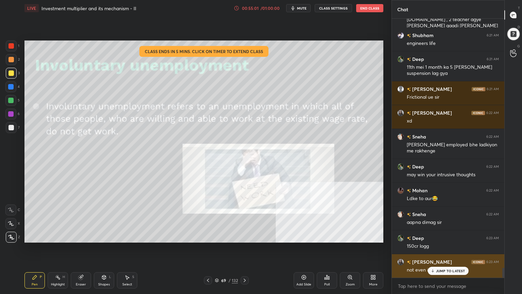
click at [442, 239] on p "JUMP TO LATEST" at bounding box center [450, 270] width 29 height 4
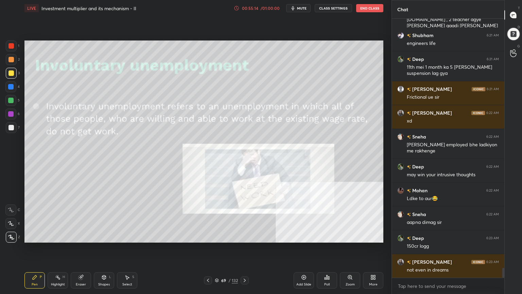
click at [248, 239] on div at bounding box center [245, 280] width 8 height 8
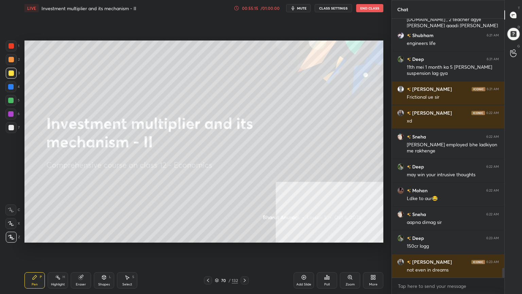
click at [210, 239] on icon at bounding box center [207, 279] width 5 height 5
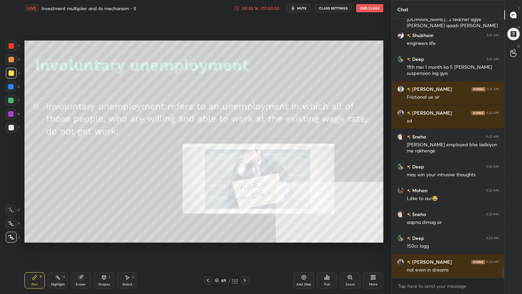
click at [218, 239] on icon at bounding box center [217, 280] width 4 height 4
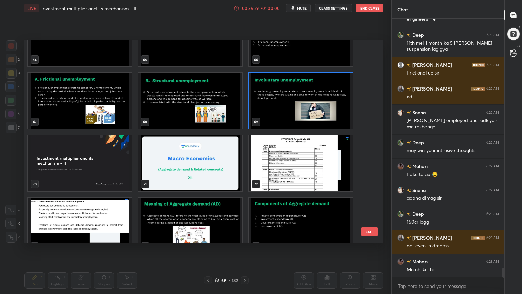
scroll to position [6507, 0]
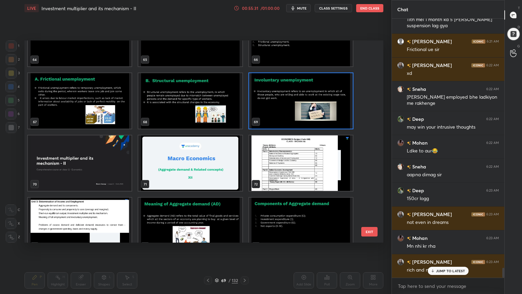
click at [279, 55] on img "grid" at bounding box center [301, 38] width 104 height 55
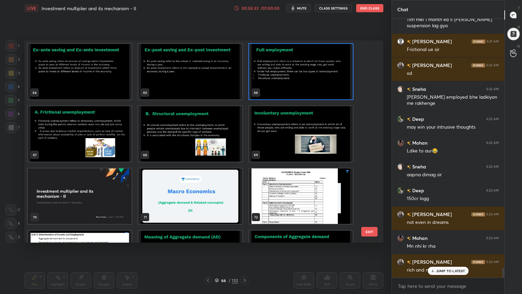
click at [283, 119] on img "grid" at bounding box center [301, 133] width 104 height 55
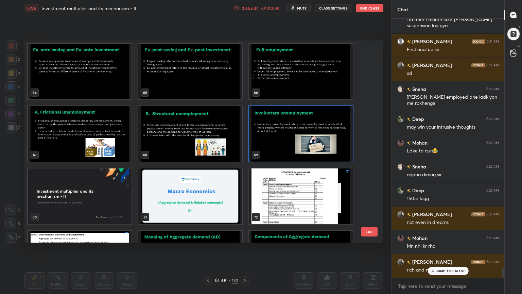
click at [284, 119] on img "grid" at bounding box center [301, 133] width 104 height 55
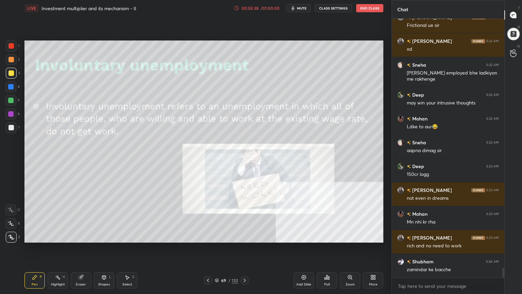
click at [210, 239] on div at bounding box center [208, 280] width 8 height 8
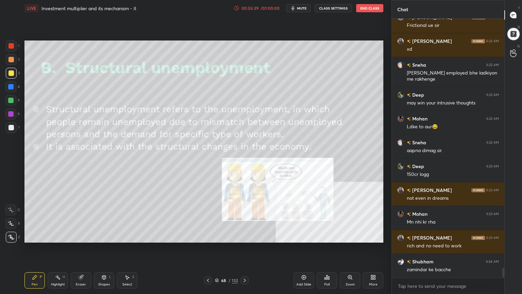
click at [211, 239] on div at bounding box center [208, 280] width 8 height 8
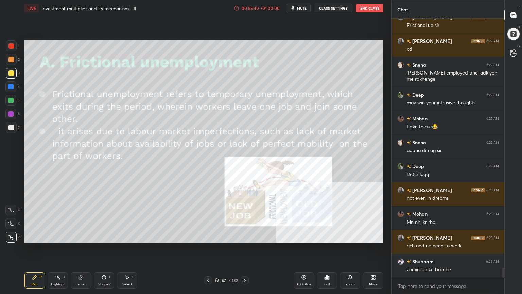
click at [207, 239] on icon at bounding box center [207, 279] width 5 height 5
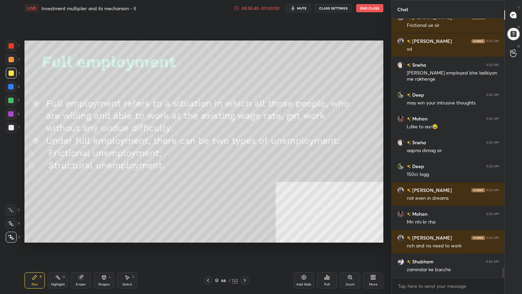
click at [208, 239] on icon at bounding box center [207, 279] width 5 height 5
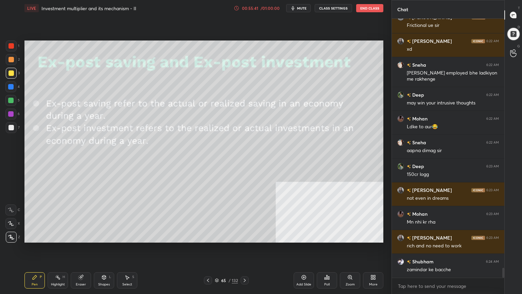
click at [248, 239] on div at bounding box center [245, 280] width 8 height 8
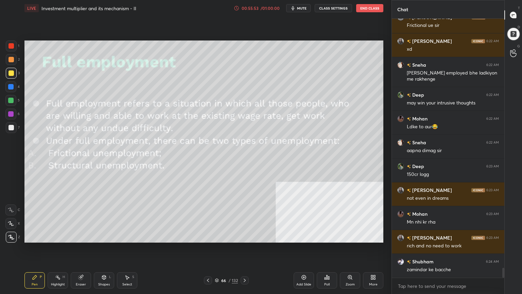
click at [243, 239] on icon at bounding box center [244, 279] width 5 height 5
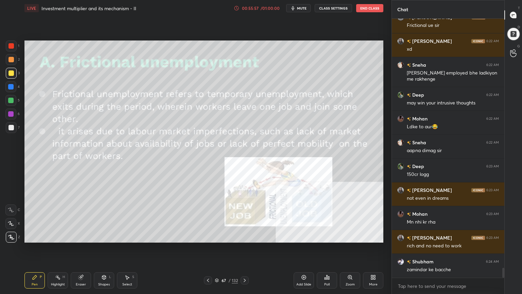
click at [236, 239] on div "132" at bounding box center [235, 280] width 6 height 6
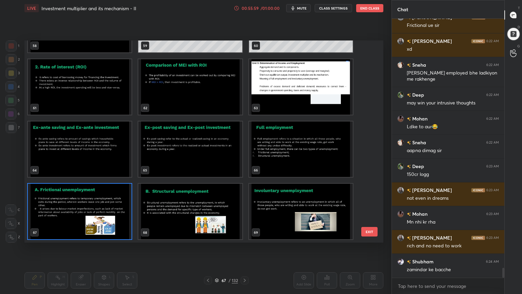
scroll to position [1297, 0]
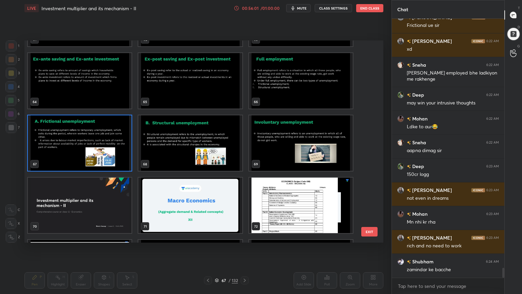
click at [269, 157] on img "grid" at bounding box center [301, 142] width 104 height 55
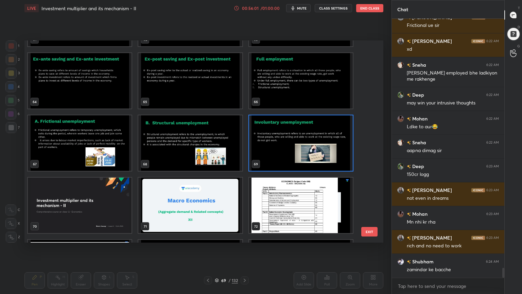
click at [270, 158] on img "grid" at bounding box center [301, 142] width 104 height 55
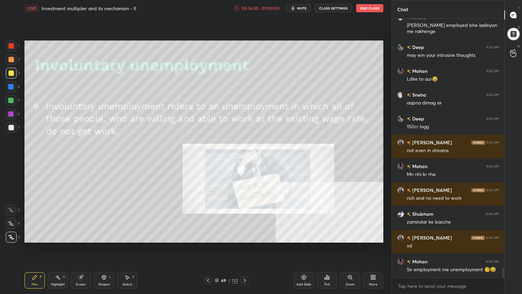
scroll to position [6608, 0]
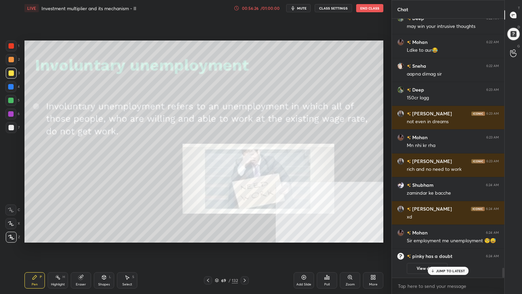
drag, startPoint x: 445, startPoint y: 270, endPoint x: 438, endPoint y: 277, distance: 9.6
click at [446, 239] on p "JUMP TO LATEST" at bounding box center [450, 270] width 29 height 4
click at [427, 239] on button "View doubt" at bounding box center [427, 268] width 41 height 11
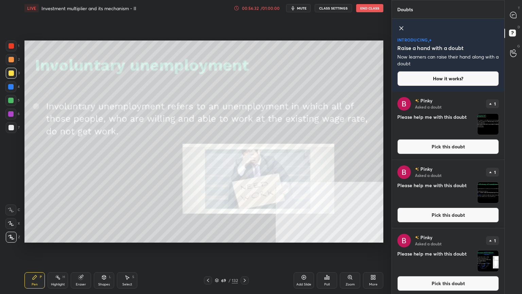
click at [448, 145] on button "Pick this doubt" at bounding box center [448, 146] width 102 height 15
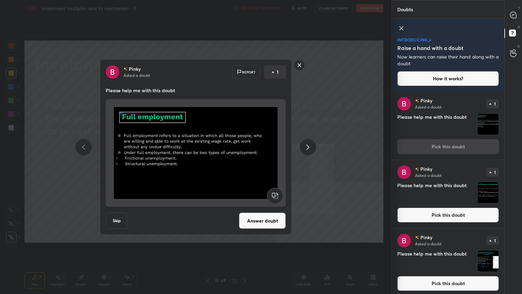
click at [264, 223] on button "Answer doubt" at bounding box center [262, 220] width 47 height 16
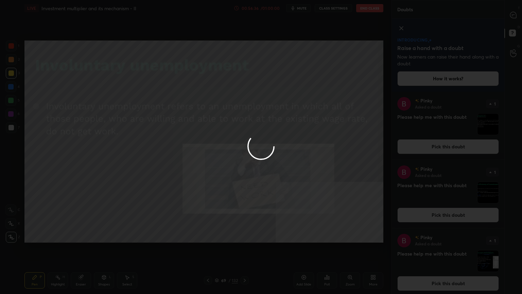
click at [513, 17] on div at bounding box center [261, 147] width 522 height 294
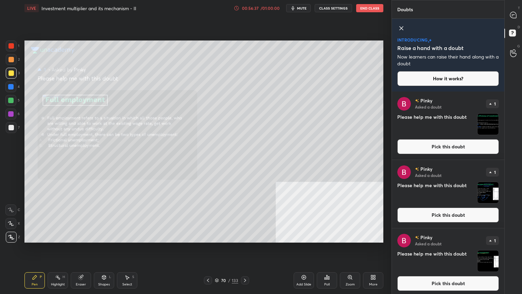
click at [514, 20] on div at bounding box center [514, 15] width 14 height 12
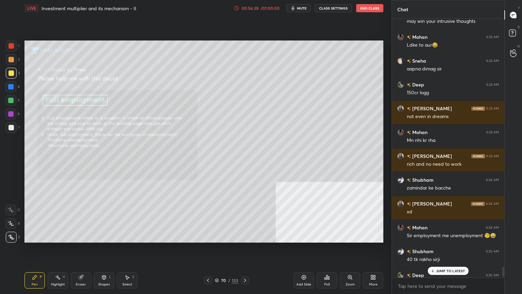
scroll to position [257, 110]
click at [444, 239] on div "JUMP TO LATEST" at bounding box center [447, 270] width 41 height 8
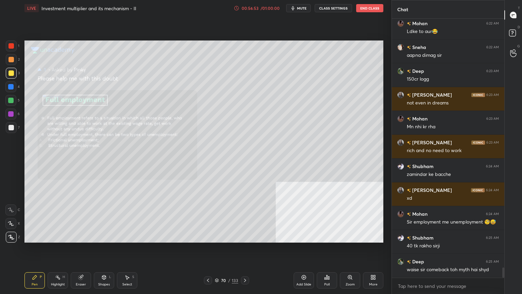
click at [12, 75] on div at bounding box center [10, 72] width 5 height 5
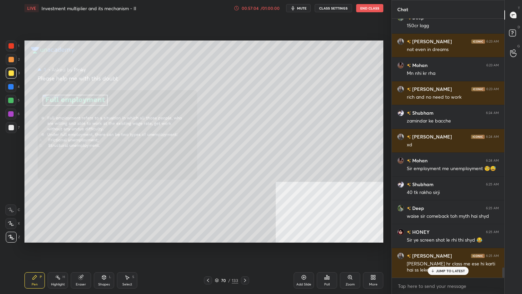
scroll to position [6280, 0]
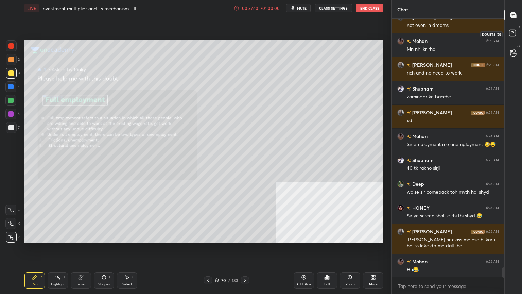
click at [513, 31] on icon at bounding box center [513, 34] width 12 height 12
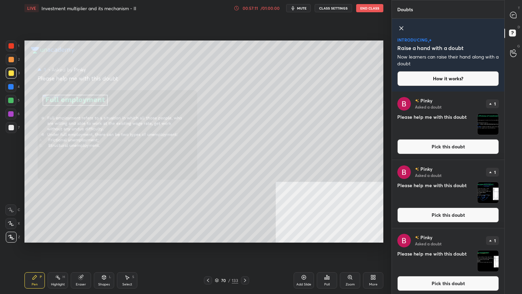
click at [461, 144] on button "Pick this doubt" at bounding box center [448, 146] width 102 height 15
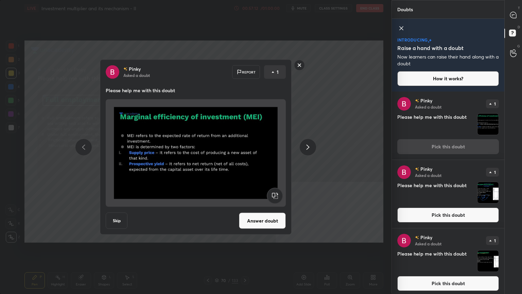
click at [261, 223] on button "Answer doubt" at bounding box center [262, 220] width 47 height 16
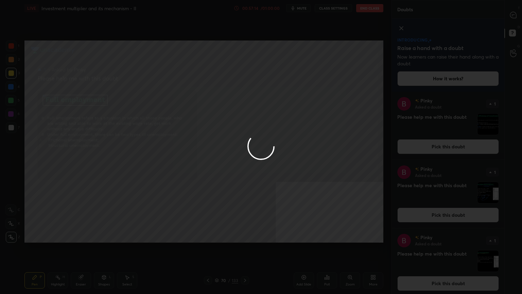
click at [514, 21] on div at bounding box center [261, 147] width 522 height 294
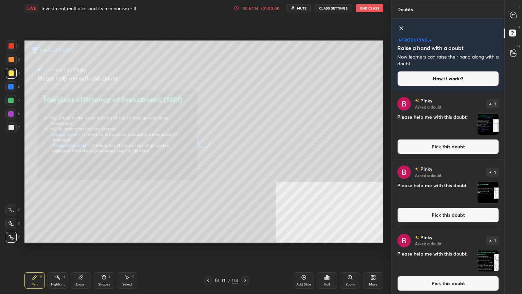
click at [512, 22] on div "T Messages (T)" at bounding box center [513, 14] width 17 height 19
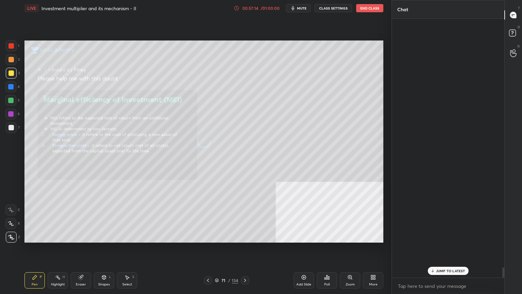
click at [511, 21] on div "T Messages (T)" at bounding box center [513, 14] width 17 height 19
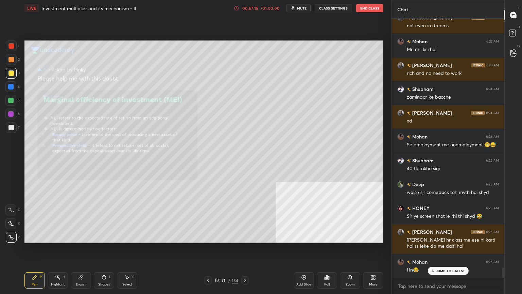
click at [450, 239] on p "JUMP TO LATEST" at bounding box center [450, 270] width 29 height 4
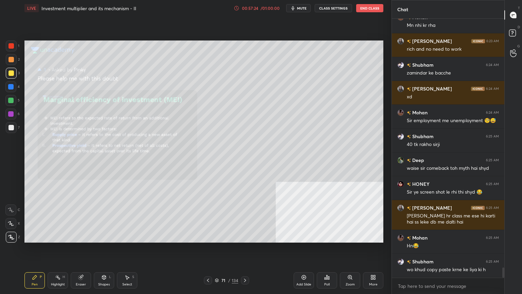
scroll to position [6310, 0]
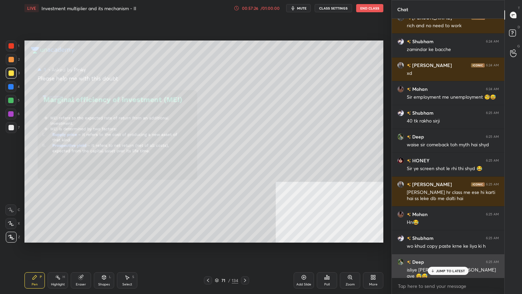
click at [457, 239] on div "Deep 6:25 AM isliye shantam sir gujar gye 😅😅" at bounding box center [448, 269] width 112 height 30
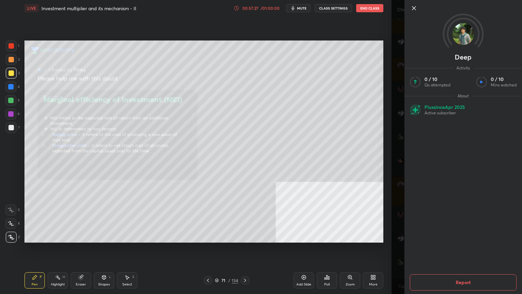
click at [416, 7] on icon at bounding box center [414, 8] width 8 height 8
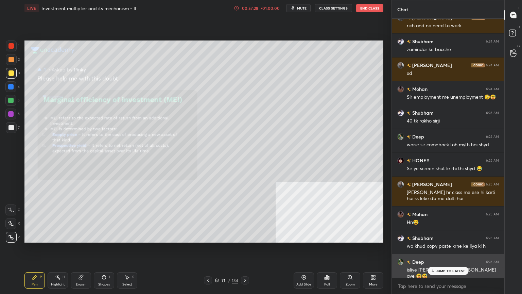
click at [450, 239] on p "JUMP TO LATEST" at bounding box center [450, 270] width 29 height 4
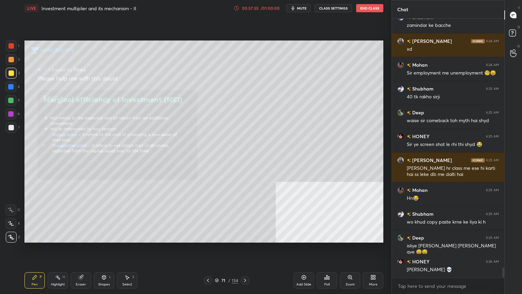
scroll to position [6357, 0]
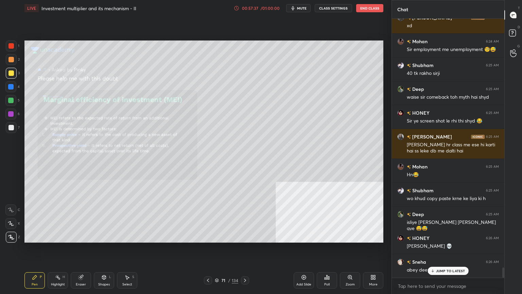
click at [435, 239] on div "JUMP TO LATEST" at bounding box center [447, 270] width 41 height 8
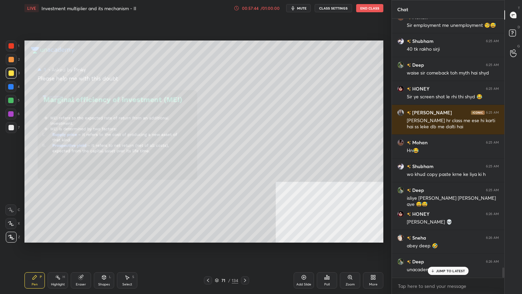
scroll to position [6405, 0]
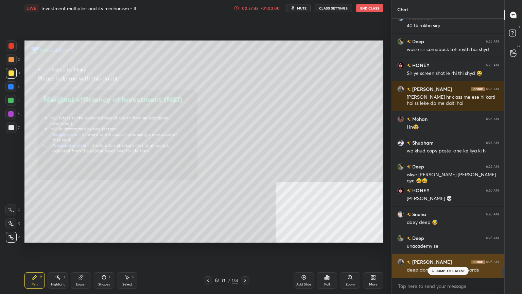
drag, startPoint x: 448, startPoint y: 271, endPoint x: 443, endPoint y: 275, distance: 6.9
click at [448, 239] on p "JUMP TO LATEST" at bounding box center [450, 270] width 29 height 4
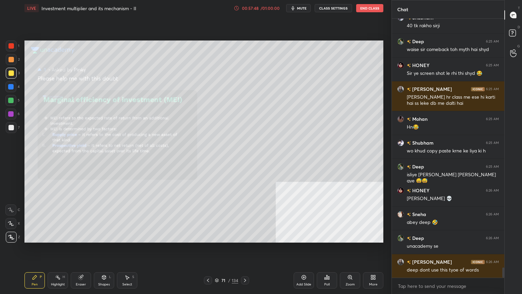
click at [5, 130] on div "1 2 3 4 5 6 7 C X Z C X Z E E Erase all H H" at bounding box center [11, 141] width 22 height 202
click at [8, 129] on div at bounding box center [10, 127] width 5 height 5
click at [516, 30] on icon at bounding box center [513, 34] width 12 height 12
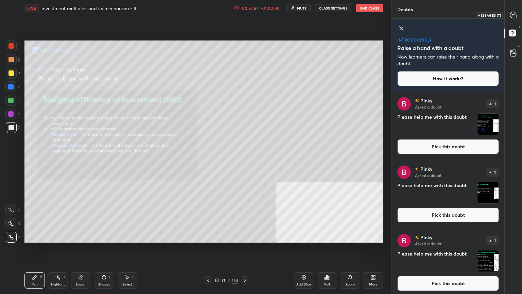
drag, startPoint x: 518, startPoint y: 14, endPoint x: 511, endPoint y: 18, distance: 8.2
click at [518, 14] on div at bounding box center [514, 15] width 14 height 12
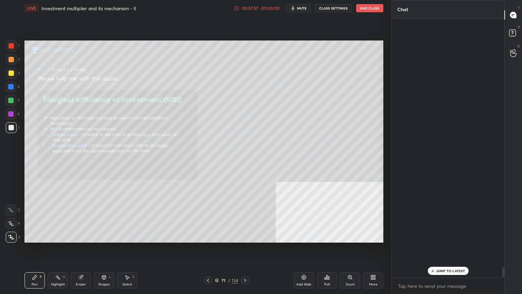
scroll to position [257, 110]
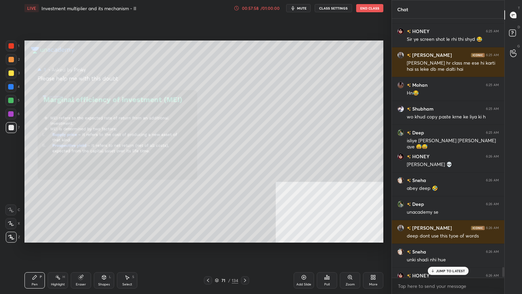
drag, startPoint x: 450, startPoint y: 271, endPoint x: 439, endPoint y: 281, distance: 14.2
click at [450, 239] on p "JUMP TO LATEST" at bounding box center [450, 270] width 29 height 4
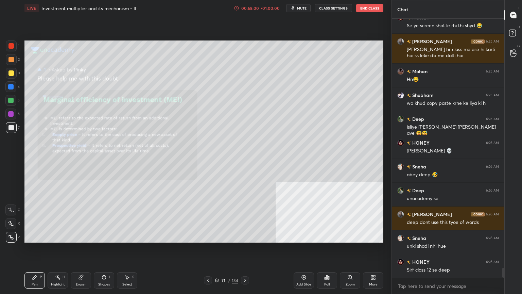
click at [210, 239] on div at bounding box center [208, 280] width 8 height 8
click at [207, 239] on div at bounding box center [208, 280] width 8 height 8
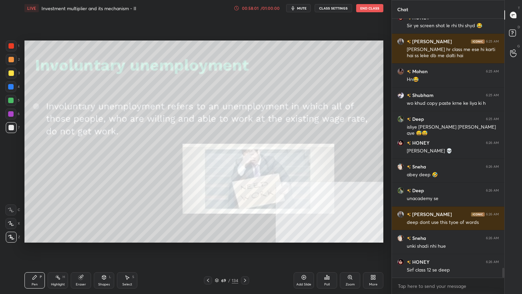
scroll to position [6477, 0]
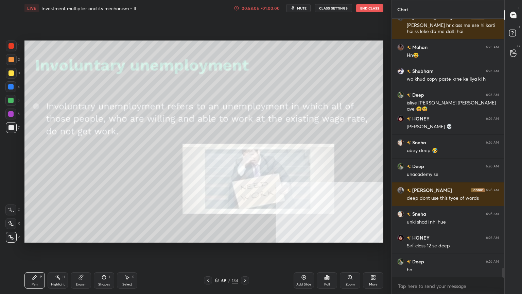
click at [318, 239] on div "Poll" at bounding box center [327, 280] width 20 height 16
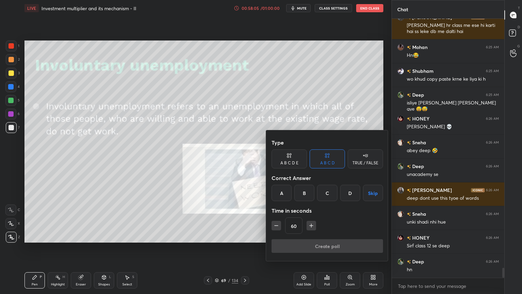
click at [306, 239] on div at bounding box center [261, 147] width 522 height 294
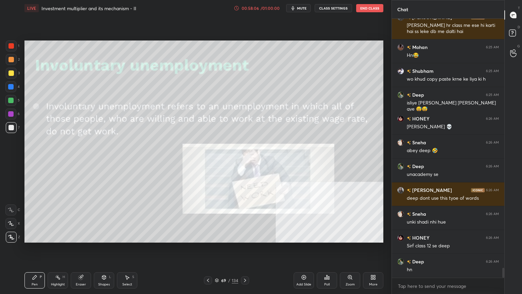
click at [302, 239] on div "Add Slide" at bounding box center [303, 283] width 15 height 3
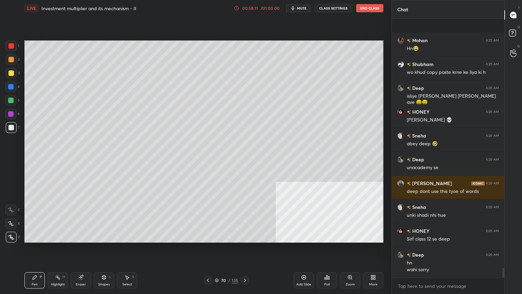
scroll to position [6526, 0]
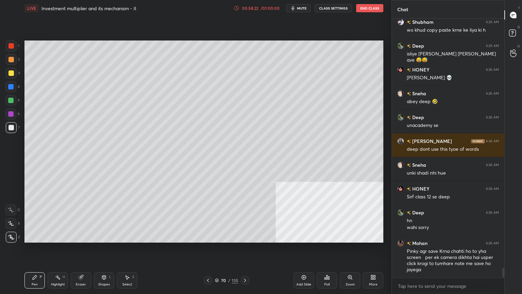
click at [207, 239] on icon at bounding box center [207, 279] width 5 height 5
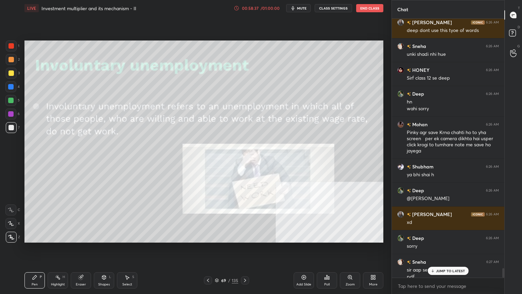
scroll to position [6651, 0]
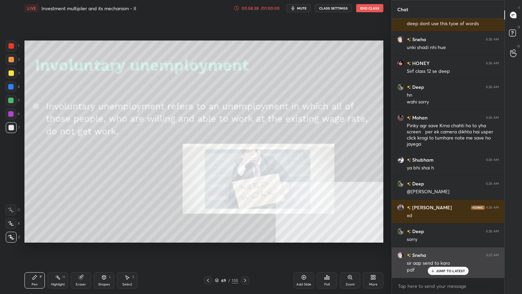
click at [439, 239] on div "JUMP TO LATEST" at bounding box center [447, 270] width 41 height 8
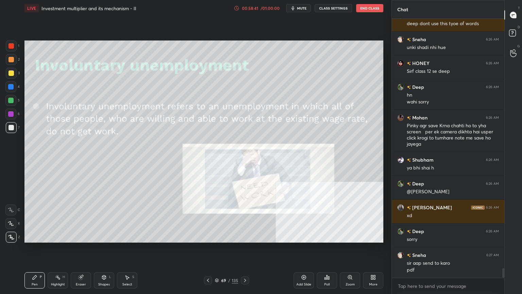
scroll to position [6658, 0]
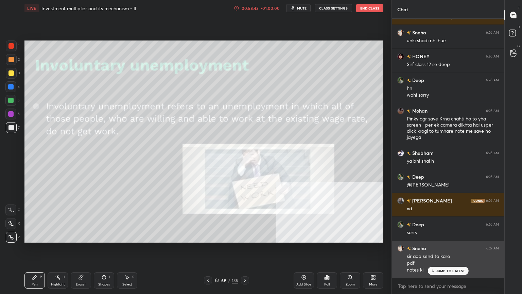
click at [438, 239] on div "JUMP TO LATEST" at bounding box center [447, 270] width 41 height 8
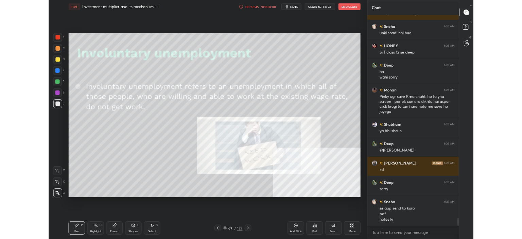
scroll to position [6682, 0]
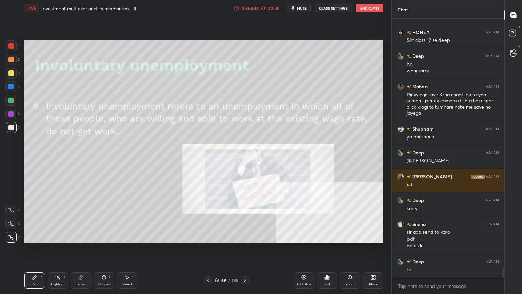
click at [371, 239] on icon at bounding box center [372, 276] width 2 height 2
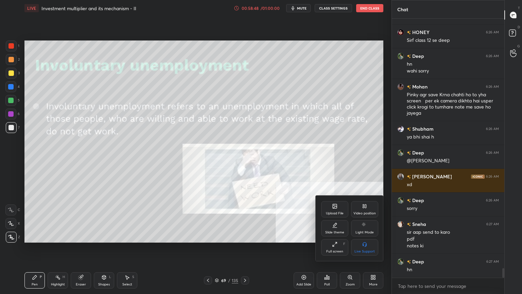
click at [328, 239] on div "Full screen" at bounding box center [334, 250] width 17 height 3
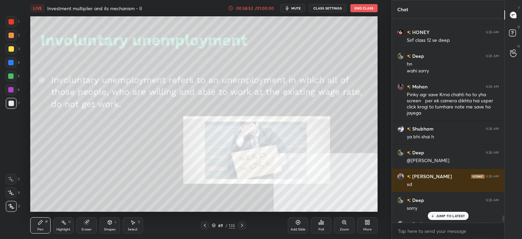
scroll to position [6737, 0]
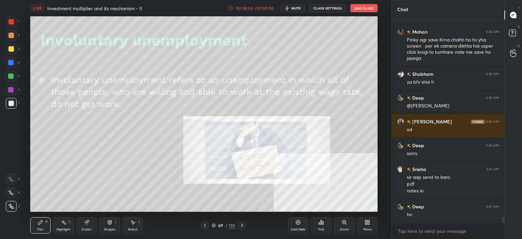
drag, startPoint x: 503, startPoint y: 217, endPoint x: 497, endPoint y: 229, distance: 13.4
click at [508, 227] on div "Chat HONEY 6:26 AM Sirf class 12 se deep Deep 6:26 AM hn wahi sorry Mohan 6:26 …" at bounding box center [456, 119] width 130 height 239
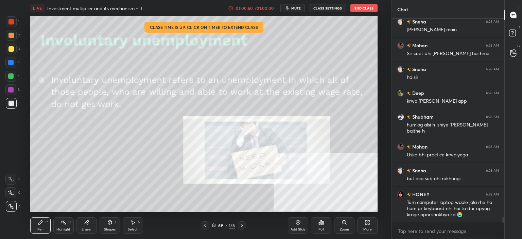
scroll to position [7280, 0]
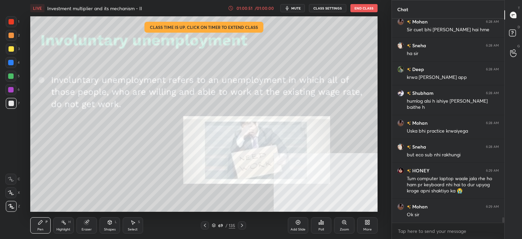
click at [364, 223] on div "More" at bounding box center [367, 225] width 20 height 16
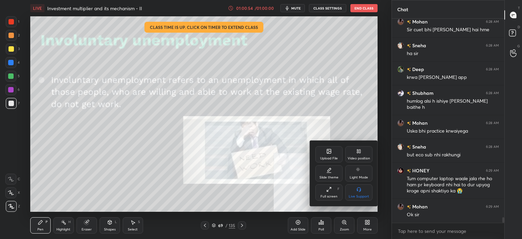
click at [326, 51] on div at bounding box center [261, 119] width 522 height 239
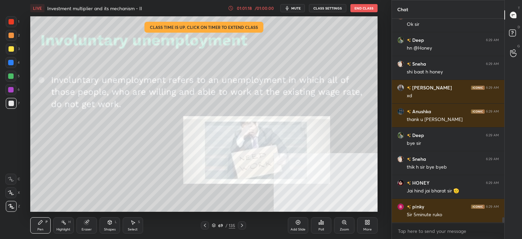
scroll to position [7494, 0]
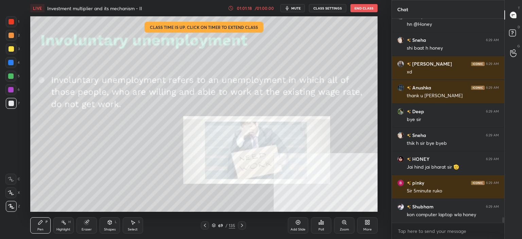
click at [299, 223] on icon at bounding box center [297, 221] width 5 height 5
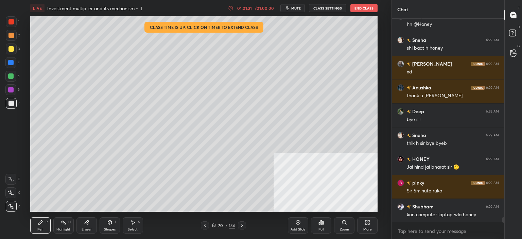
click at [9, 65] on div at bounding box center [10, 62] width 11 height 11
drag, startPoint x: 12, startPoint y: 49, endPoint x: 18, endPoint y: 54, distance: 7.3
click at [13, 51] on div at bounding box center [10, 48] width 5 height 5
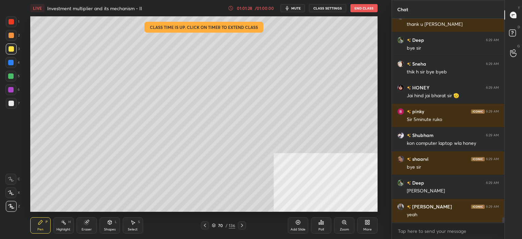
scroll to position [7589, 0]
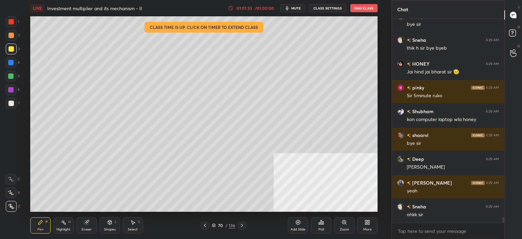
drag, startPoint x: 509, startPoint y: 27, endPoint x: 507, endPoint y: 32, distance: 4.7
click at [508, 30] on icon at bounding box center [513, 34] width 12 height 12
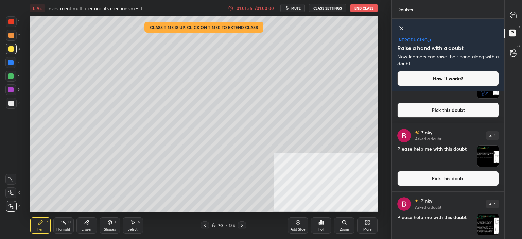
scroll to position [57, 0]
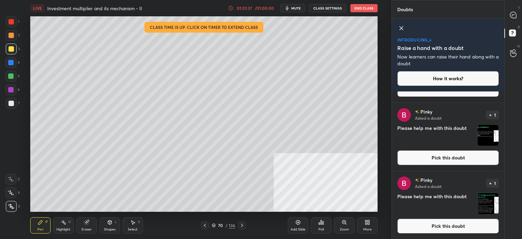
click at [454, 225] on button "Pick this doubt" at bounding box center [448, 225] width 102 height 15
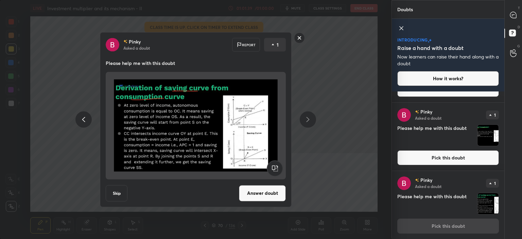
click at [262, 201] on div "Pinky Asked a doubt Report 1 Please help me with this doubt Skip Answer doubt" at bounding box center [196, 119] width 192 height 175
click at [259, 190] on button "Answer doubt" at bounding box center [262, 193] width 47 height 16
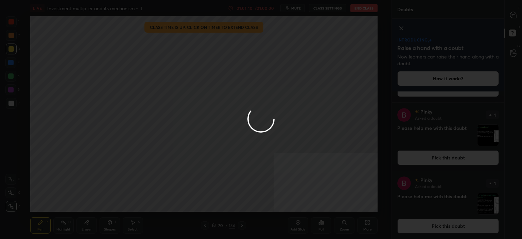
scroll to position [0, 0]
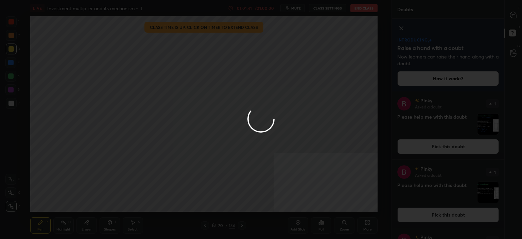
click at [506, 15] on div at bounding box center [261, 119] width 522 height 239
click at [512, 16] on div at bounding box center [261, 119] width 522 height 239
click at [513, 15] on div at bounding box center [261, 119] width 522 height 239
click at [514, 15] on icon at bounding box center [513, 15] width 6 height 6
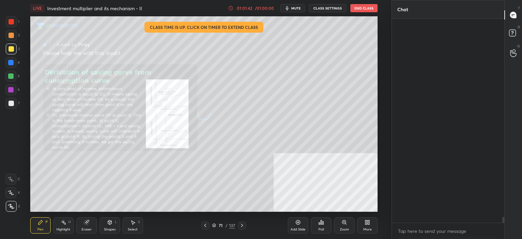
click at [515, 15] on icon at bounding box center [513, 15] width 6 height 6
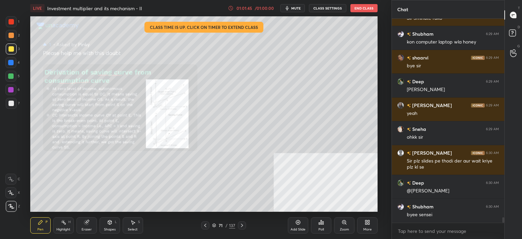
scroll to position [7673, 0]
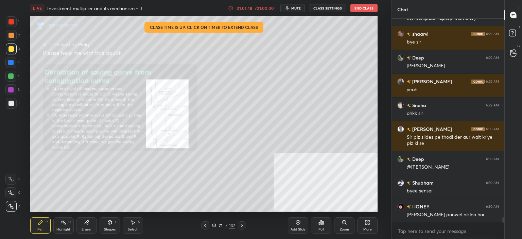
click at [230, 223] on div "137" at bounding box center [232, 225] width 6 height 6
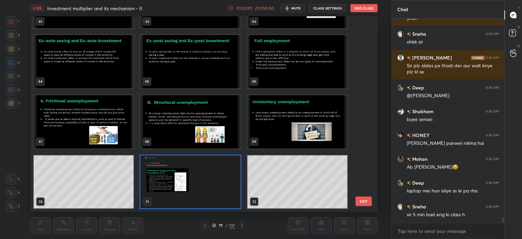
scroll to position [7768, 0]
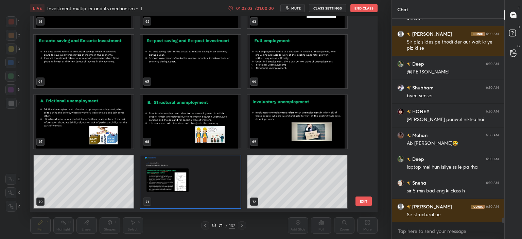
click at [199, 121] on img "grid" at bounding box center [190, 121] width 100 height 53
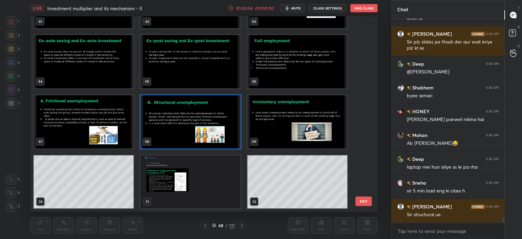
click at [200, 120] on img "grid" at bounding box center [190, 121] width 100 height 53
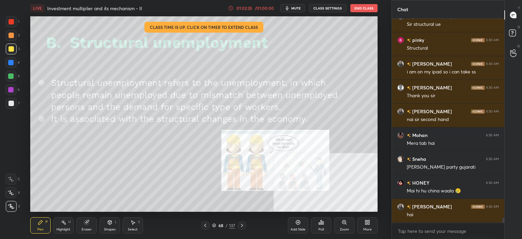
scroll to position [7982, 0]
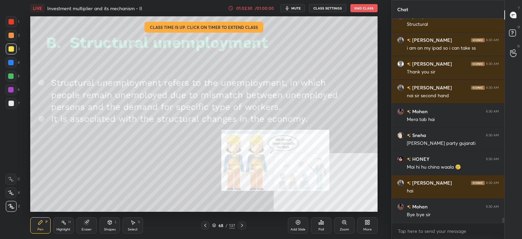
click at [369, 8] on button "End Class" at bounding box center [363, 8] width 27 height 8
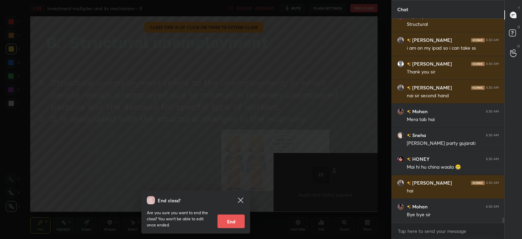
scroll to position [8006, 0]
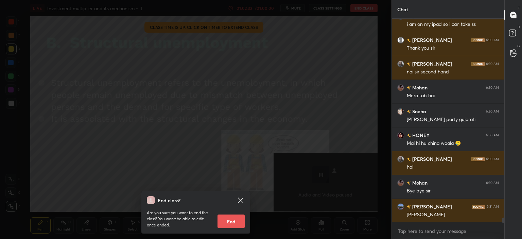
click at [242, 217] on button "End" at bounding box center [230, 221] width 27 height 14
type textarea "x"
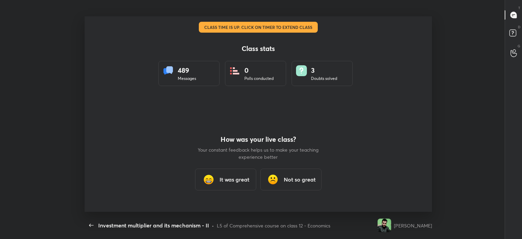
scroll to position [0, 0]
